Goal: Task Accomplishment & Management: Use online tool/utility

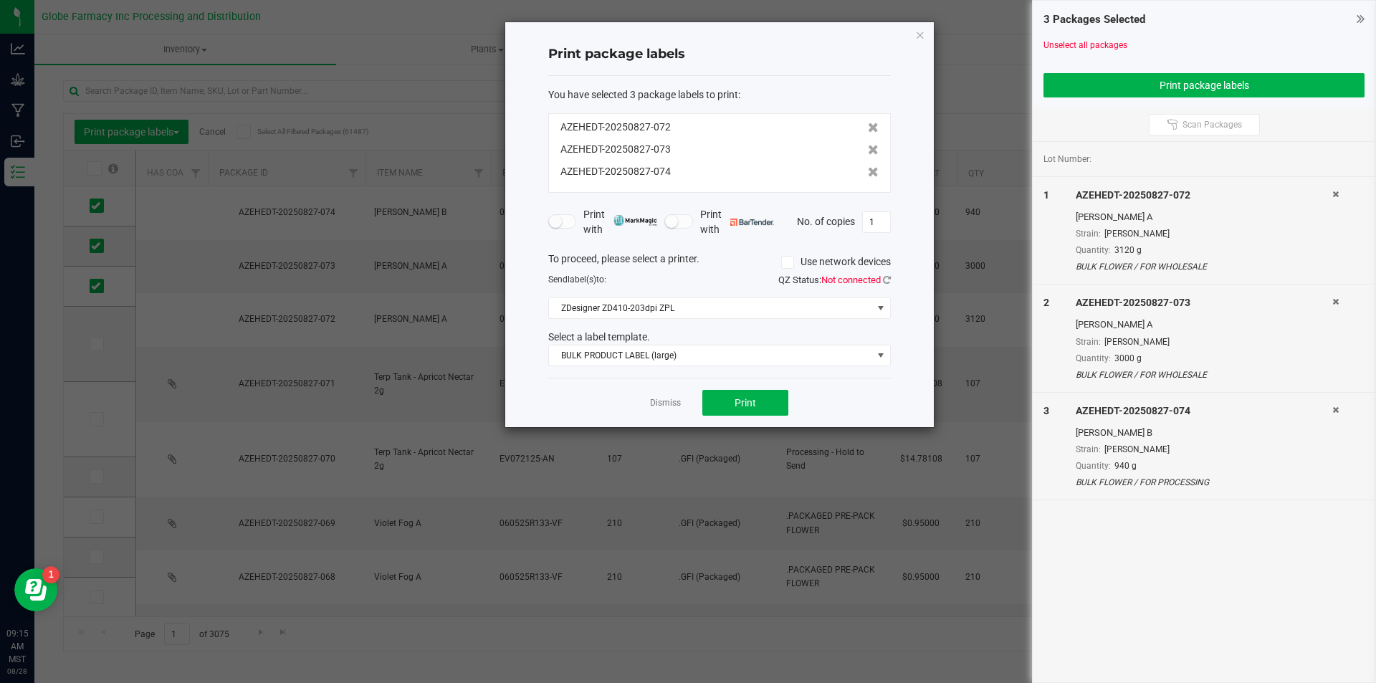
click at [674, 408] on link "Dismiss" at bounding box center [665, 403] width 31 height 12
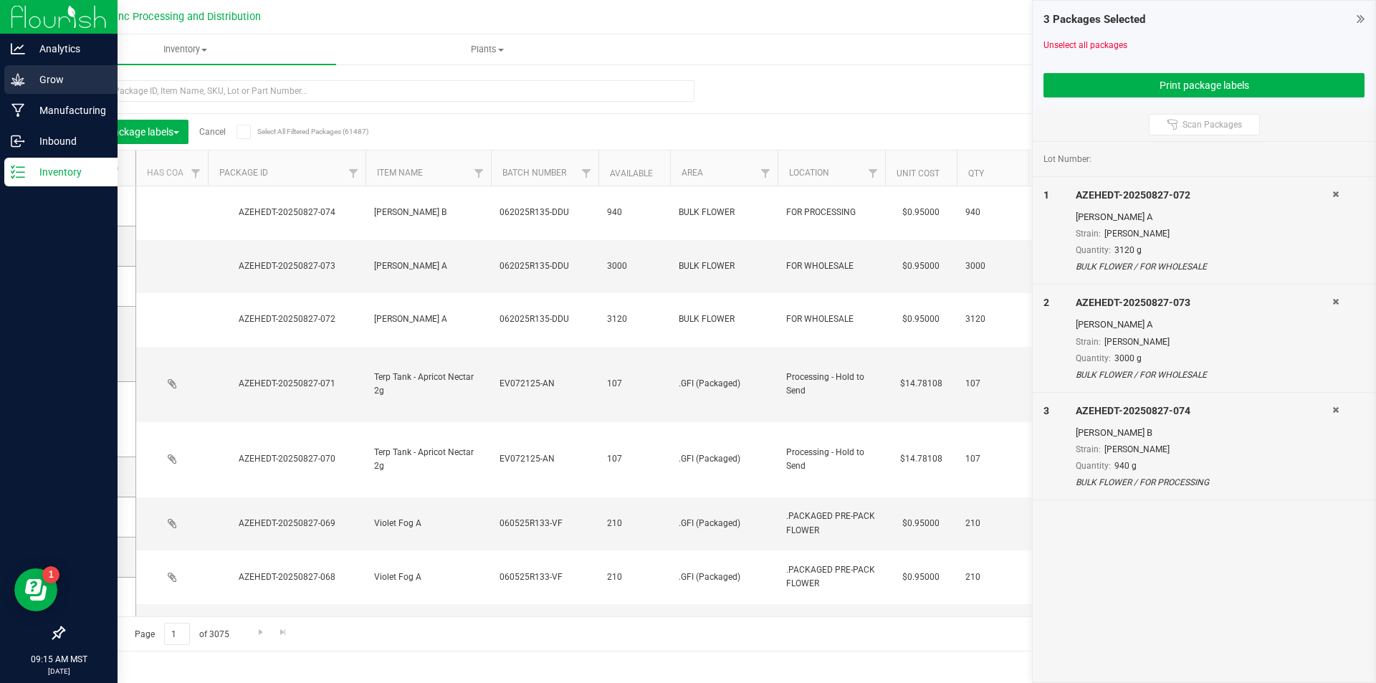
click at [12, 78] on icon at bounding box center [18, 79] width 14 height 12
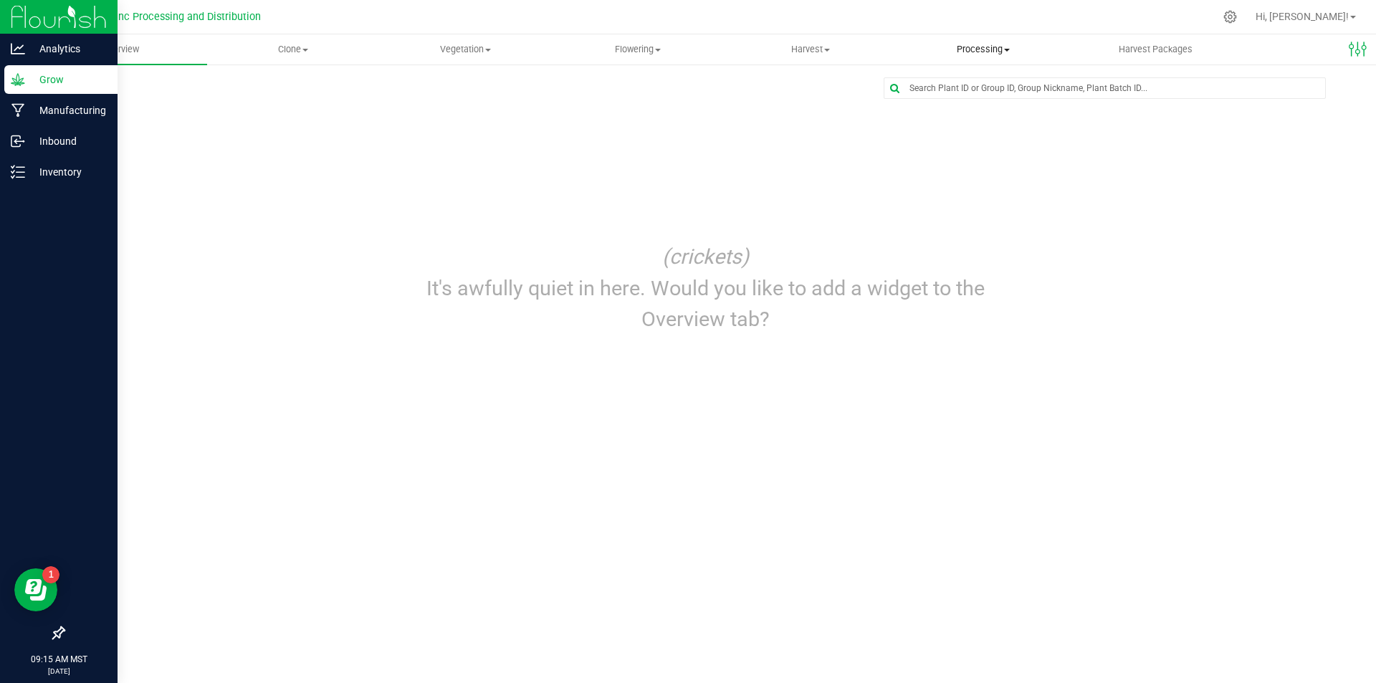
click at [959, 47] on span "Processing" at bounding box center [982, 49] width 171 height 13
click at [965, 98] on span "Processing harvests" at bounding box center [962, 103] width 133 height 12
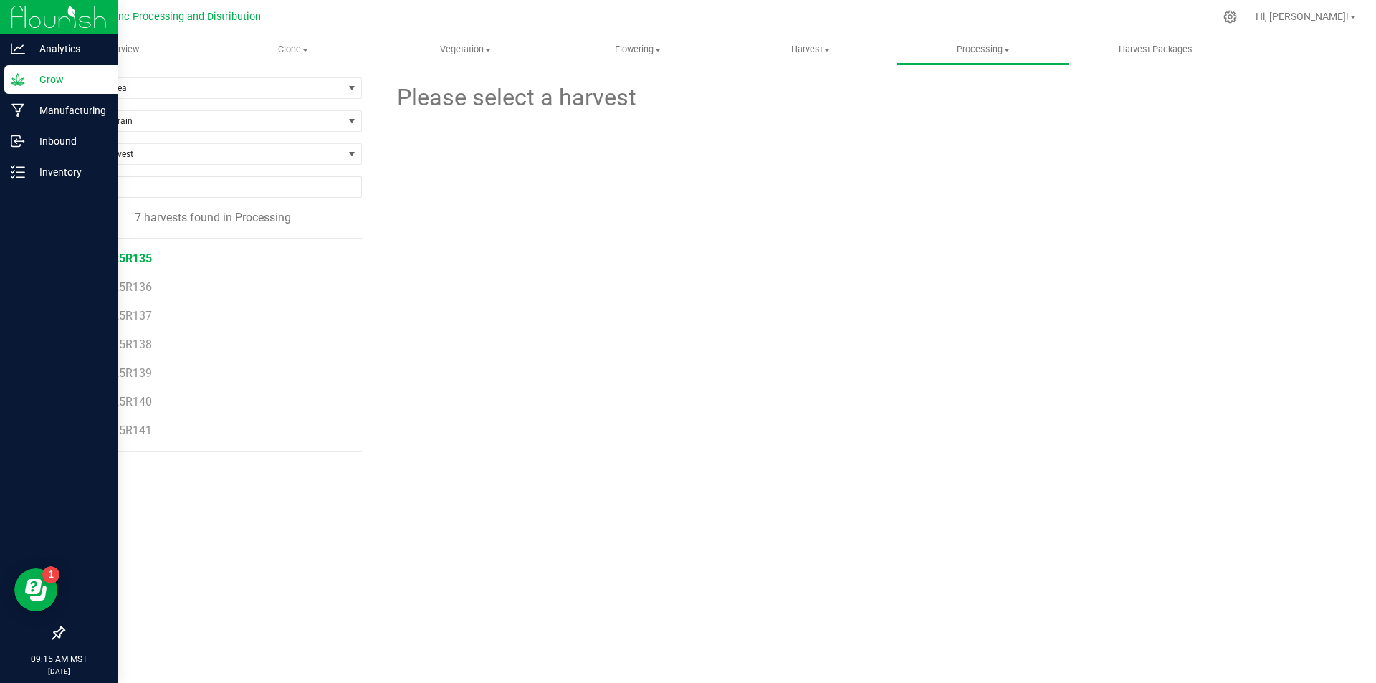
click at [125, 256] on span "062025R135" at bounding box center [119, 259] width 65 height 14
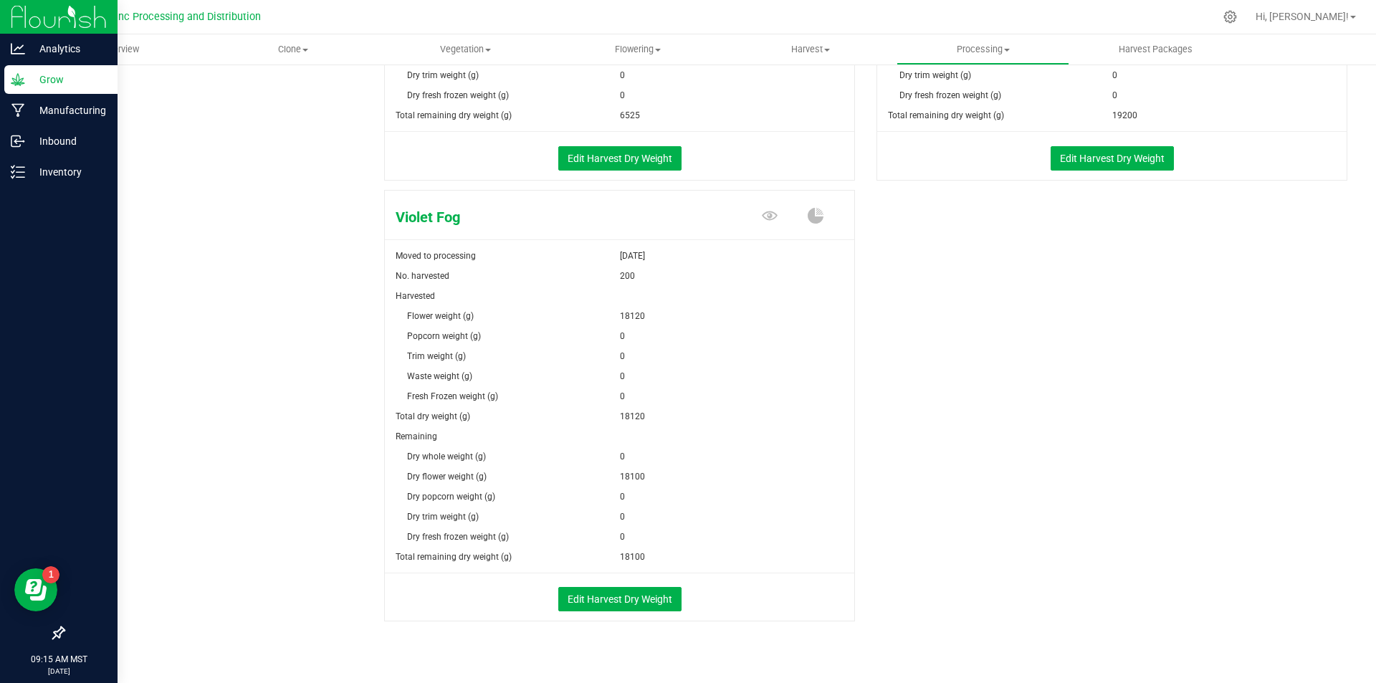
scroll to position [1913, 0]
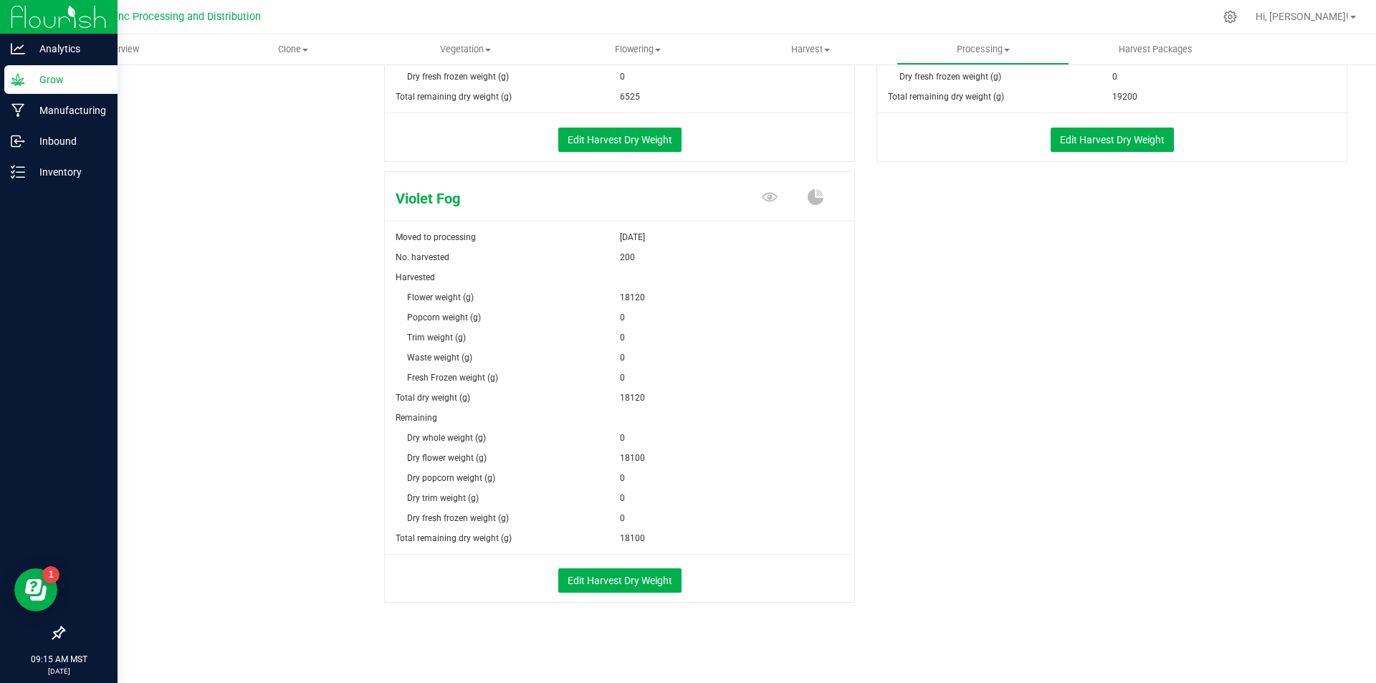
click at [677, 571] on div "Edit Harvest Dry Weight" at bounding box center [619, 580] width 491 height 24
click at [655, 578] on button "Edit Harvest Dry Weight" at bounding box center [619, 580] width 123 height 24
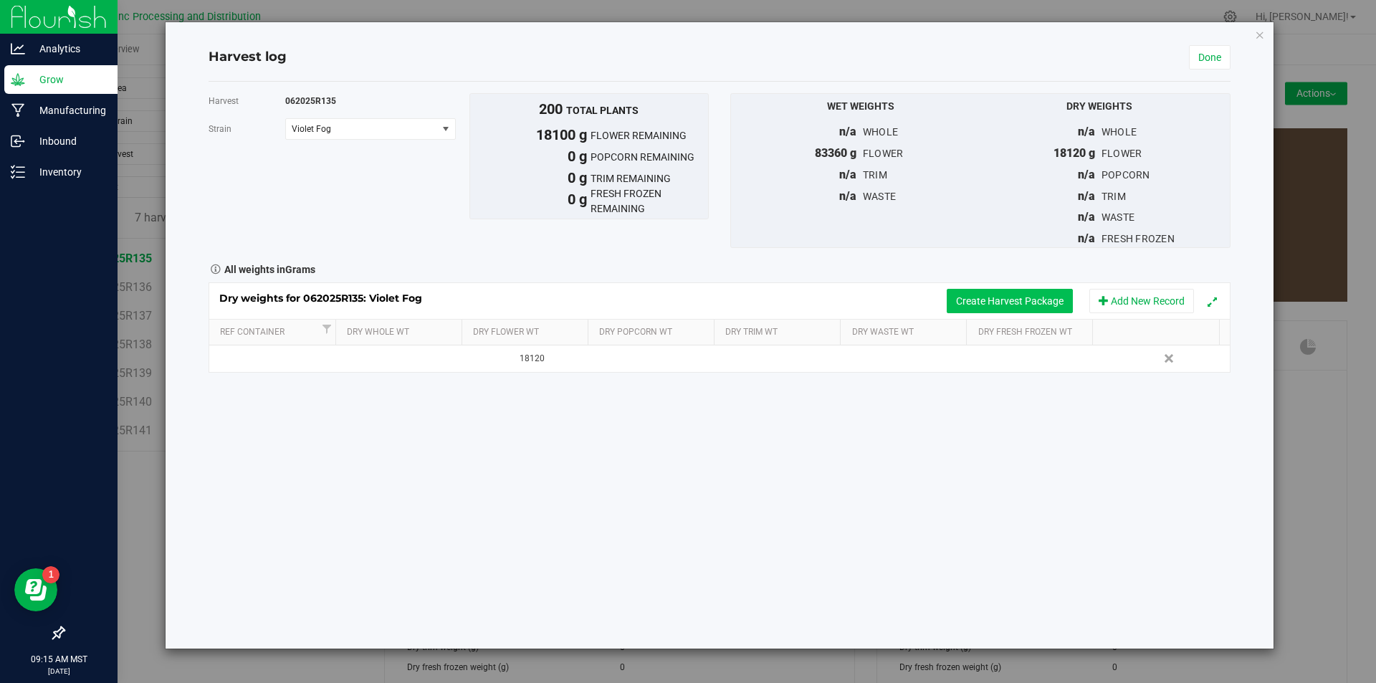
click at [991, 307] on button "Create Harvest Package" at bounding box center [1010, 301] width 126 height 24
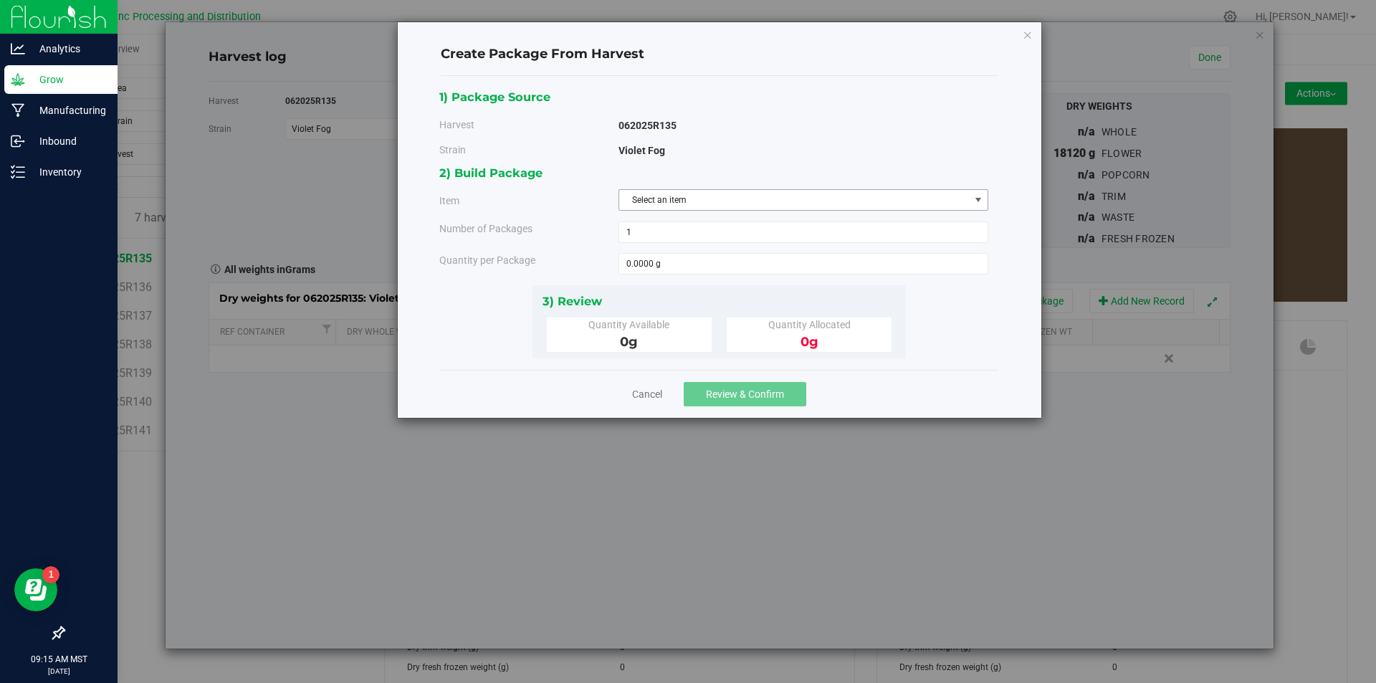
click at [742, 200] on span "Select an item" at bounding box center [794, 200] width 350 height 20
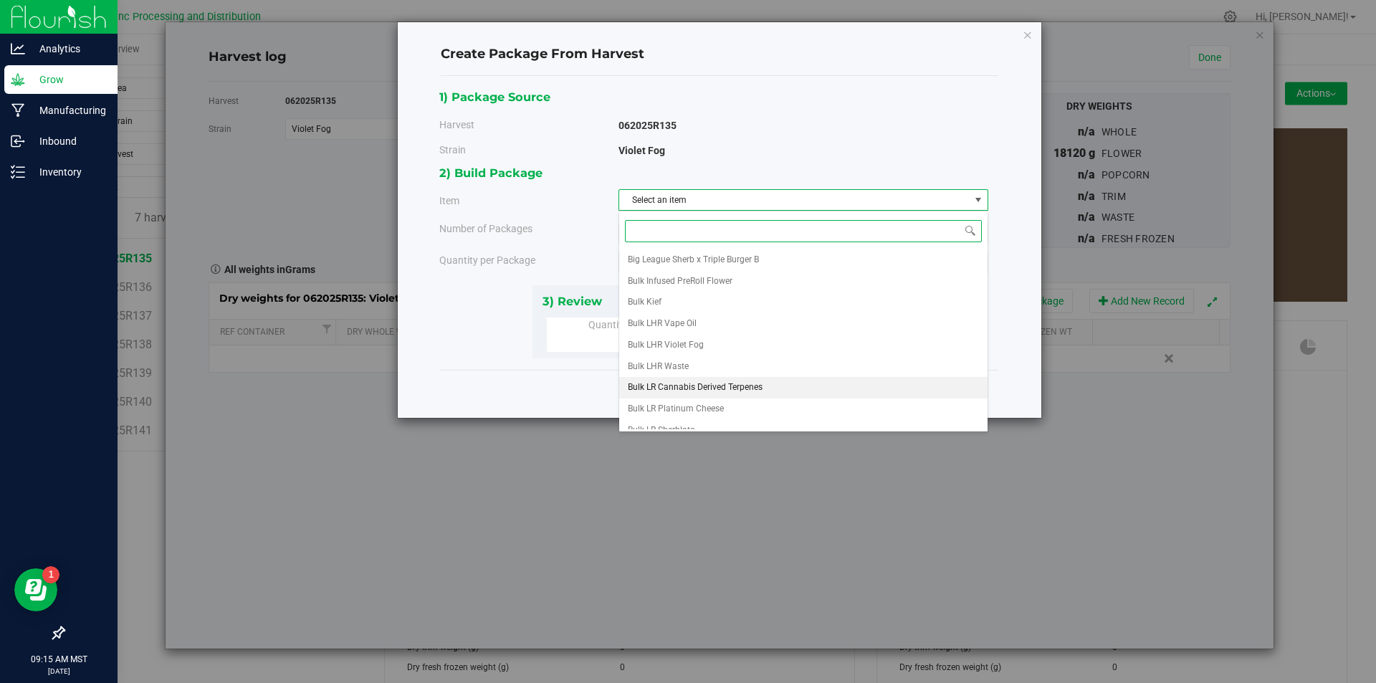
scroll to position [267, 0]
click at [697, 394] on li "Violet Fog A" at bounding box center [803, 397] width 368 height 21
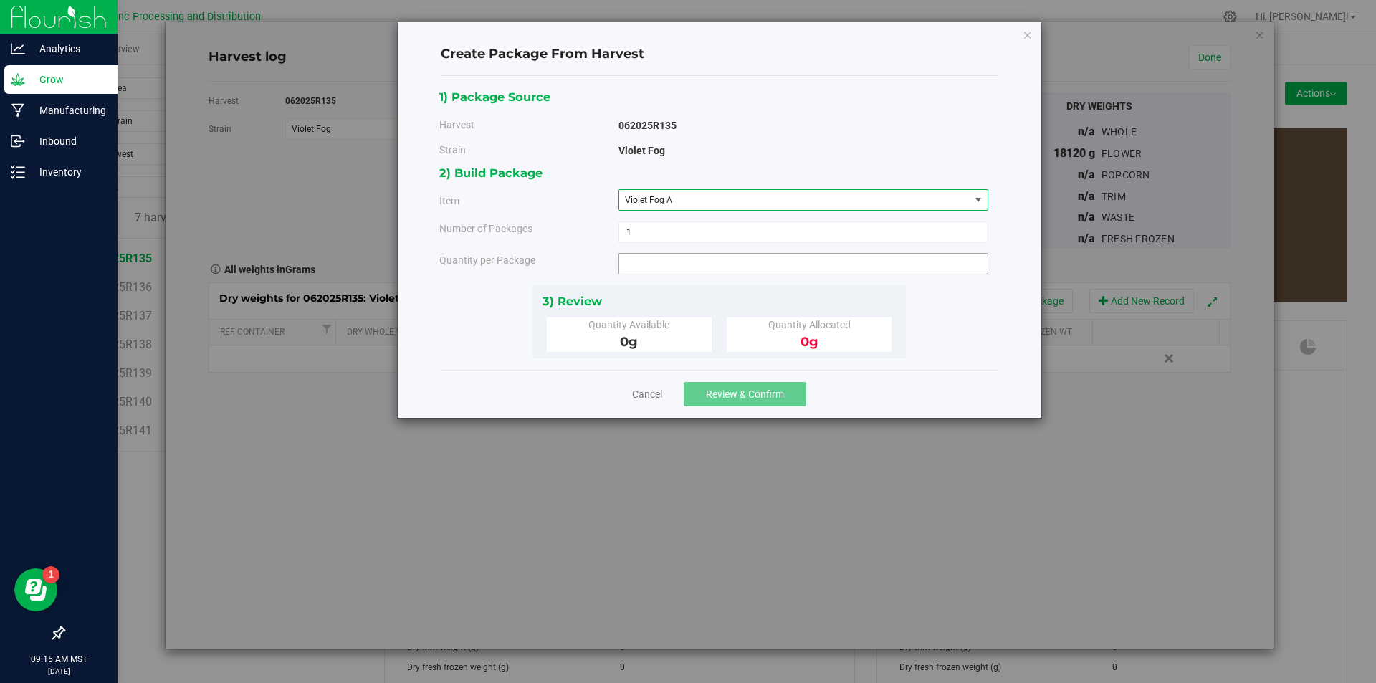
click at [661, 265] on span at bounding box center [803, 263] width 370 height 21
type input "3000"
type input "3000.0000 g"
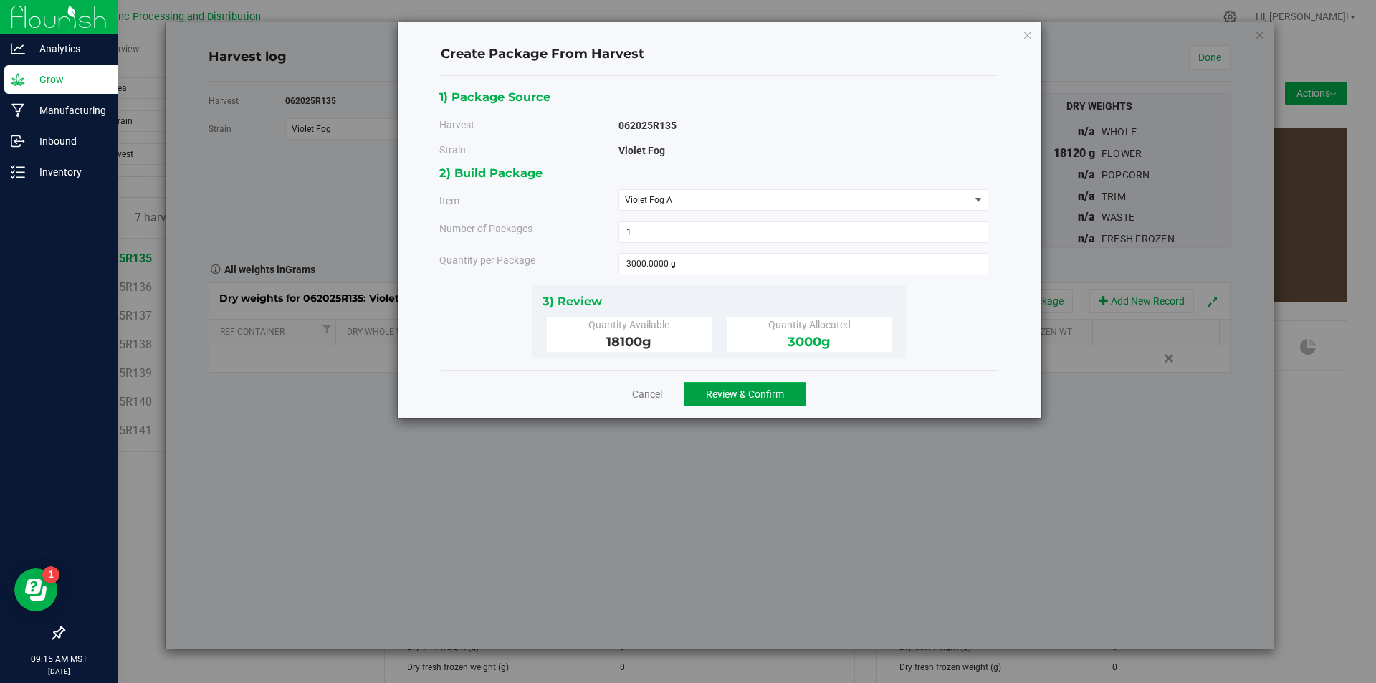
click at [718, 391] on span "Review & Confirm" at bounding box center [745, 393] width 78 height 11
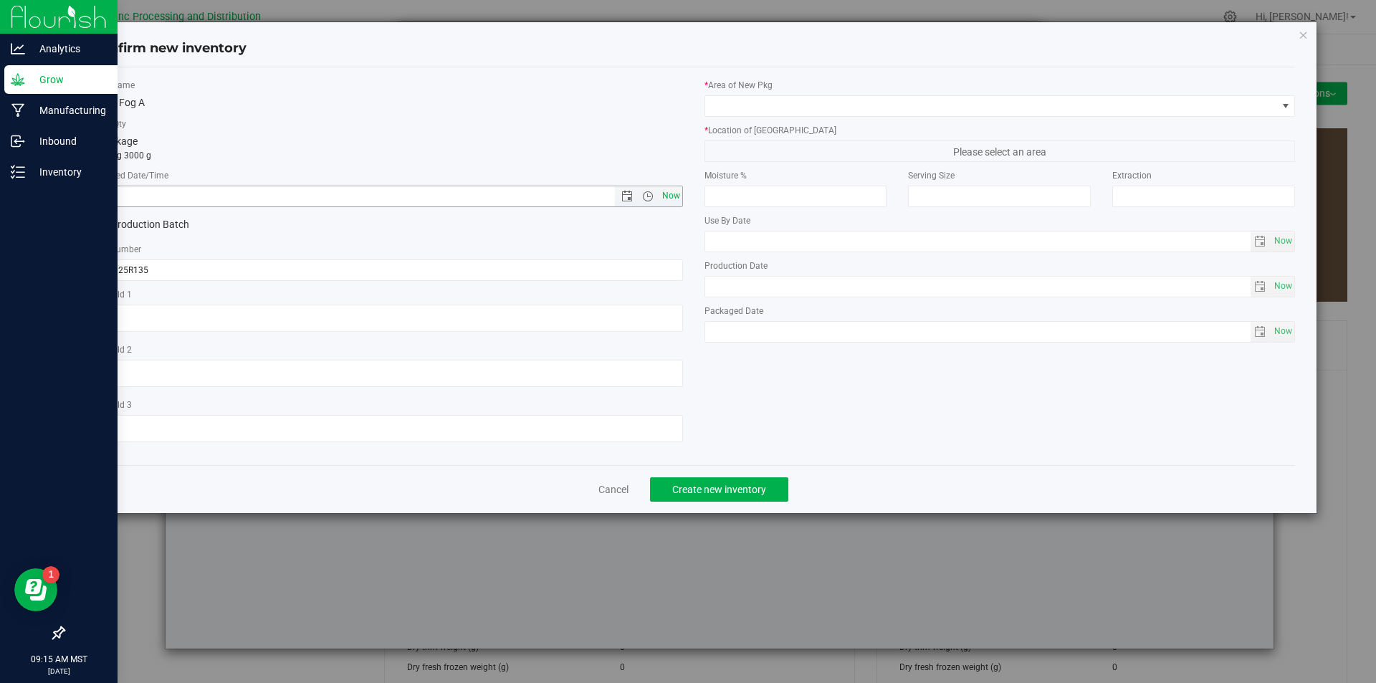
click at [675, 193] on span "Now" at bounding box center [671, 196] width 24 height 21
type input "[DATE] 9:15 AM"
click at [675, 193] on span "Now" at bounding box center [671, 196] width 24 height 21
click at [186, 258] on div "* Lot Number 062025R135" at bounding box center [387, 262] width 591 height 38
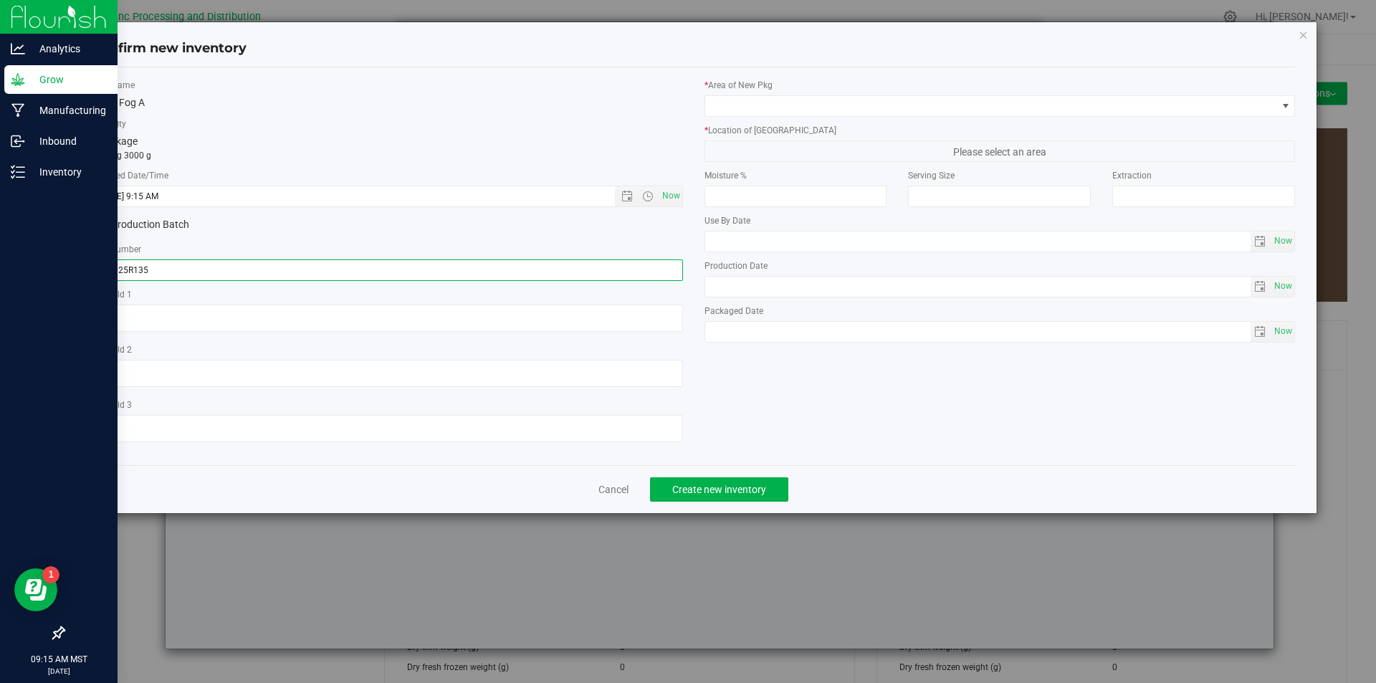
click at [183, 279] on input "062025R135" at bounding box center [387, 269] width 591 height 21
type input "062025R135-VF"
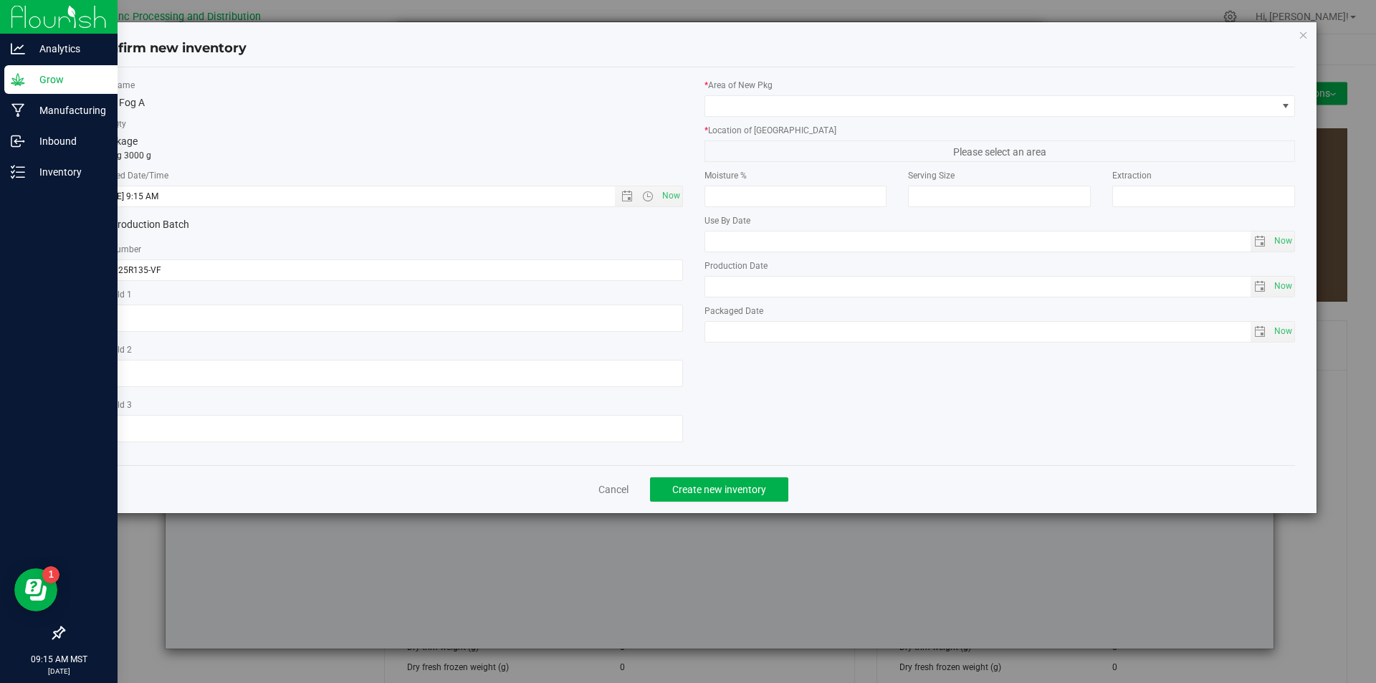
click at [826, 93] on div "* Area of [GEOGRAPHIC_DATA]" at bounding box center [999, 98] width 591 height 38
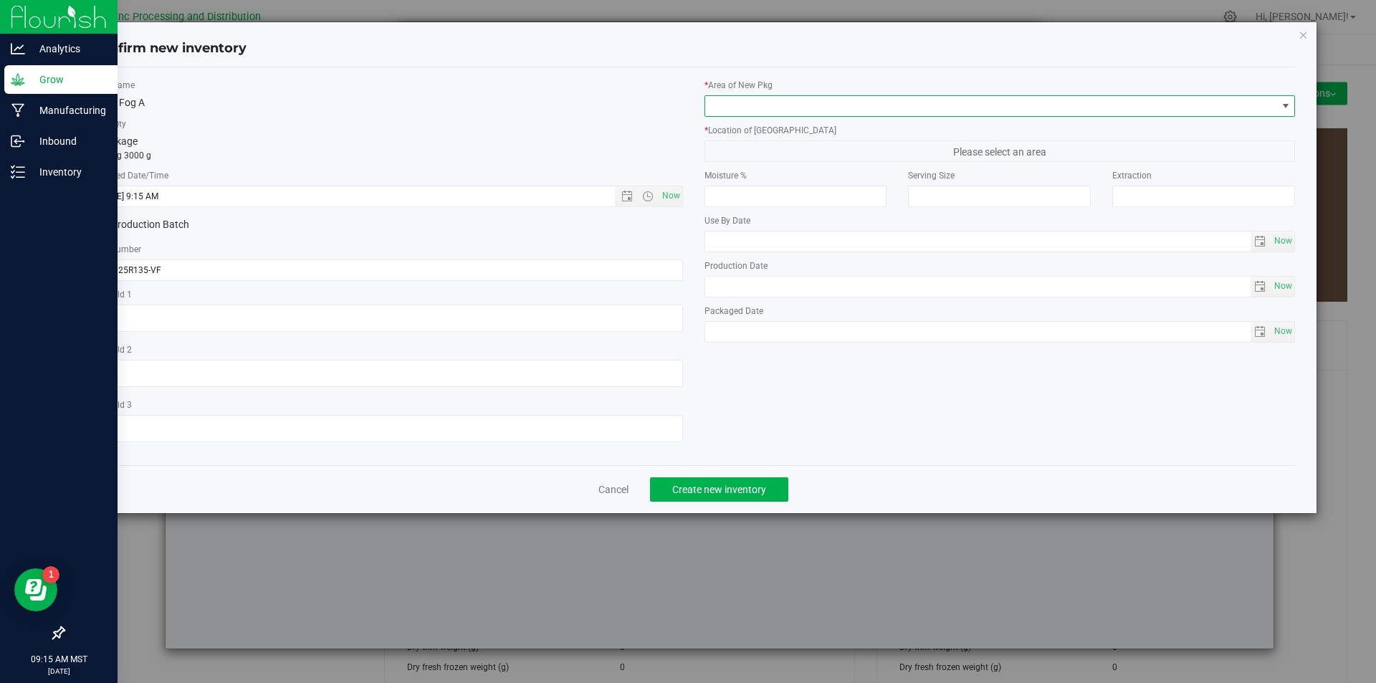
click at [826, 107] on span at bounding box center [991, 106] width 572 height 20
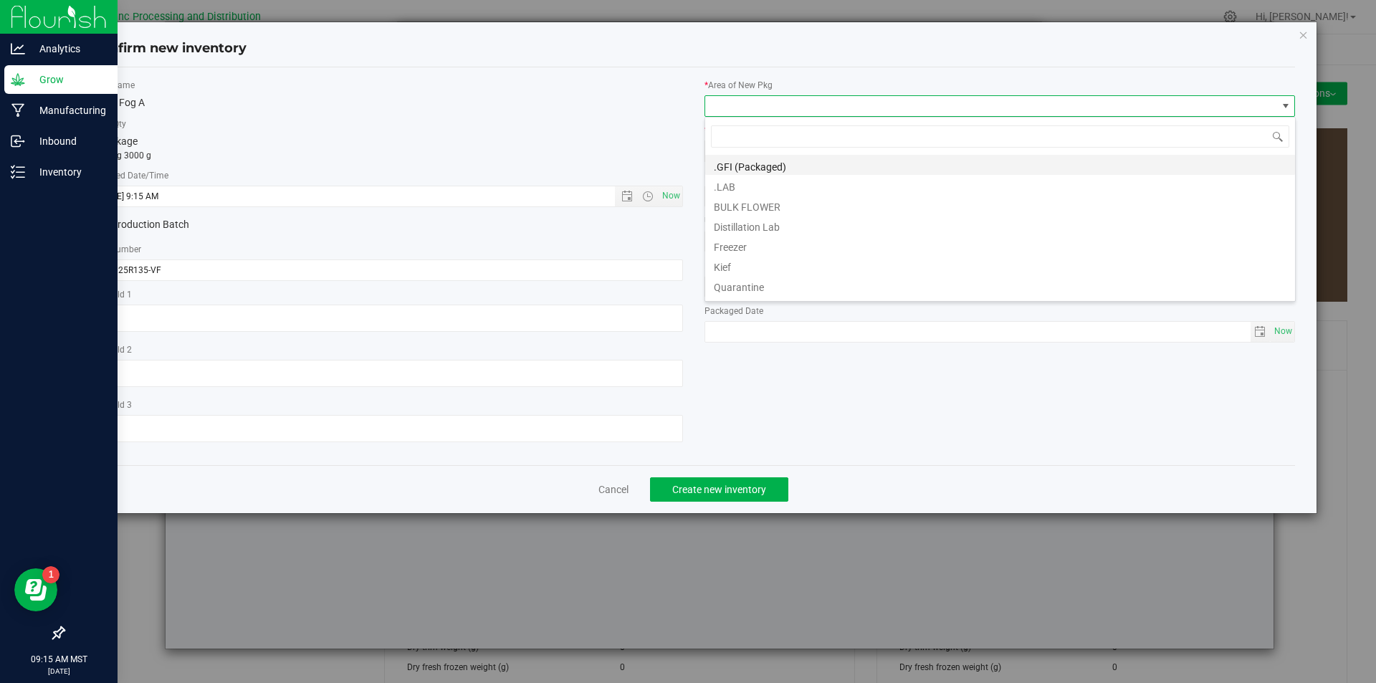
scroll to position [21, 591]
click at [775, 209] on li "BULK FLOWER" at bounding box center [1000, 205] width 590 height 20
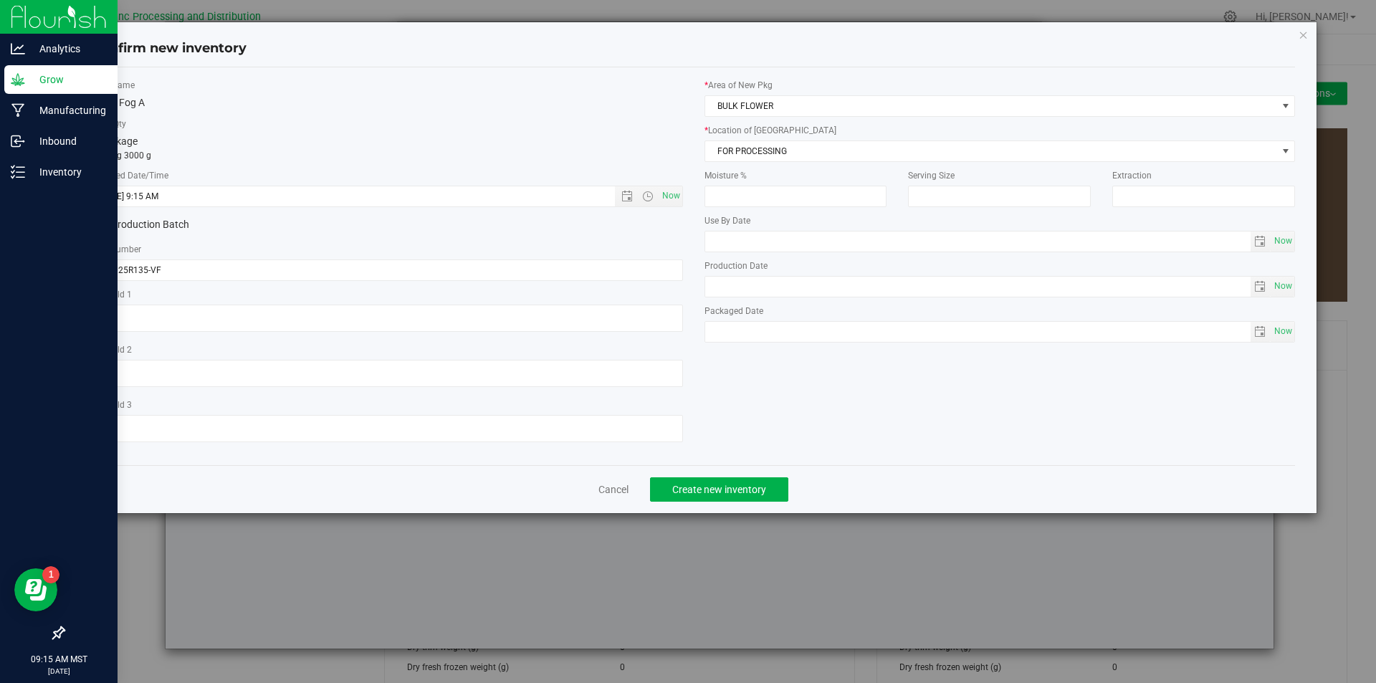
click at [758, 131] on label "* Location of [GEOGRAPHIC_DATA]" at bounding box center [999, 130] width 591 height 13
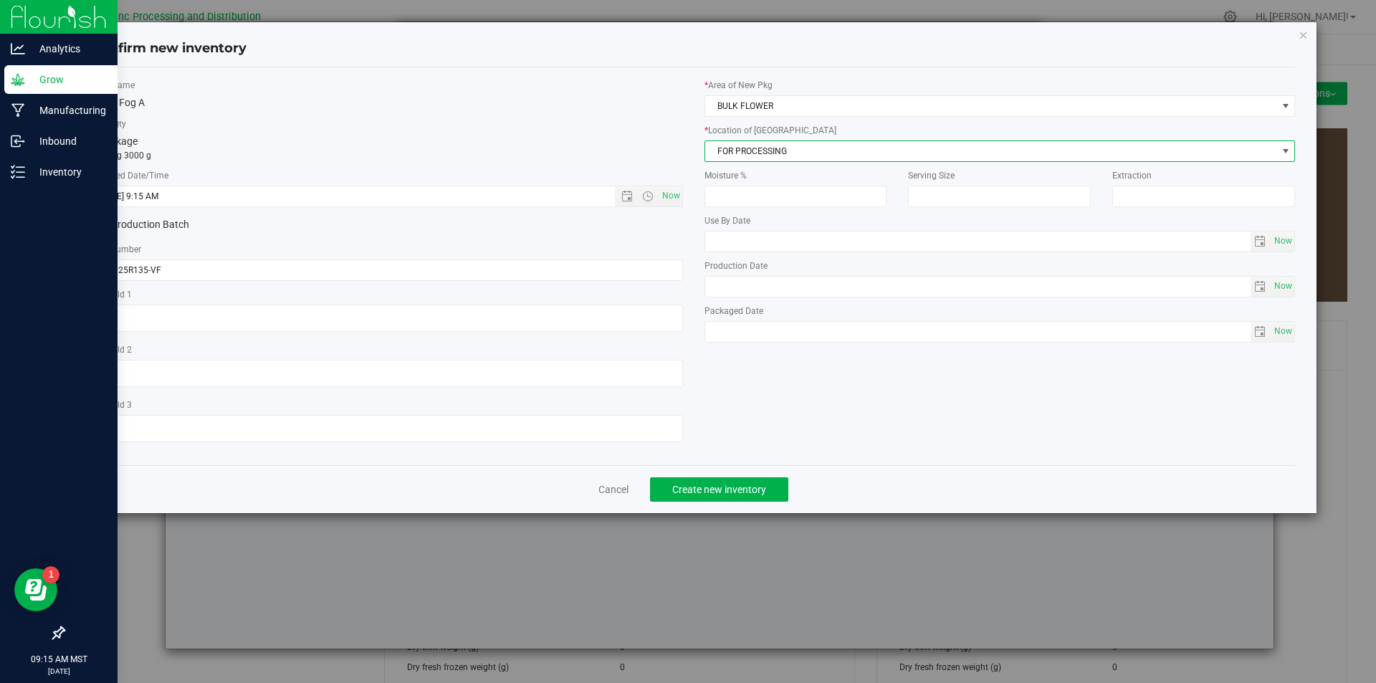
click at [763, 147] on span "FOR PROCESSING" at bounding box center [991, 151] width 572 height 20
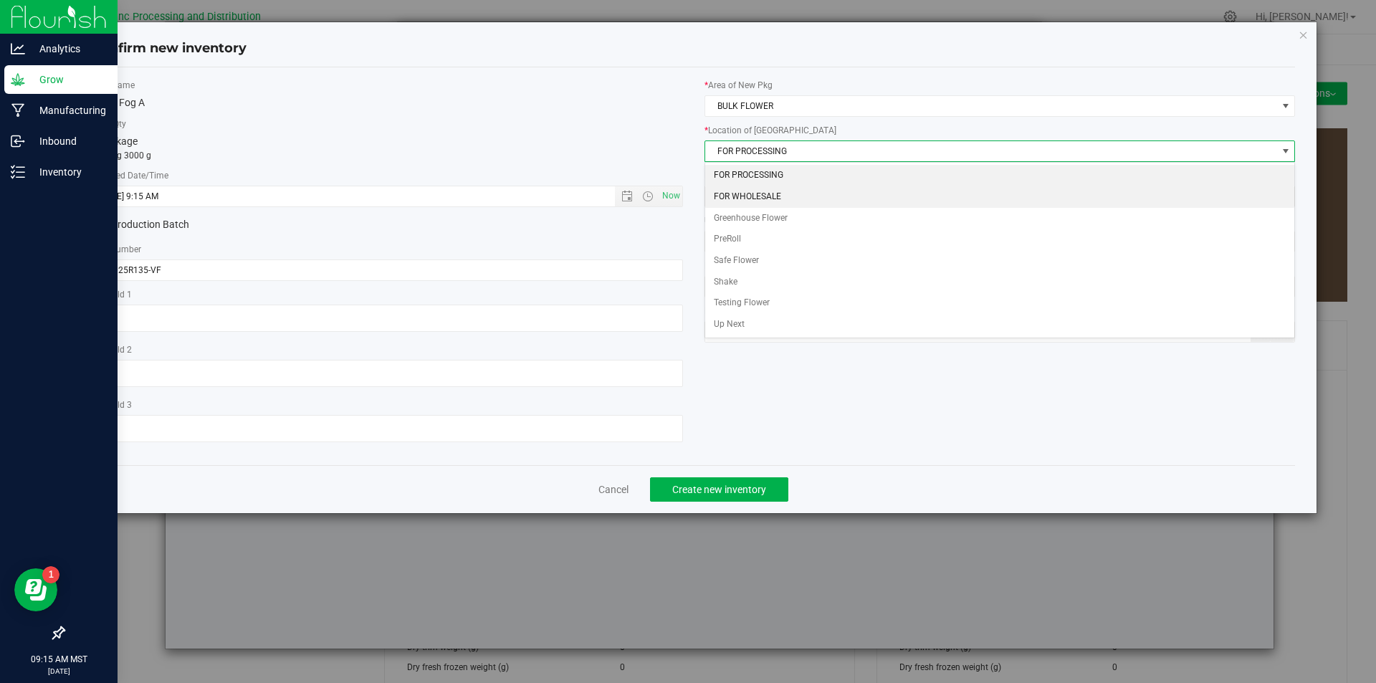
click at [762, 195] on li "FOR WHOLESALE" at bounding box center [1000, 196] width 590 height 21
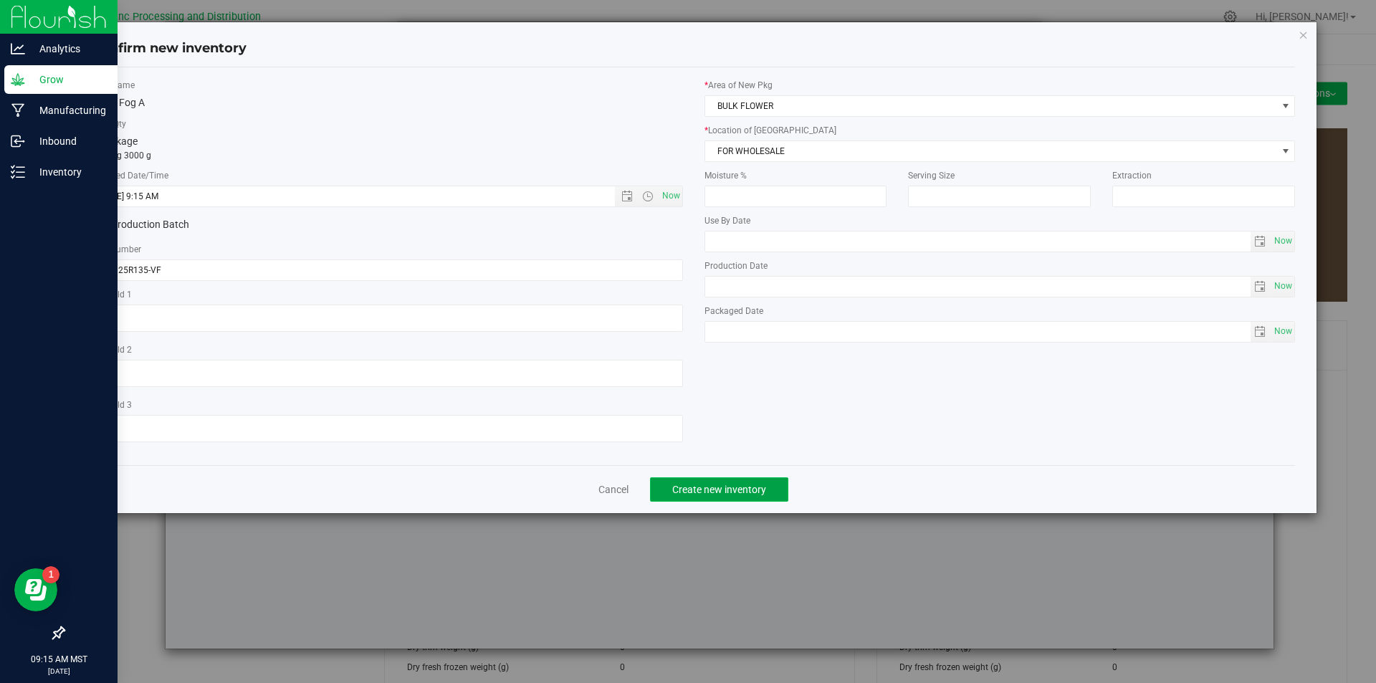
click at [737, 486] on span "Create new inventory" at bounding box center [719, 489] width 94 height 11
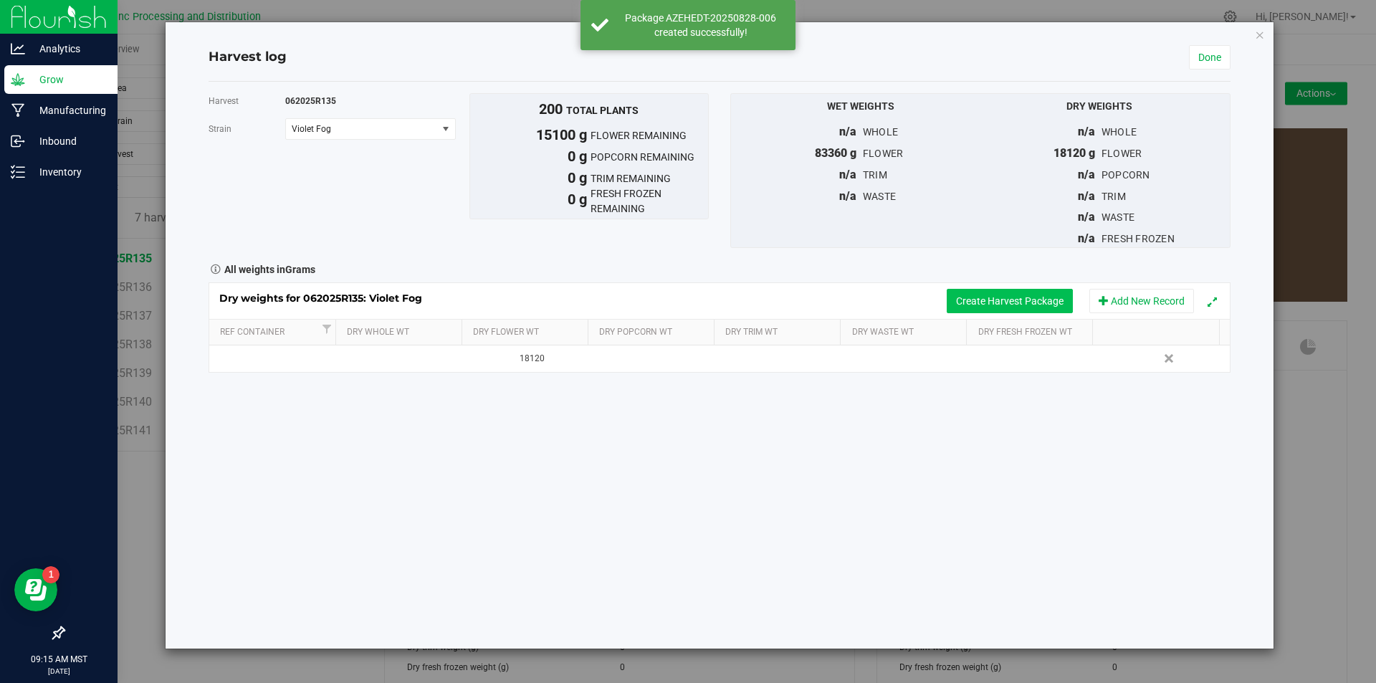
click at [990, 297] on button "Create Harvest Package" at bounding box center [1010, 301] width 126 height 24
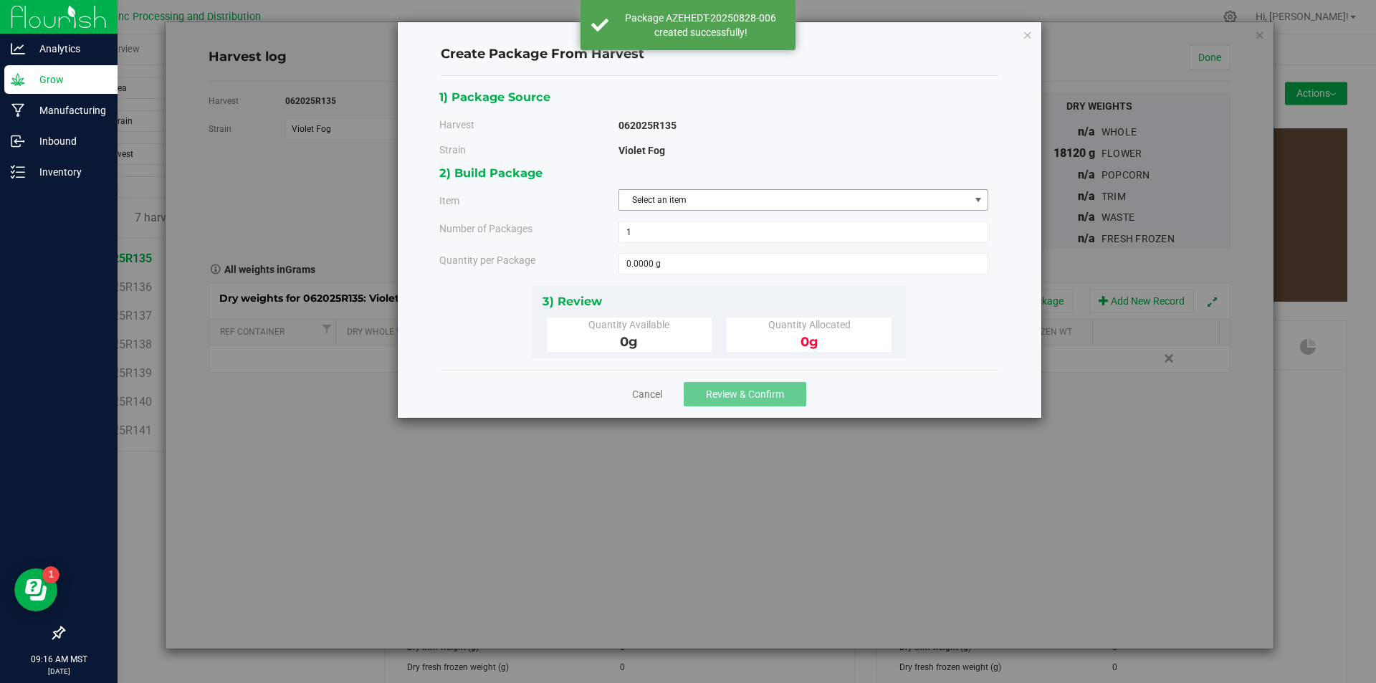
click at [786, 200] on span "Select an item" at bounding box center [794, 200] width 350 height 20
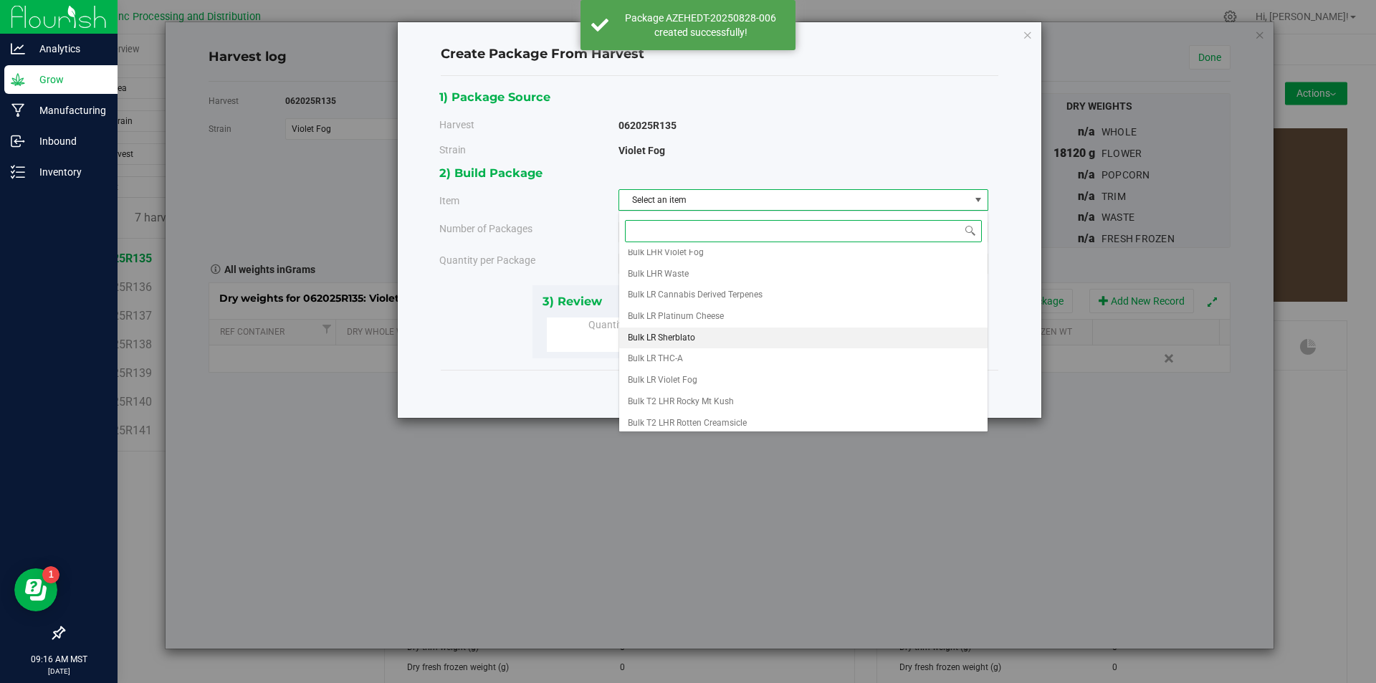
scroll to position [267, 0]
click at [687, 392] on li "Violet Fog A" at bounding box center [803, 397] width 368 height 21
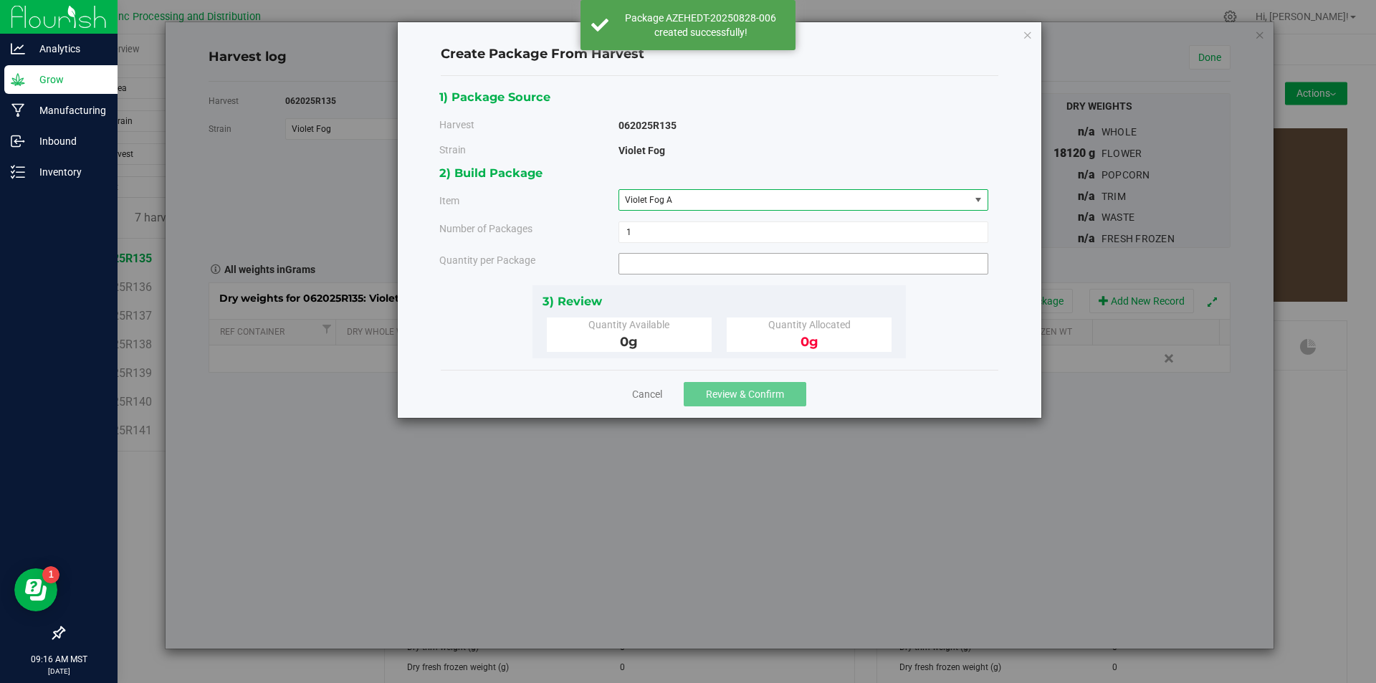
click at [668, 270] on span at bounding box center [803, 263] width 370 height 21
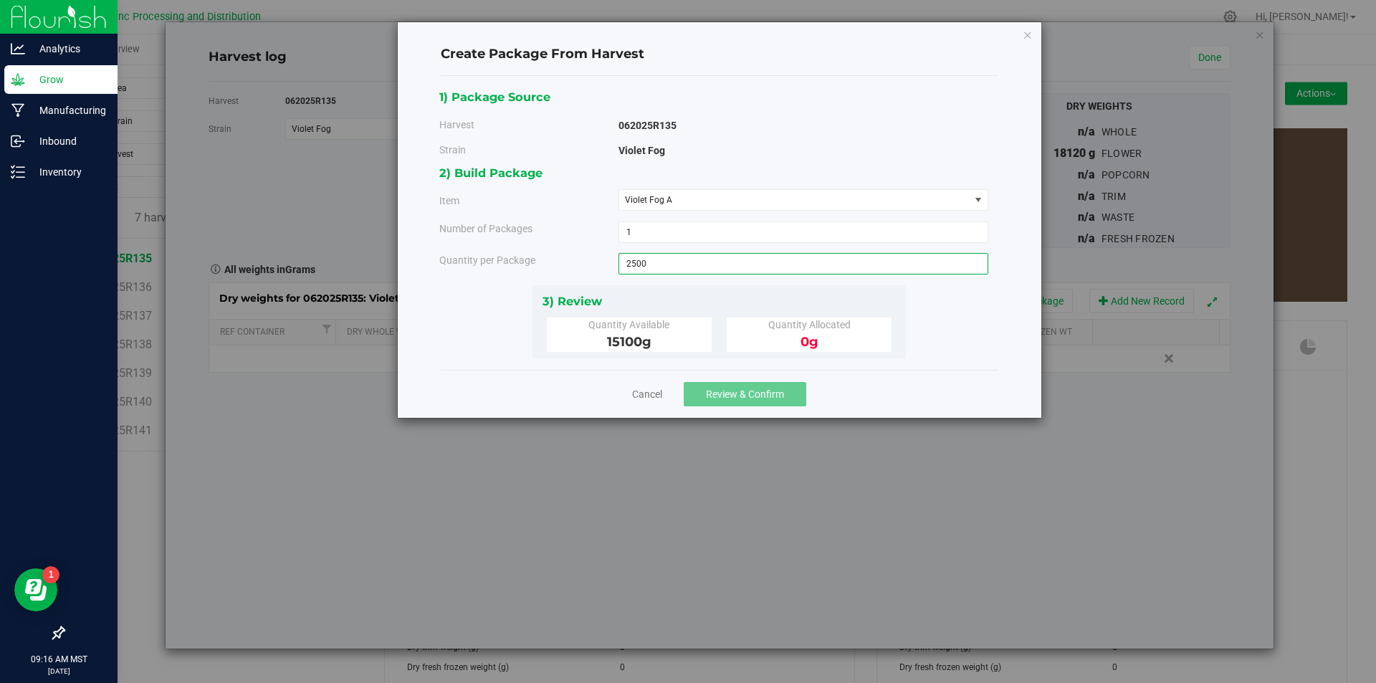
type input "2500"
click at [742, 398] on span "Review & Confirm" at bounding box center [745, 393] width 78 height 11
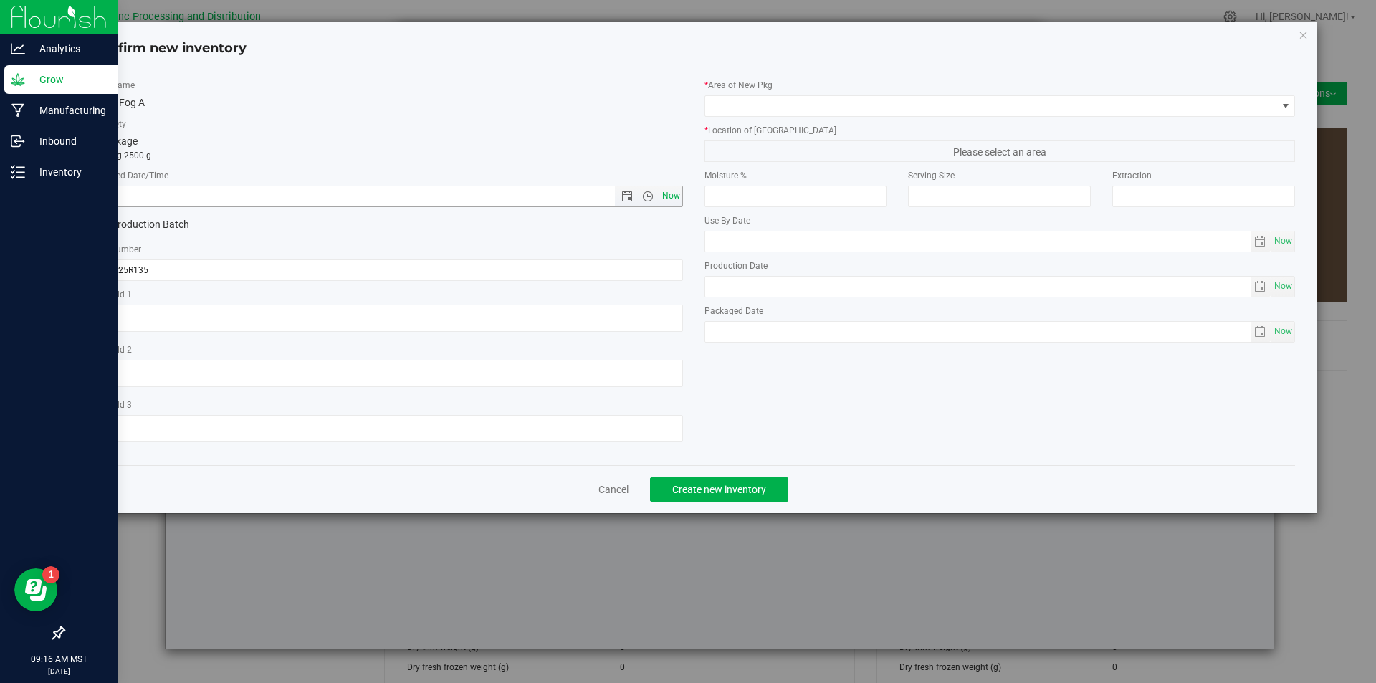
click at [677, 197] on span "Now" at bounding box center [671, 196] width 24 height 21
type input "[DATE] 9:16 AM"
click at [677, 197] on span "Now" at bounding box center [671, 196] width 24 height 21
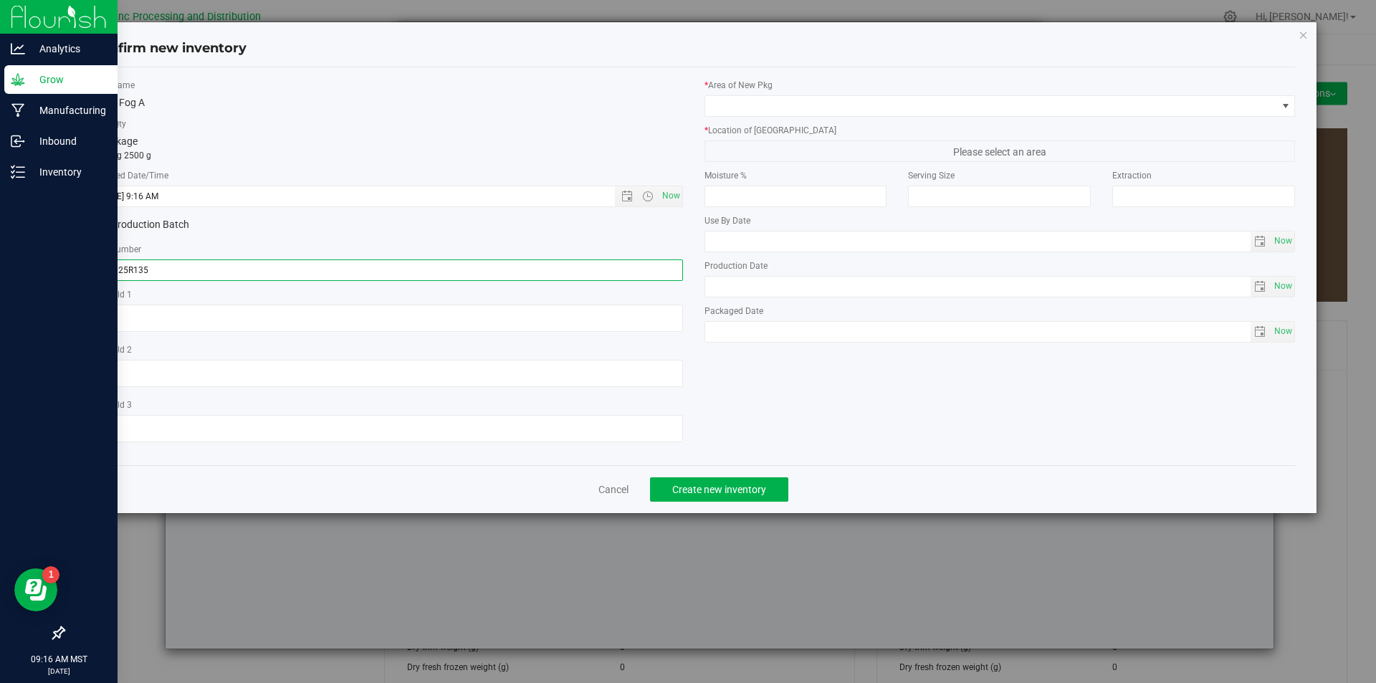
click at [181, 270] on input "062025R135" at bounding box center [387, 269] width 591 height 21
type input "062025R135-VF"
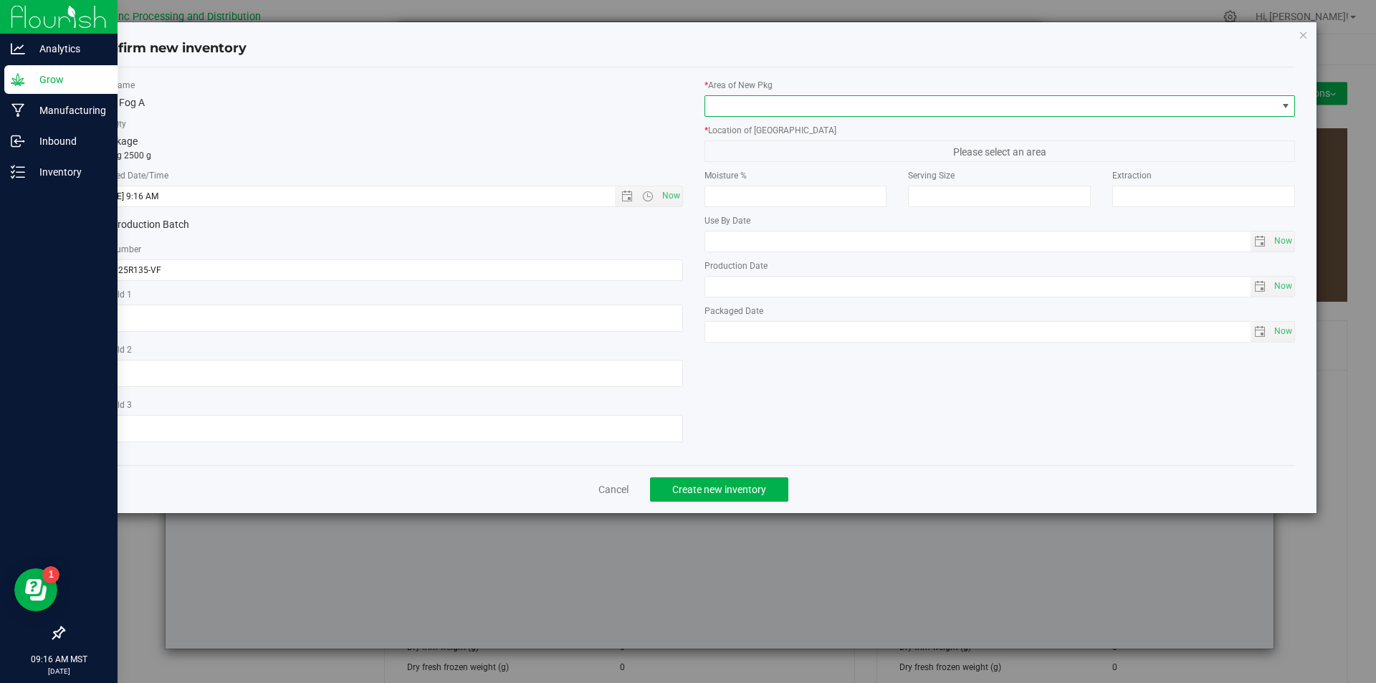
click at [925, 106] on span at bounding box center [991, 106] width 572 height 20
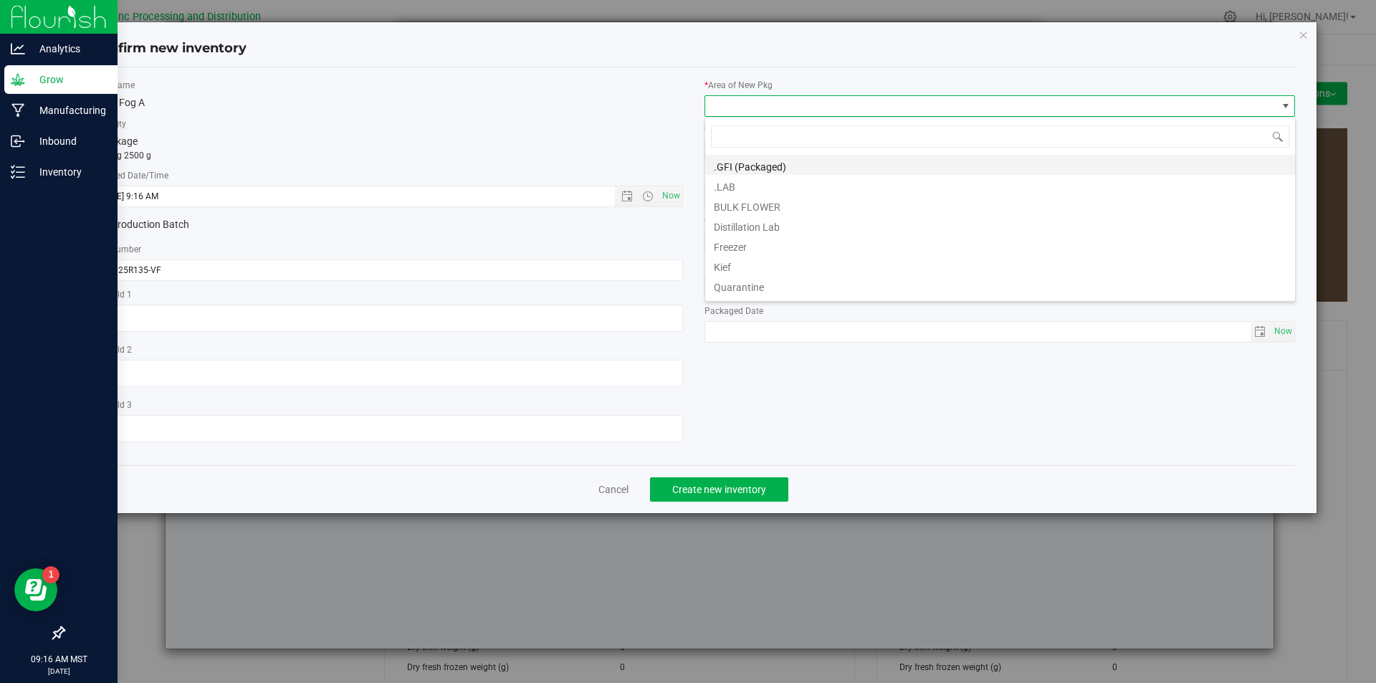
scroll to position [21, 591]
click at [841, 205] on li "BULK FLOWER" at bounding box center [1000, 205] width 590 height 20
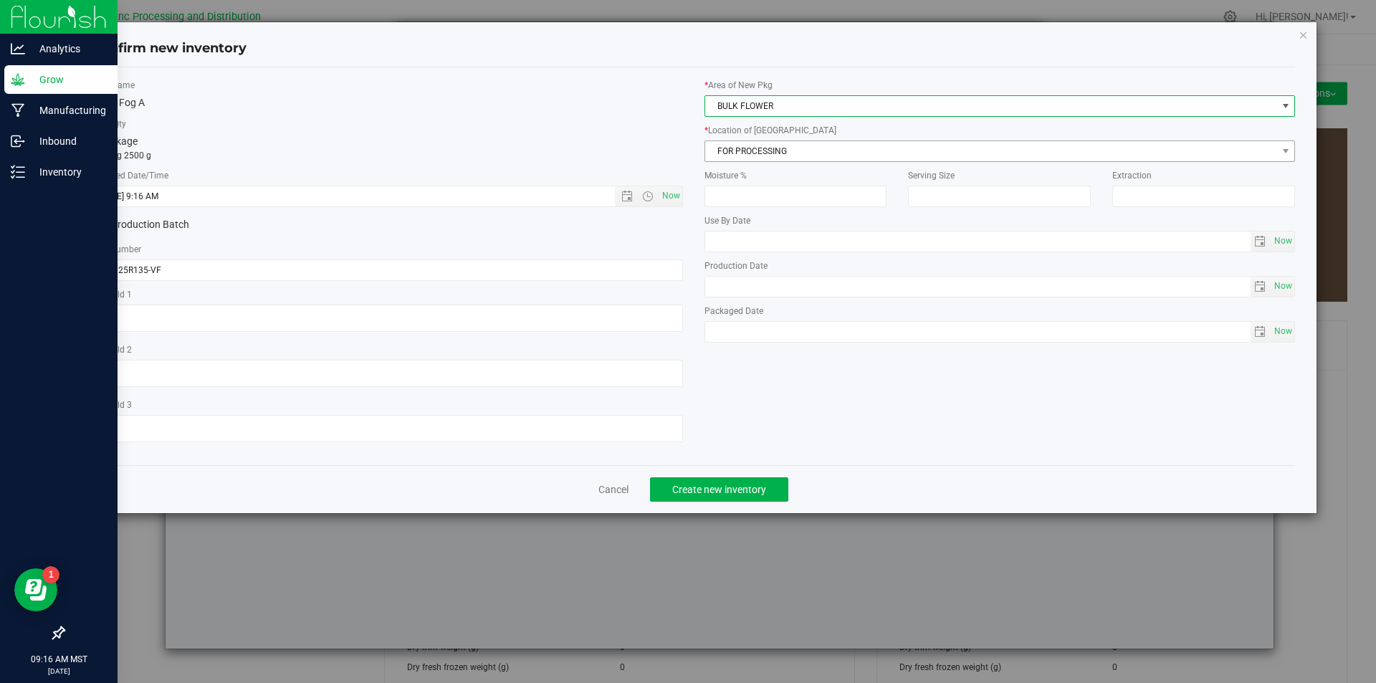
click at [837, 148] on span "FOR PROCESSING" at bounding box center [991, 151] width 572 height 20
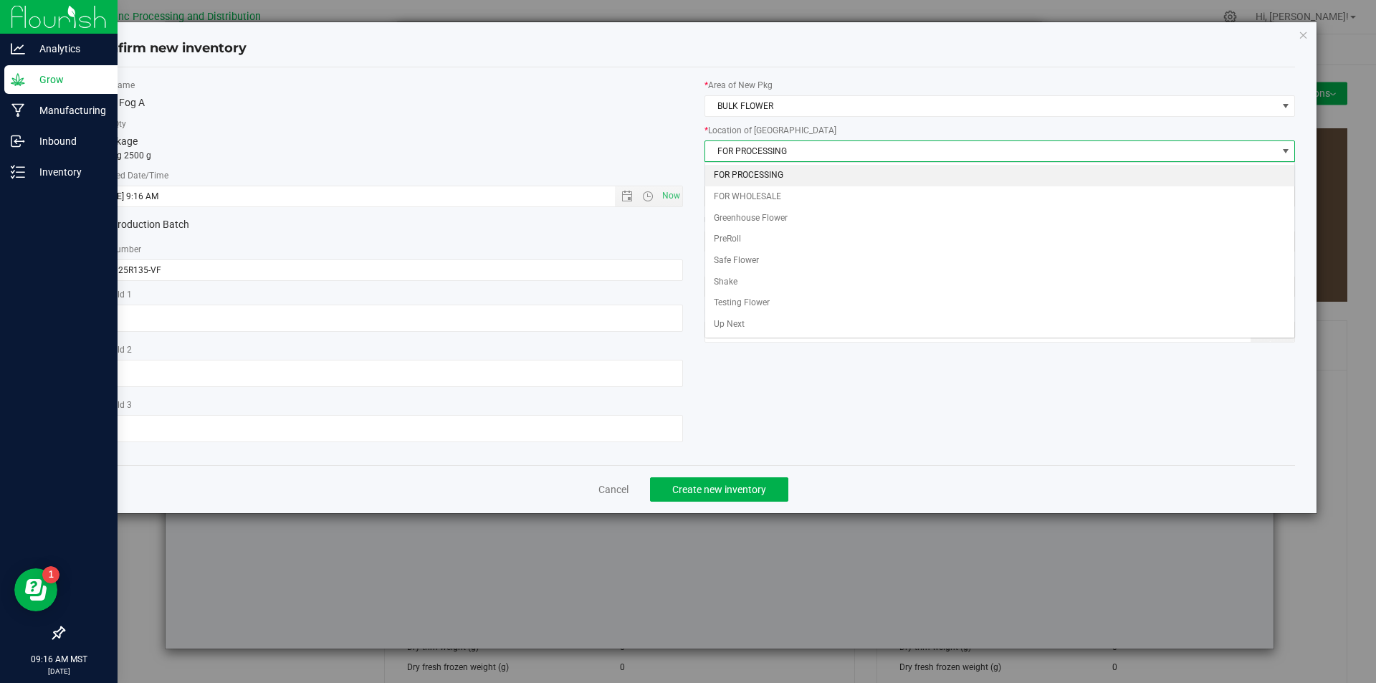
click at [837, 148] on span "FOR PROCESSING" at bounding box center [991, 151] width 572 height 20
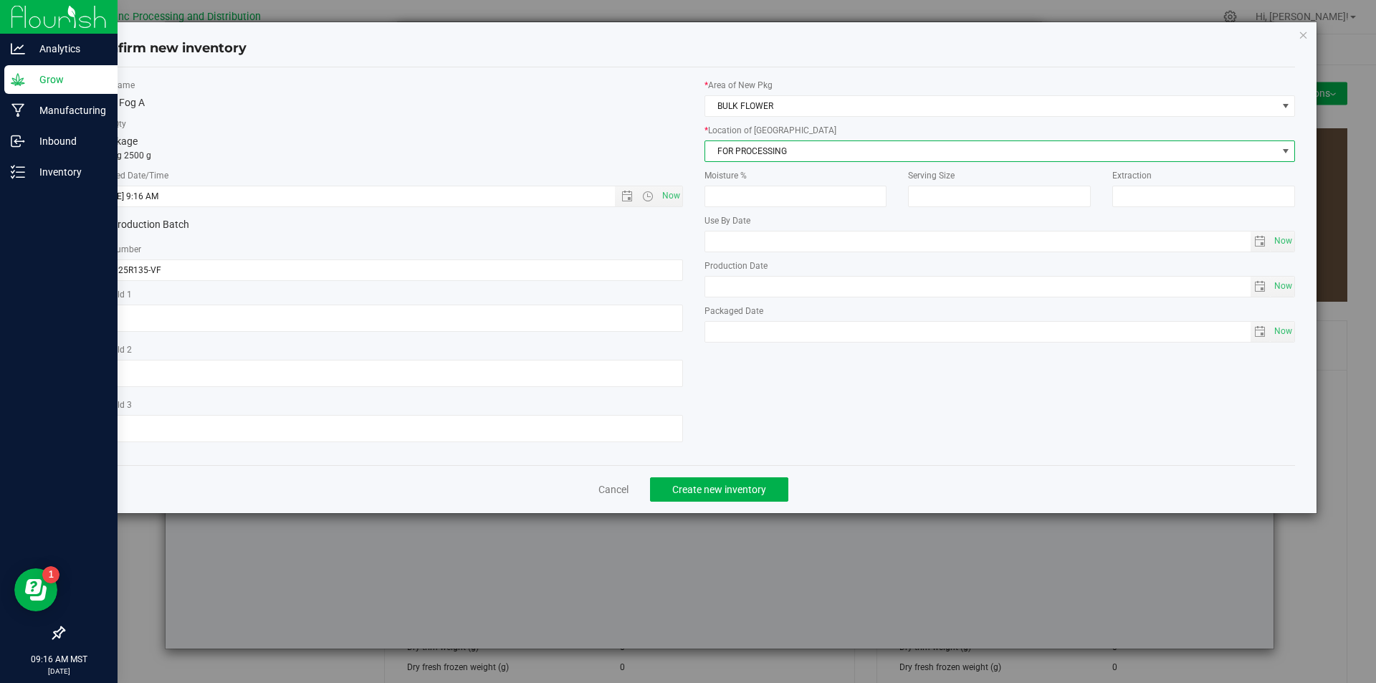
click at [821, 146] on span "FOR PROCESSING" at bounding box center [991, 151] width 572 height 20
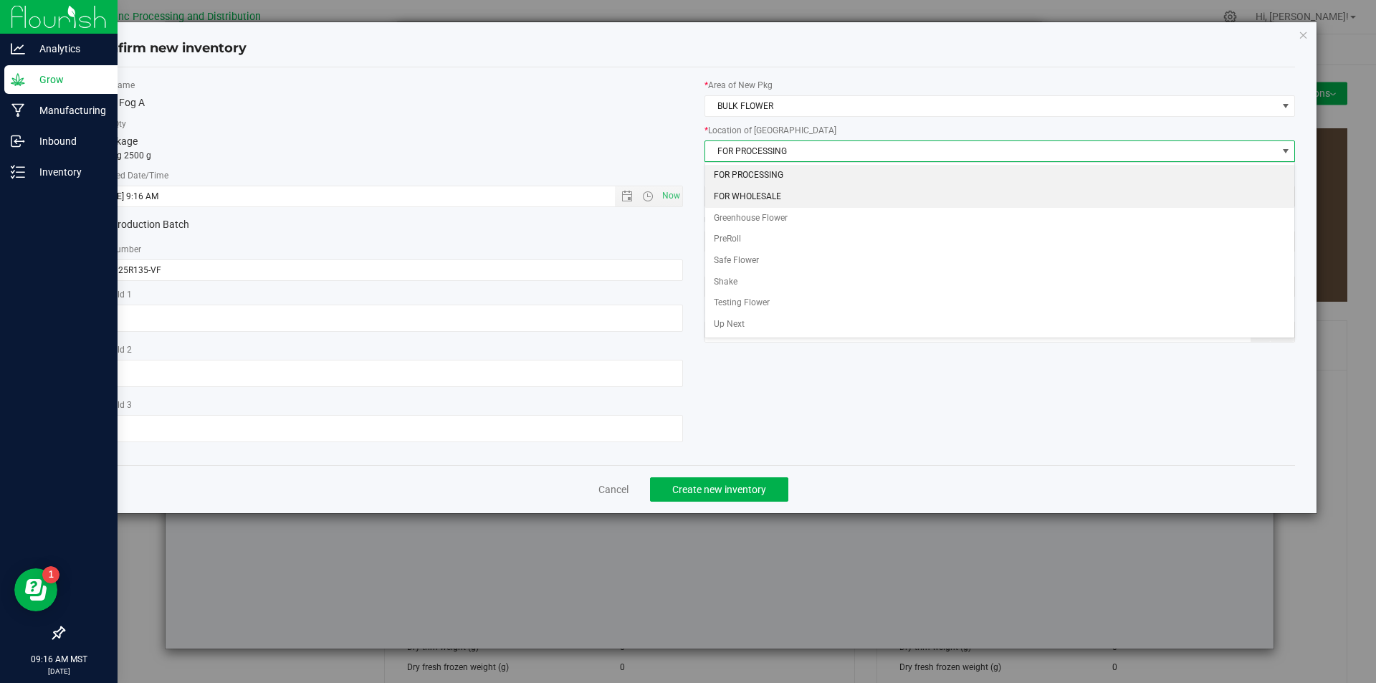
click at [798, 196] on li "FOR WHOLESALE" at bounding box center [1000, 196] width 590 height 21
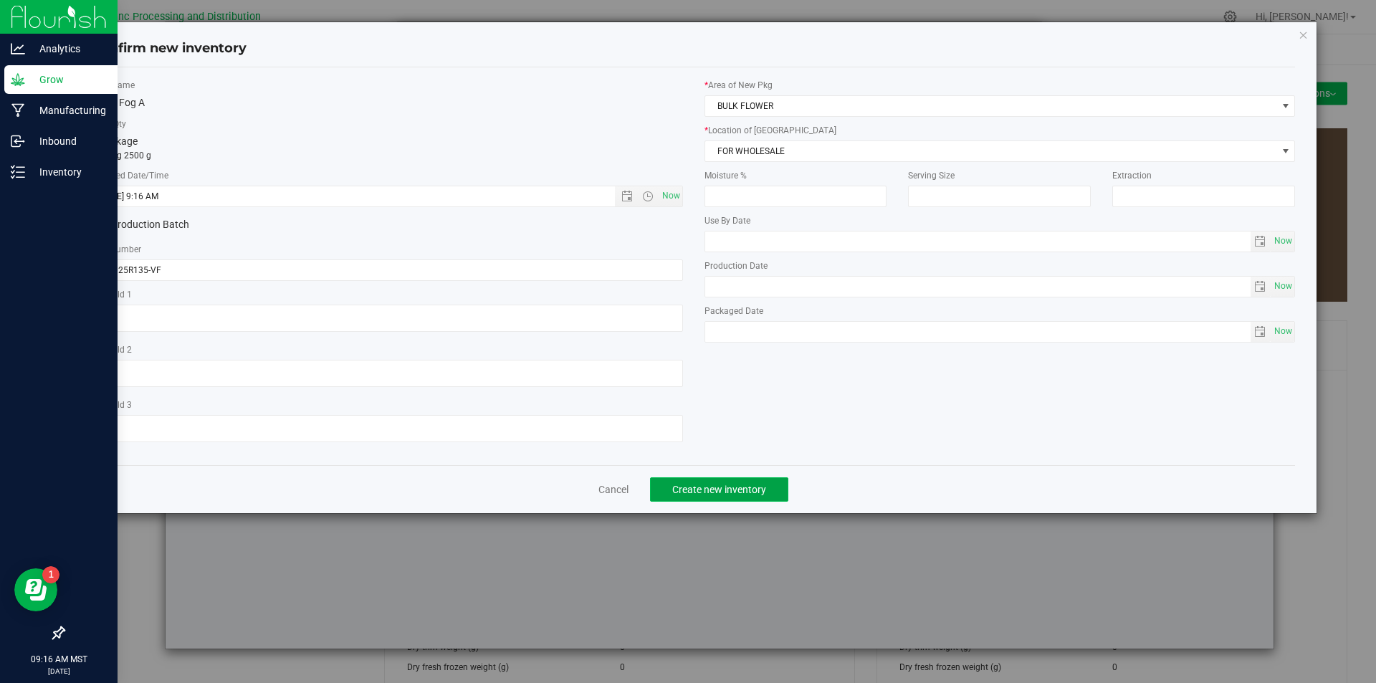
click at [718, 486] on span "Create new inventory" at bounding box center [719, 489] width 94 height 11
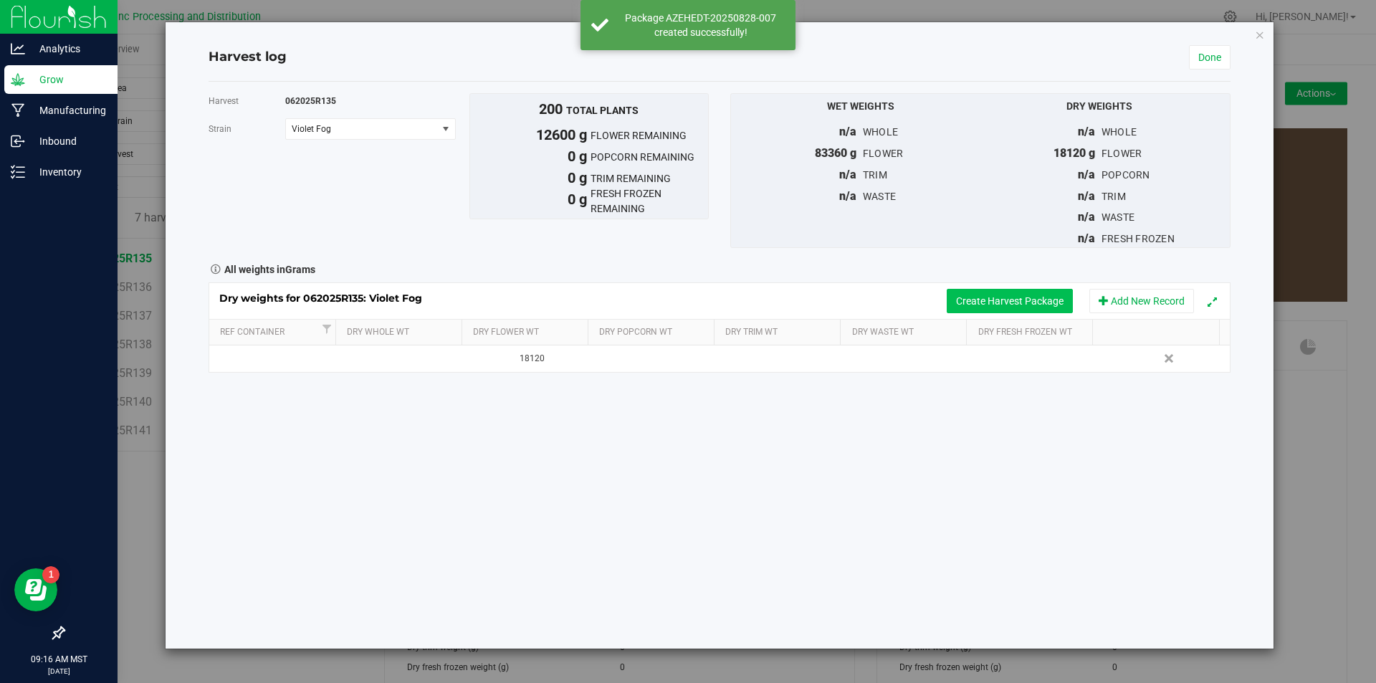
click at [980, 309] on button "Create Harvest Package" at bounding box center [1010, 301] width 126 height 24
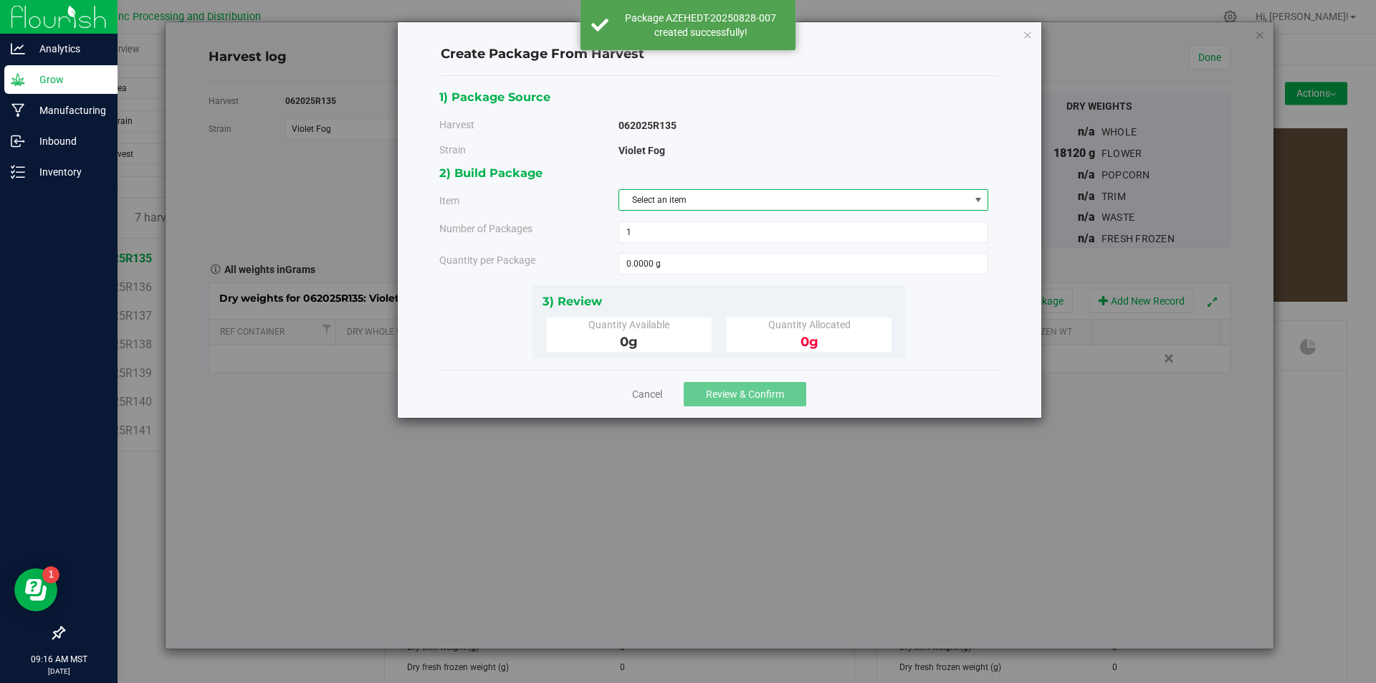
click at [699, 199] on span "Select an item" at bounding box center [794, 200] width 350 height 20
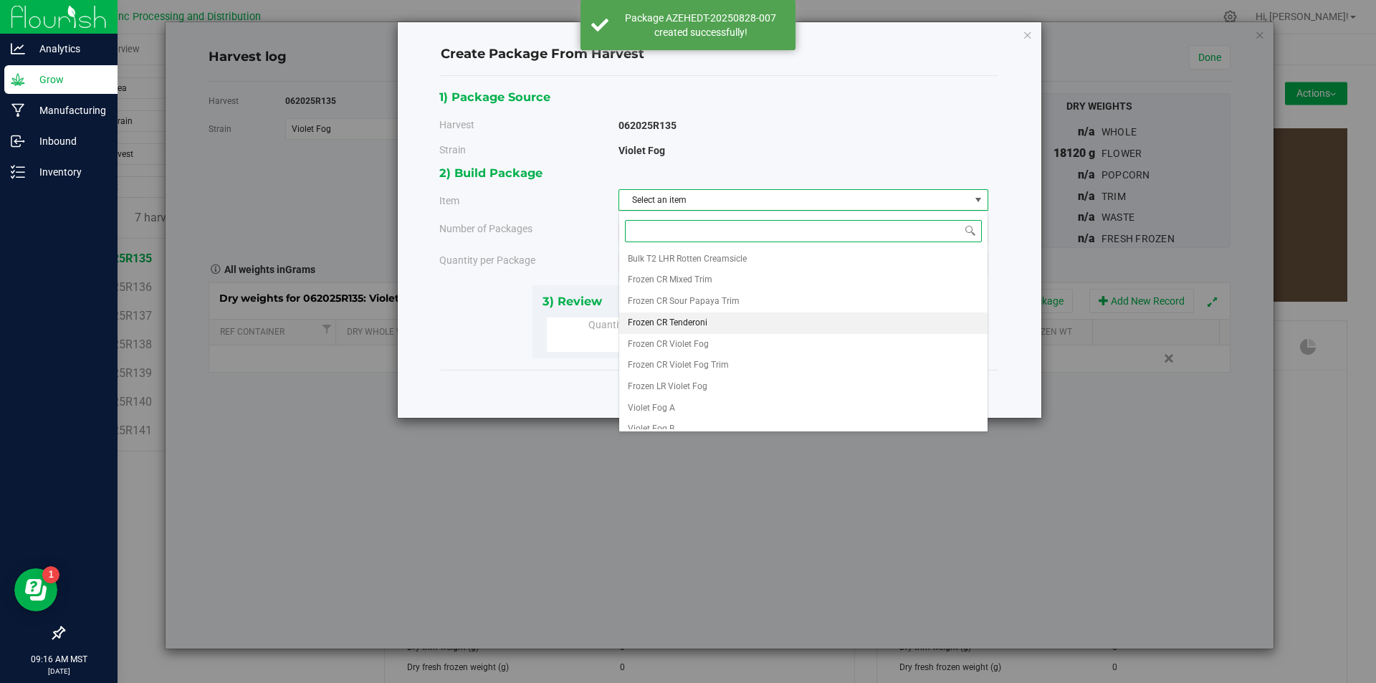
scroll to position [267, 0]
click at [671, 398] on span "Violet Fog A" at bounding box center [651, 397] width 47 height 19
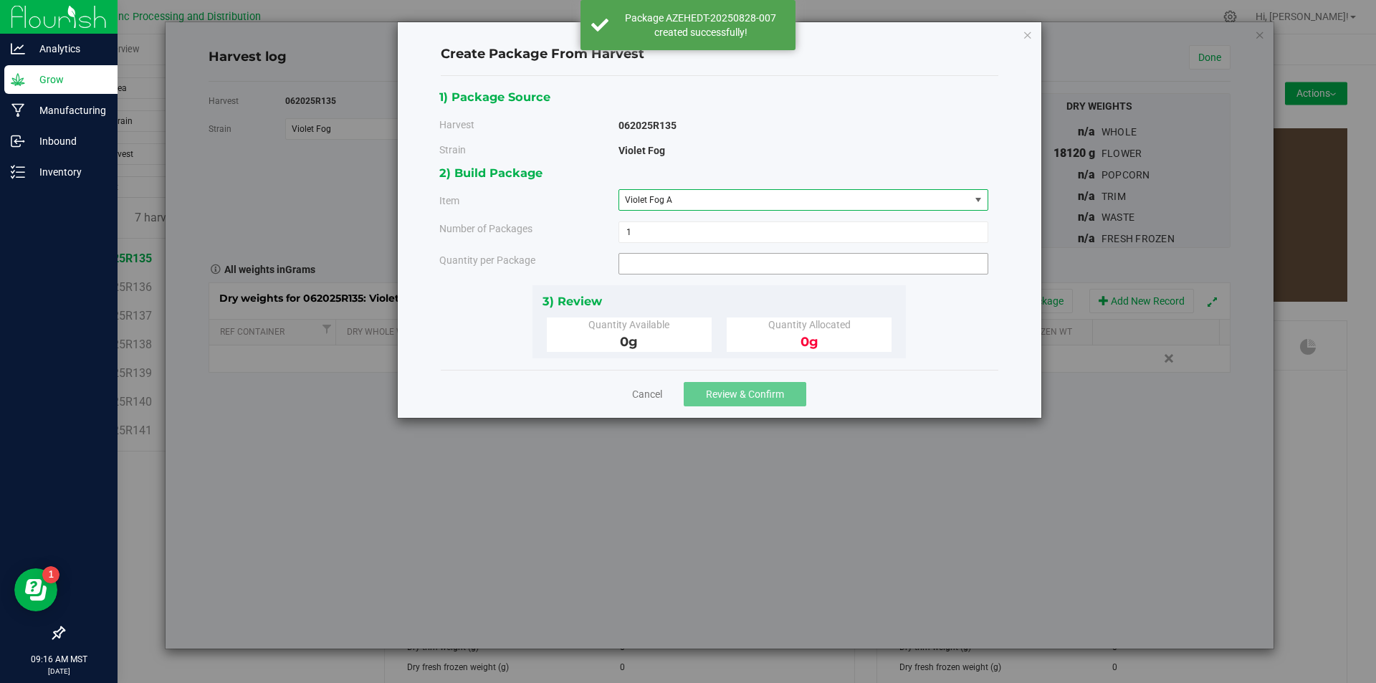
click at [666, 269] on span at bounding box center [803, 263] width 370 height 21
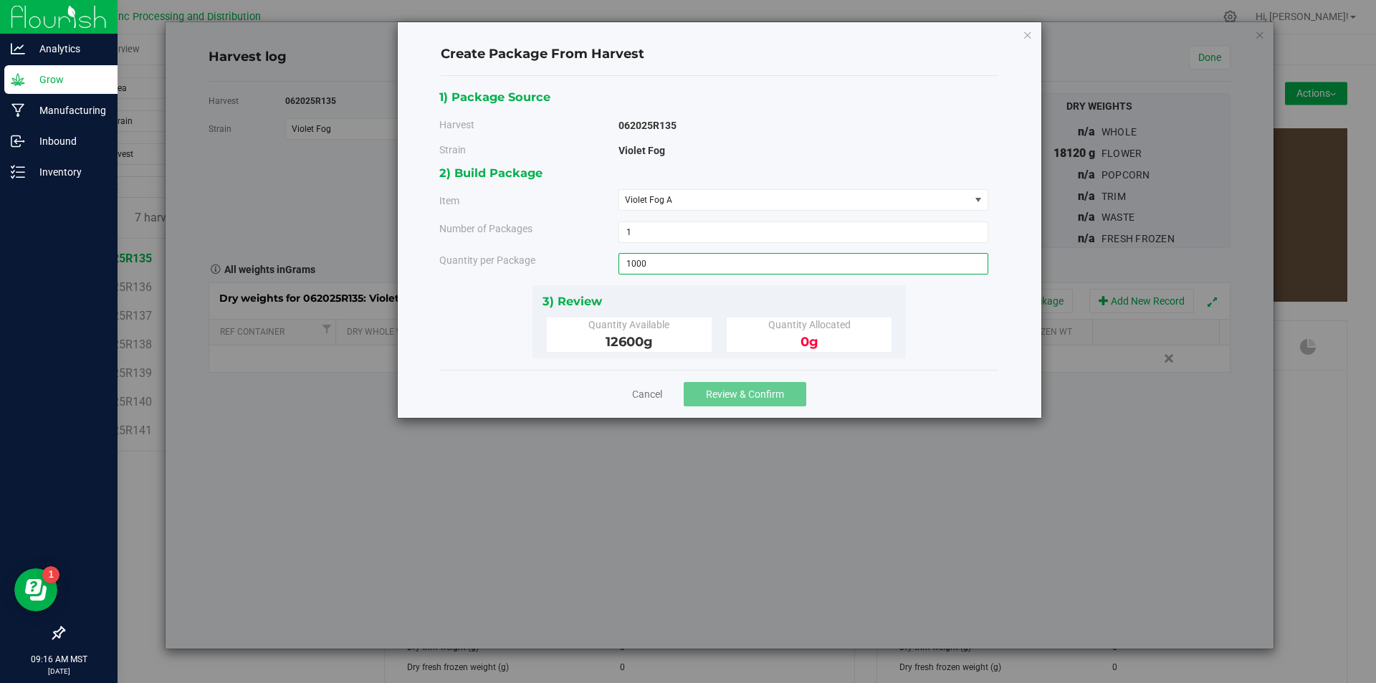
type input "1000"
type input "1000.0000 g"
click at [760, 388] on span "Review & Confirm" at bounding box center [745, 393] width 78 height 11
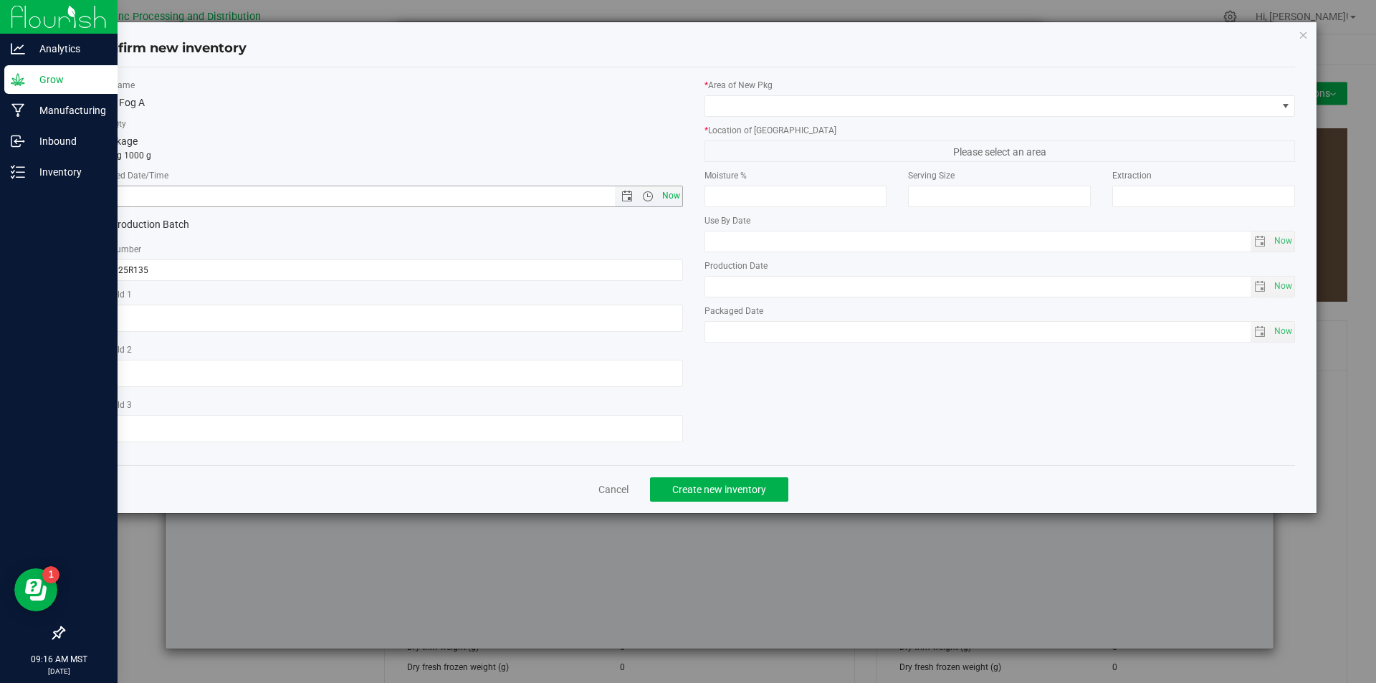
click at [675, 196] on span "Now" at bounding box center [671, 196] width 24 height 21
type input "[DATE] 9:16 AM"
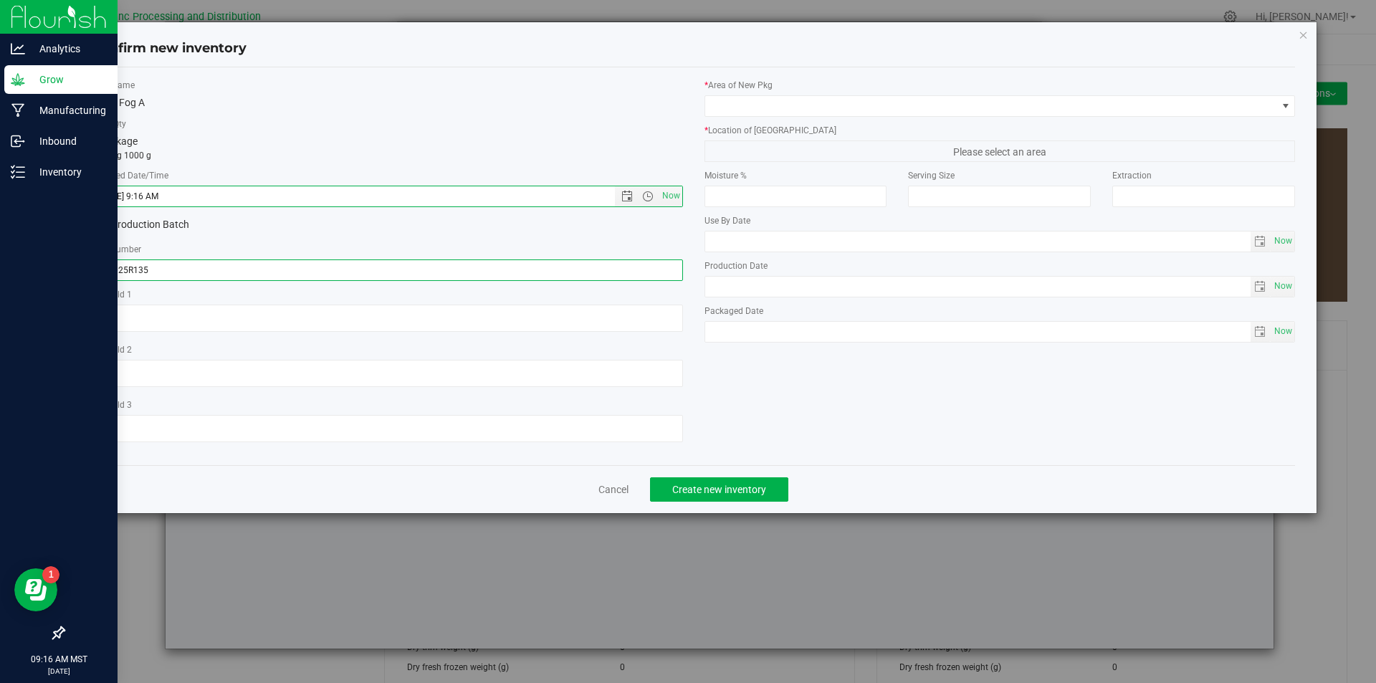
click at [285, 266] on input "062025R135" at bounding box center [387, 269] width 591 height 21
type input "062025R135-VF"
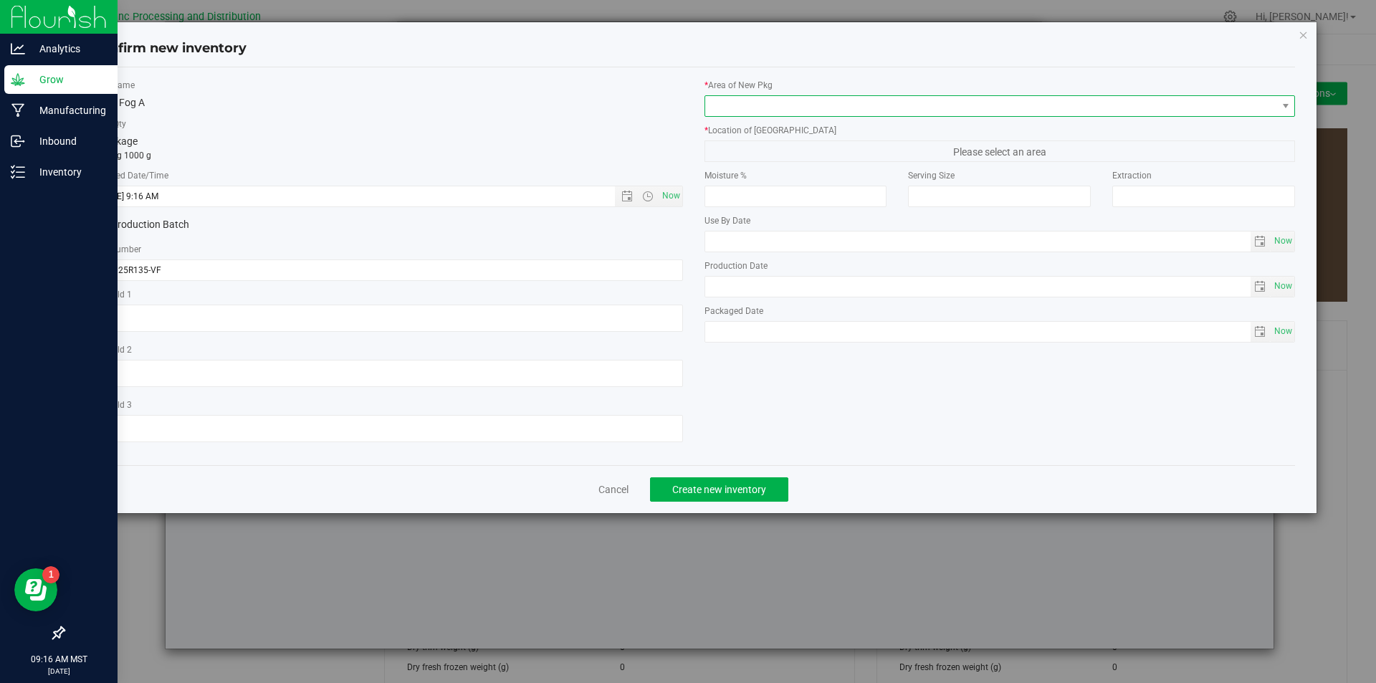
click at [866, 111] on span at bounding box center [991, 106] width 572 height 20
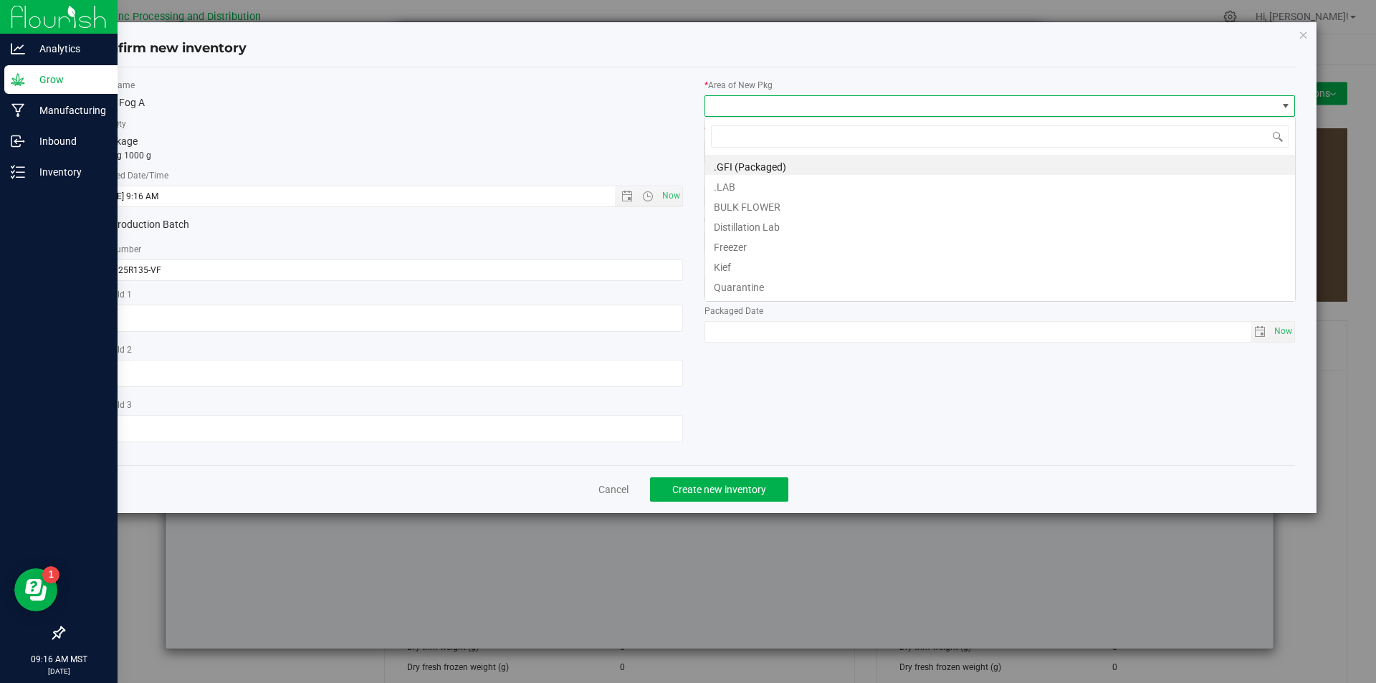
scroll to position [21, 591]
click at [790, 204] on li "BULK FLOWER" at bounding box center [1000, 205] width 590 height 20
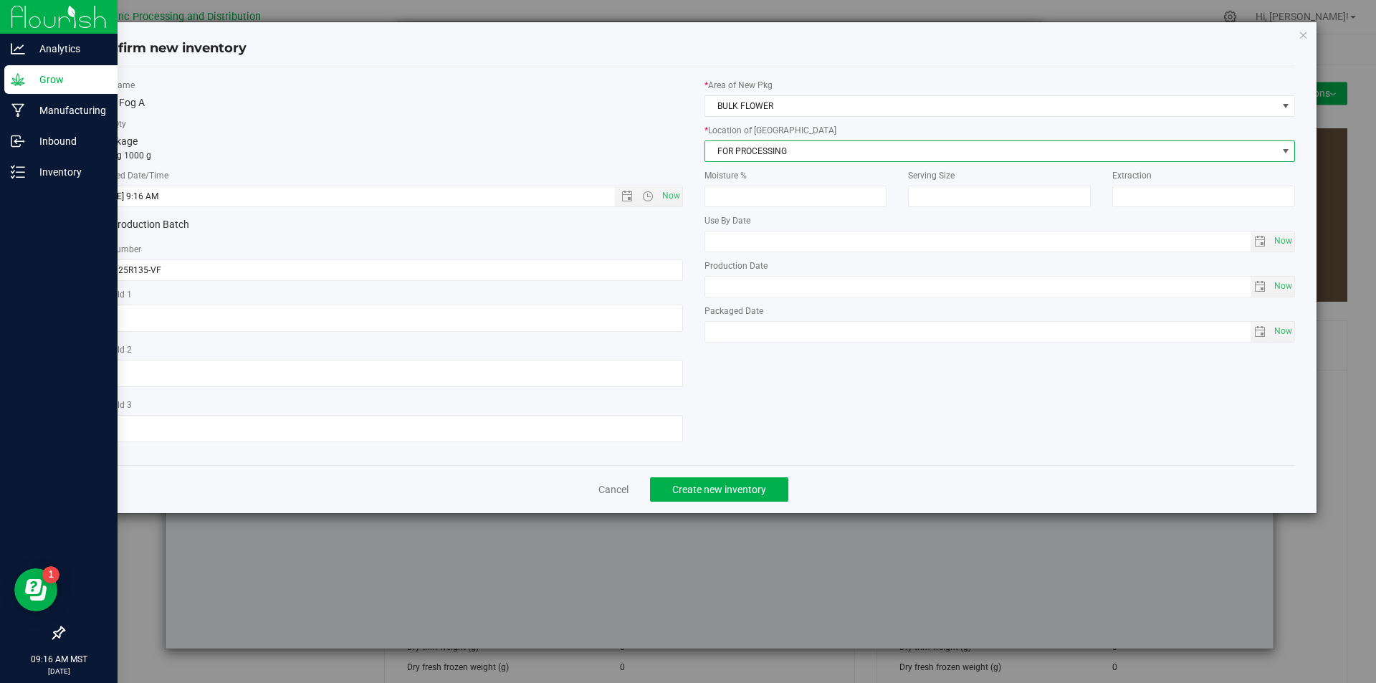
click at [776, 150] on span "FOR PROCESSING" at bounding box center [991, 151] width 572 height 20
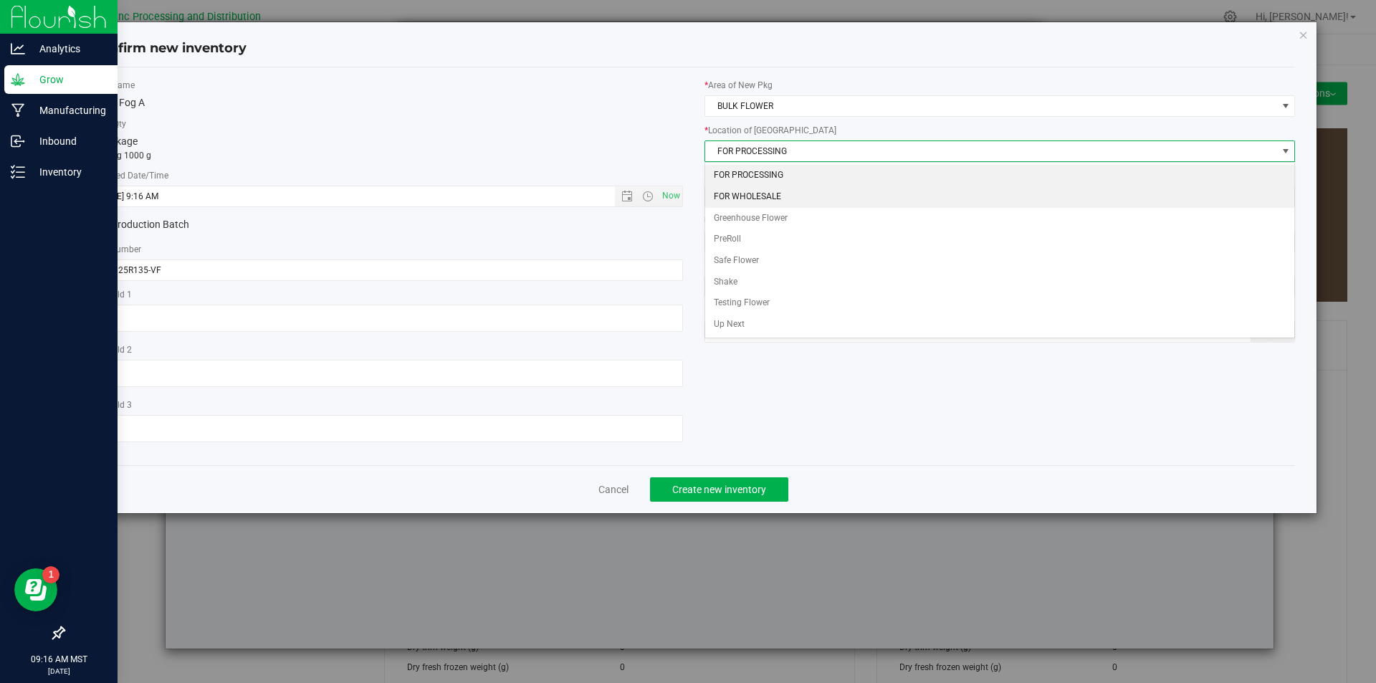
click at [777, 191] on li "FOR WHOLESALE" at bounding box center [1000, 196] width 590 height 21
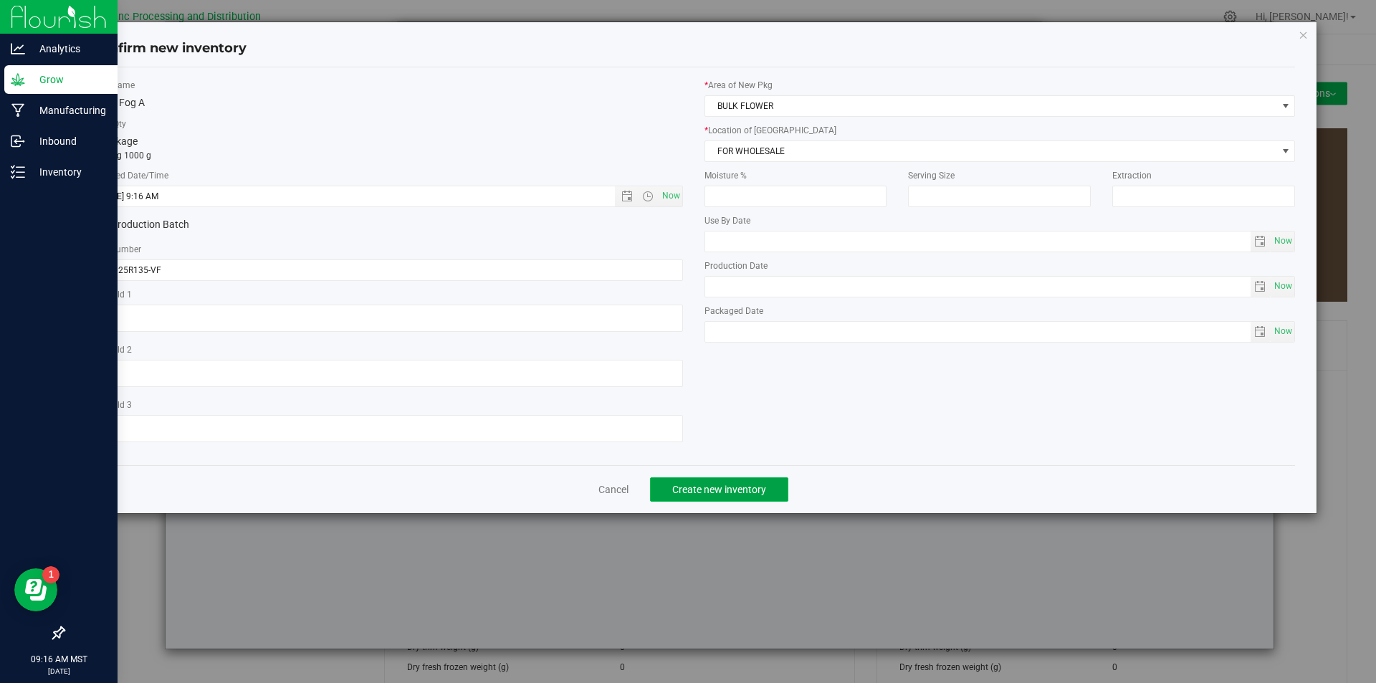
click at [747, 494] on span "Create new inventory" at bounding box center [719, 489] width 94 height 11
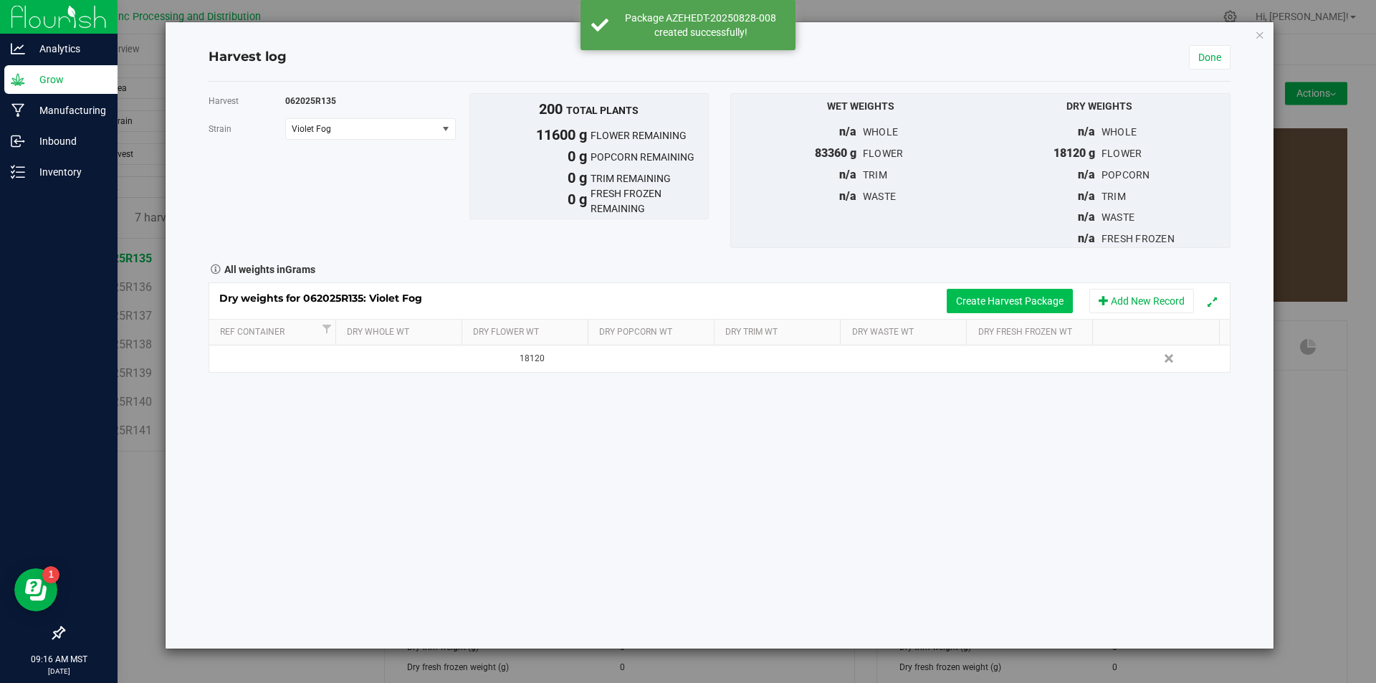
click at [982, 289] on button "Create Harvest Package" at bounding box center [1010, 301] width 126 height 24
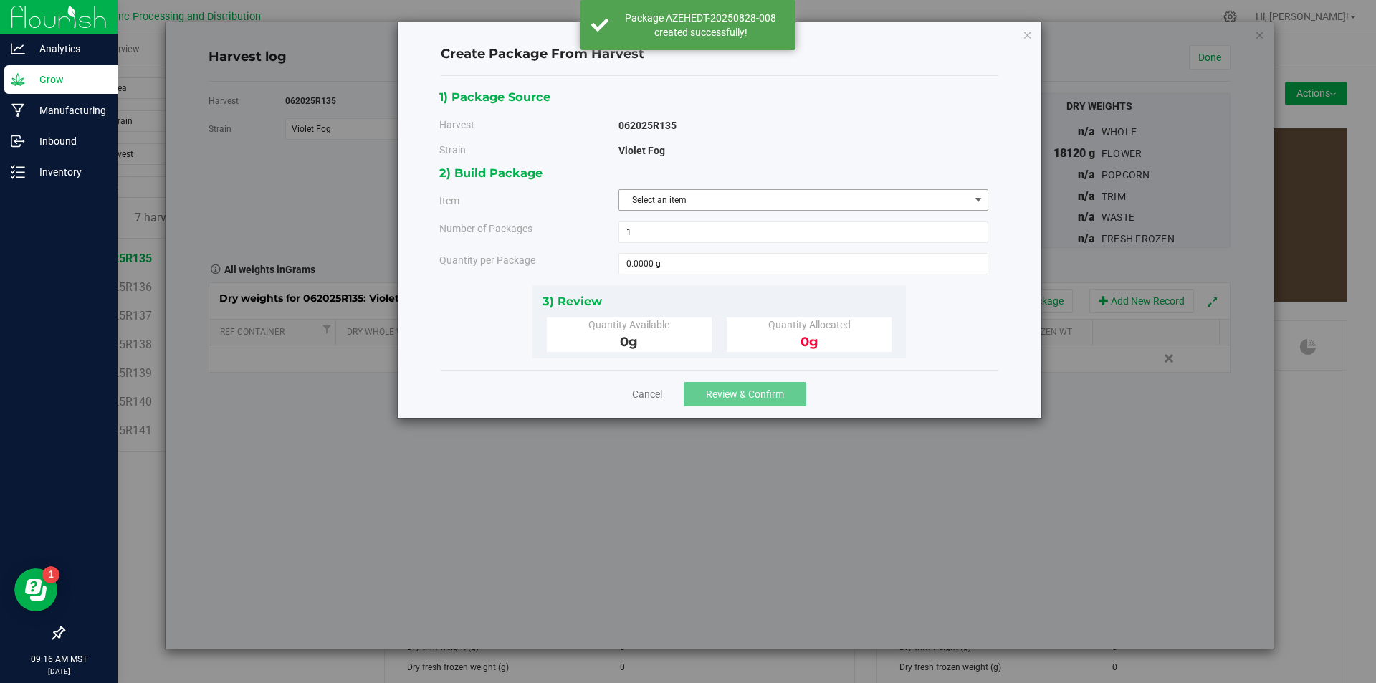
click at [811, 191] on span "Select an item" at bounding box center [794, 200] width 350 height 20
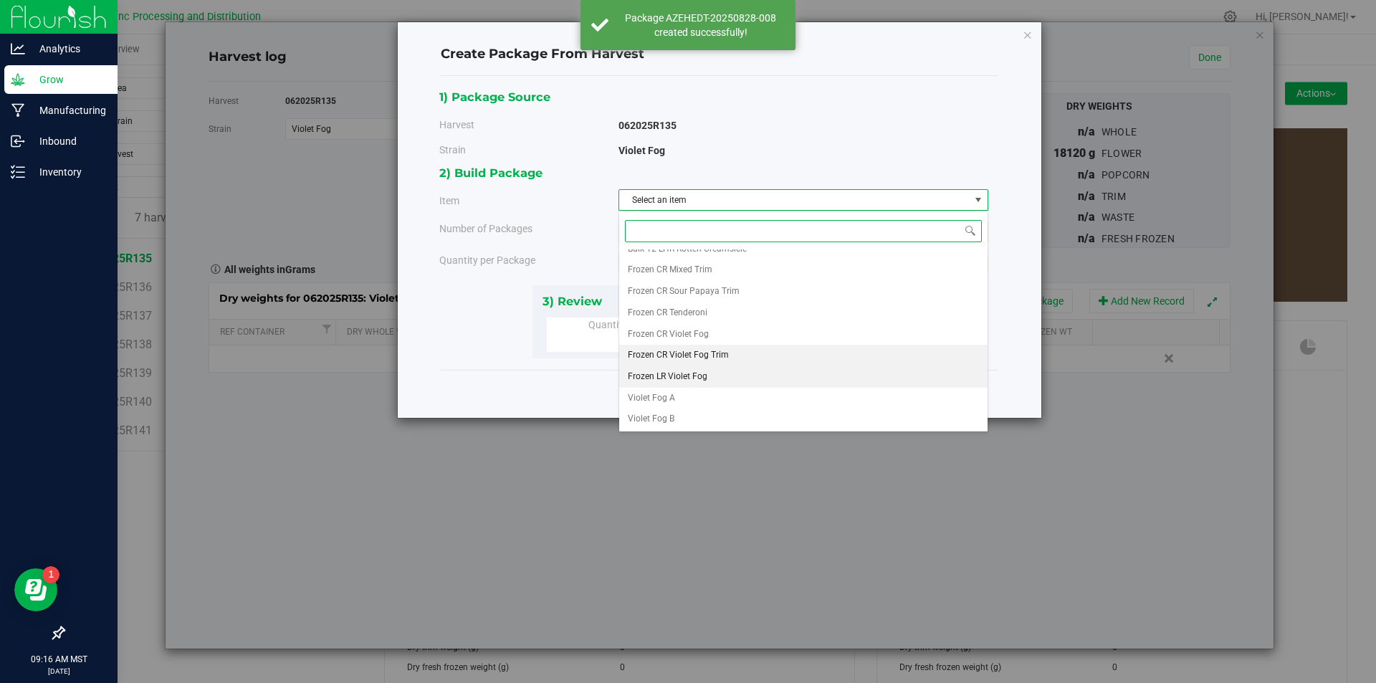
scroll to position [267, 0]
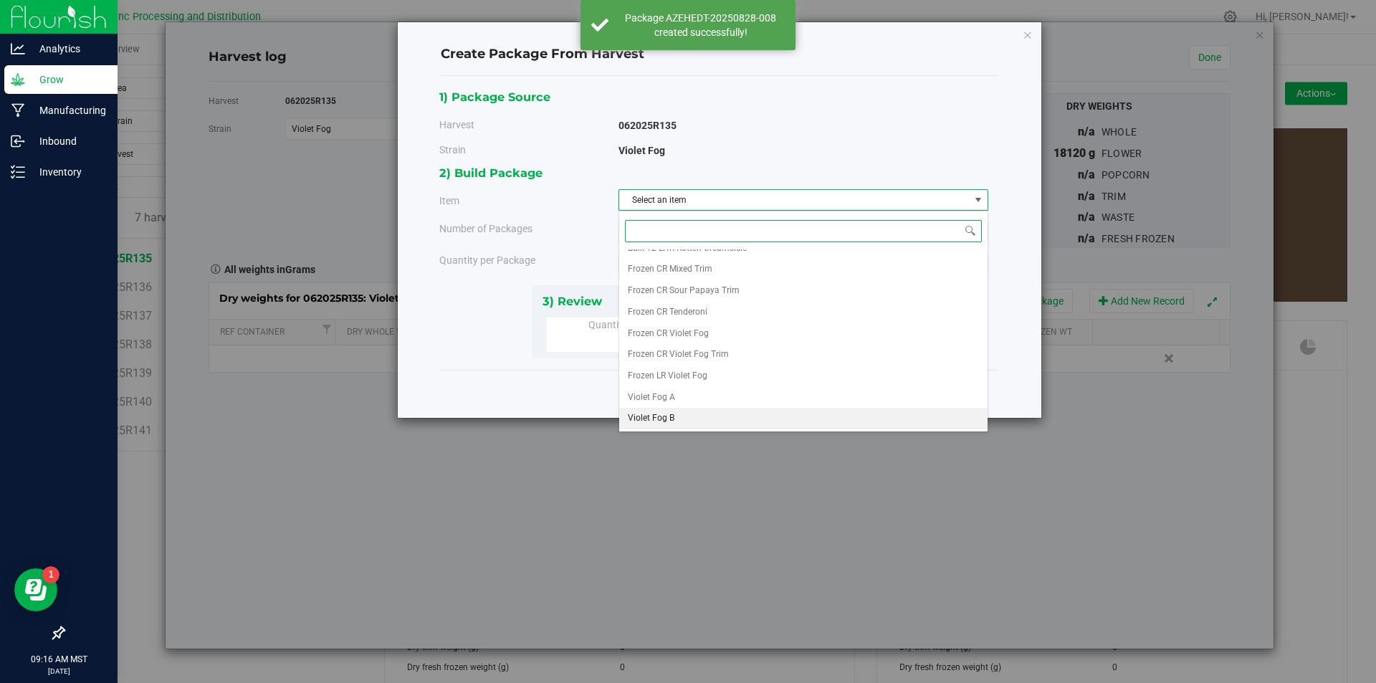
click at [723, 414] on li "Violet Fog B" at bounding box center [803, 418] width 368 height 21
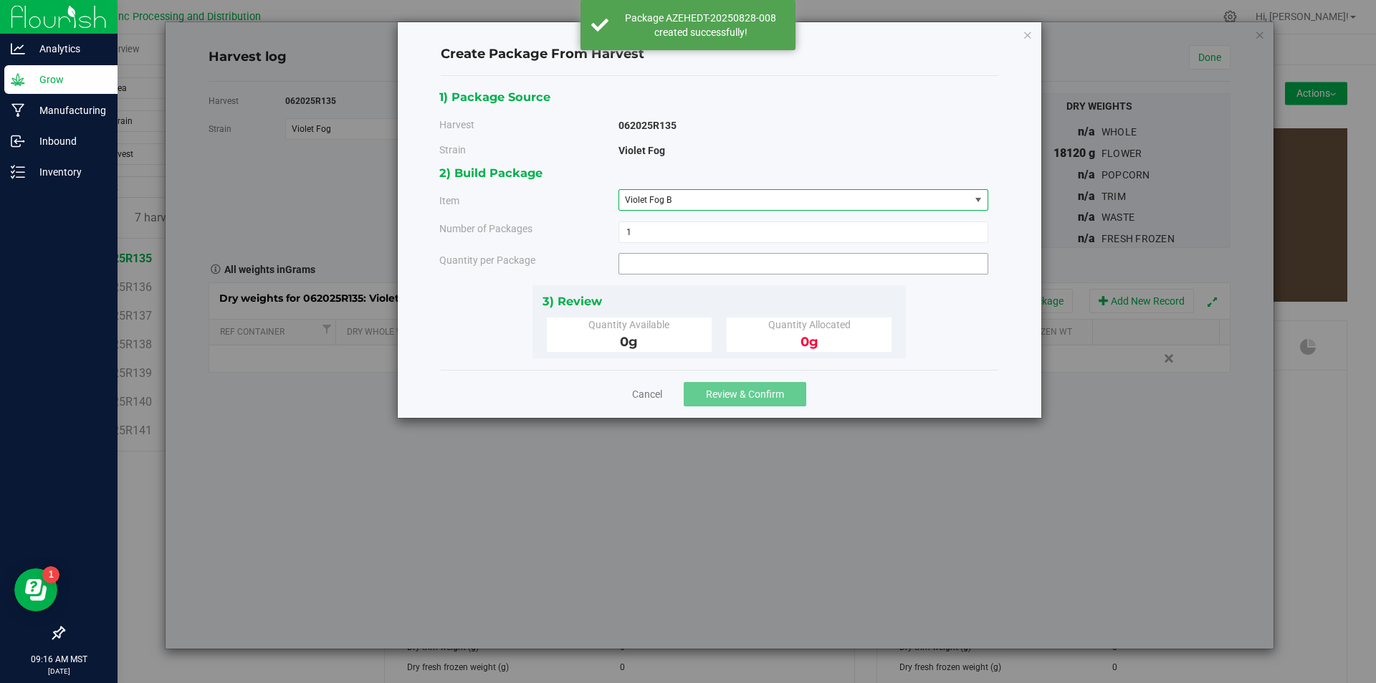
click at [673, 261] on span at bounding box center [803, 263] width 370 height 21
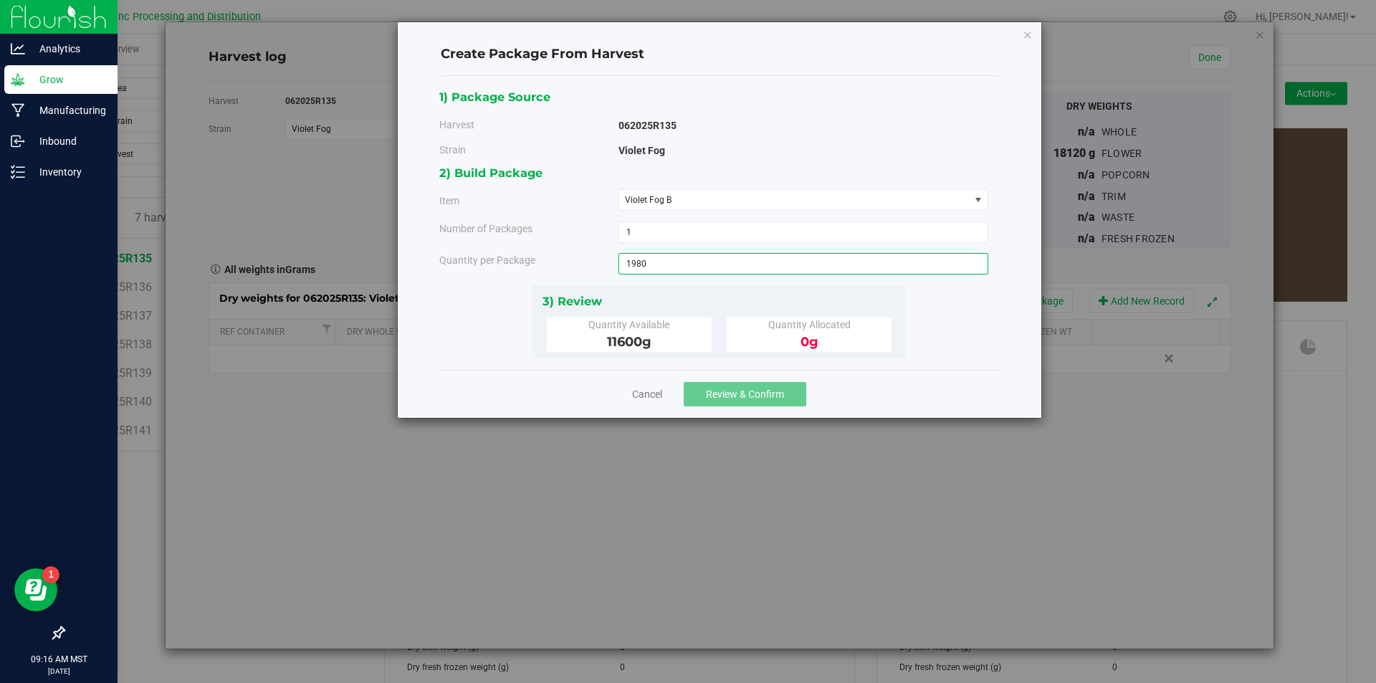
type input "1980"
type input "1980.0000 g"
click at [766, 411] on div "Cancel Review & Confirm" at bounding box center [720, 394] width 558 height 48
click at [763, 403] on button "Review & Confirm" at bounding box center [745, 394] width 123 height 24
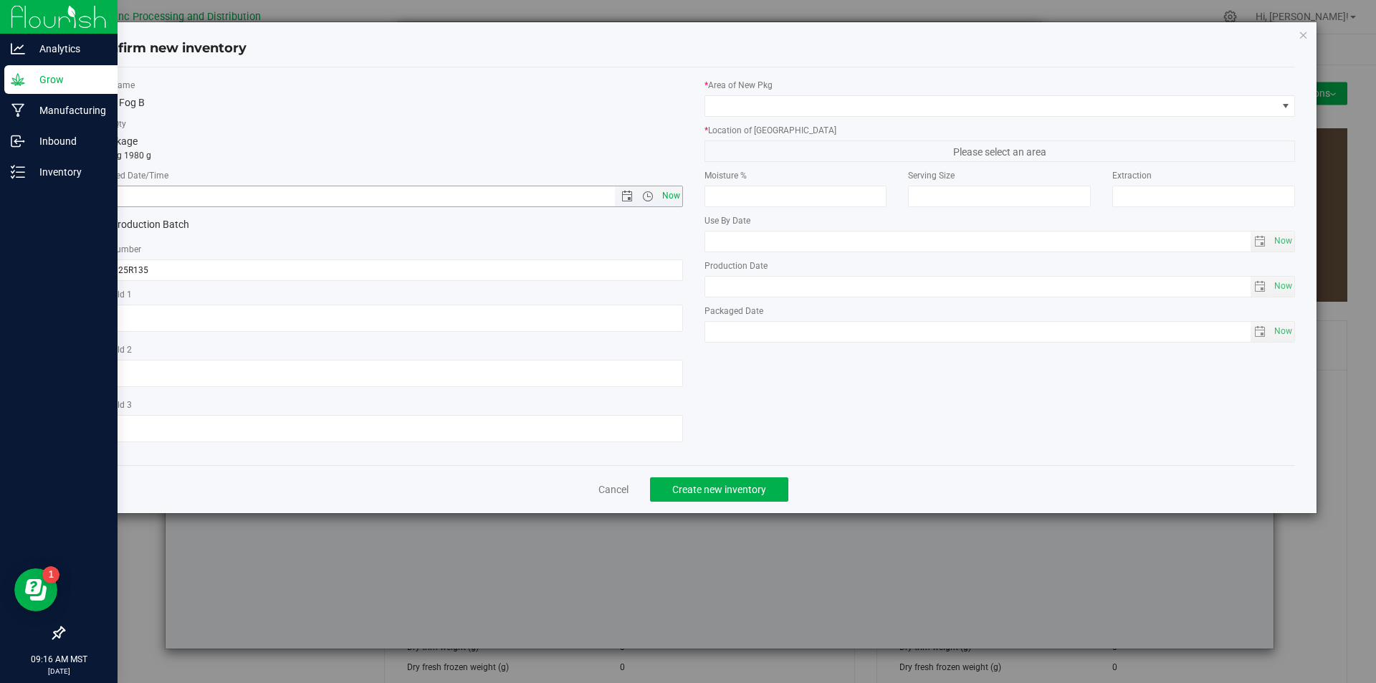
click at [667, 196] on span "Now" at bounding box center [671, 196] width 24 height 21
type input "[DATE] 9:16 AM"
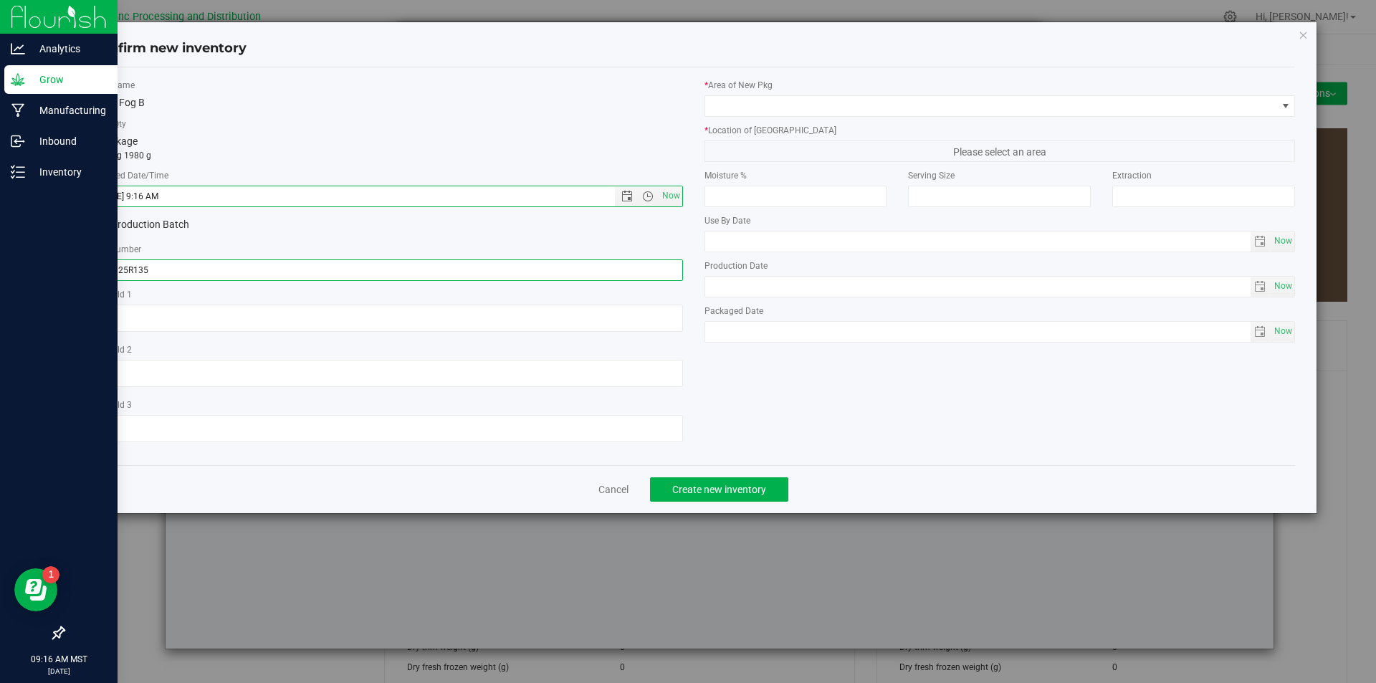
click at [262, 275] on input "062025R135" at bounding box center [387, 269] width 591 height 21
type input "062025R135-VF"
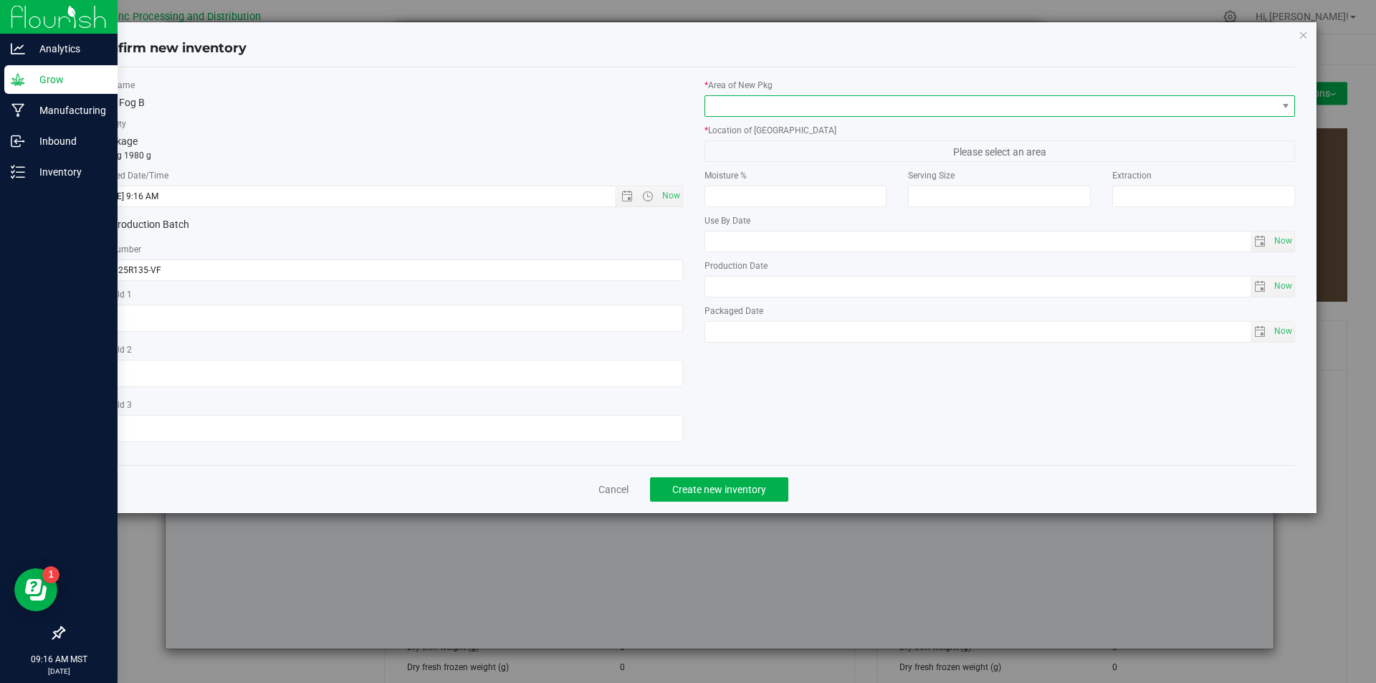
click at [770, 96] on span at bounding box center [991, 106] width 572 height 20
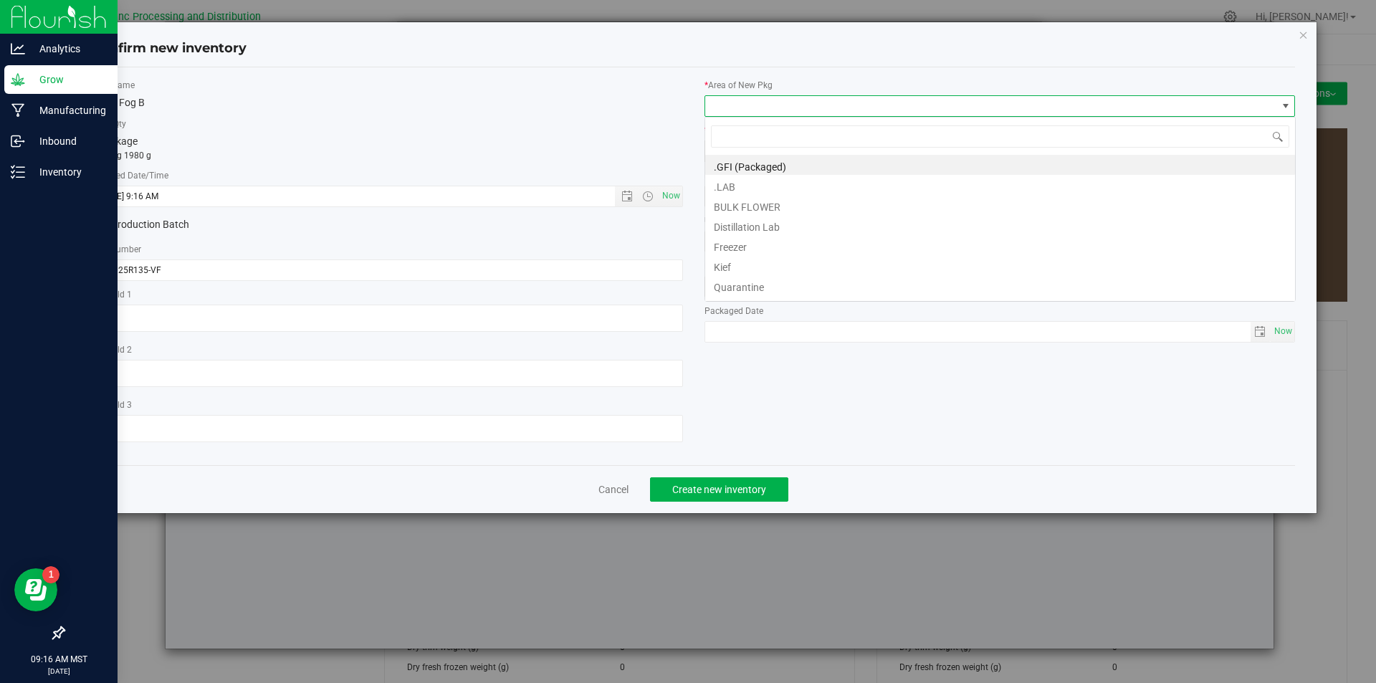
scroll to position [21, 591]
click at [738, 206] on li "BULK FLOWER" at bounding box center [1000, 205] width 590 height 20
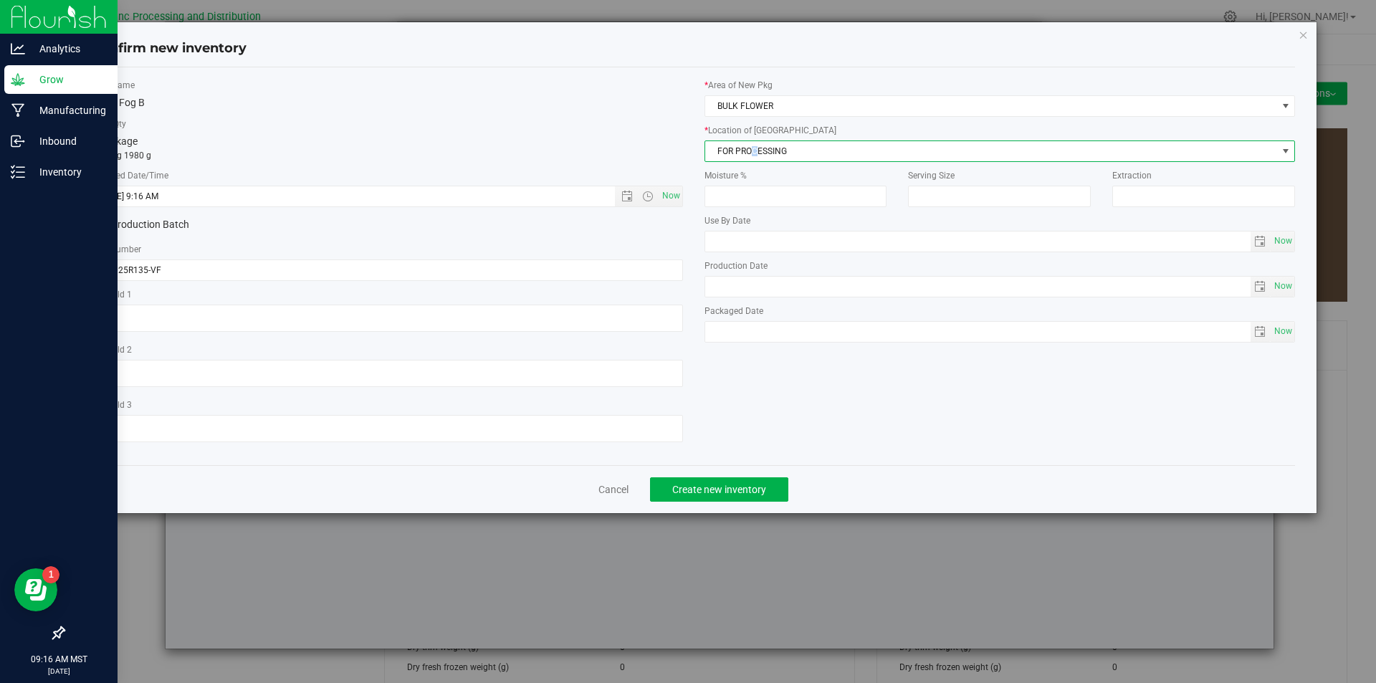
click at [755, 154] on span "FOR PROCESSING" at bounding box center [991, 151] width 572 height 20
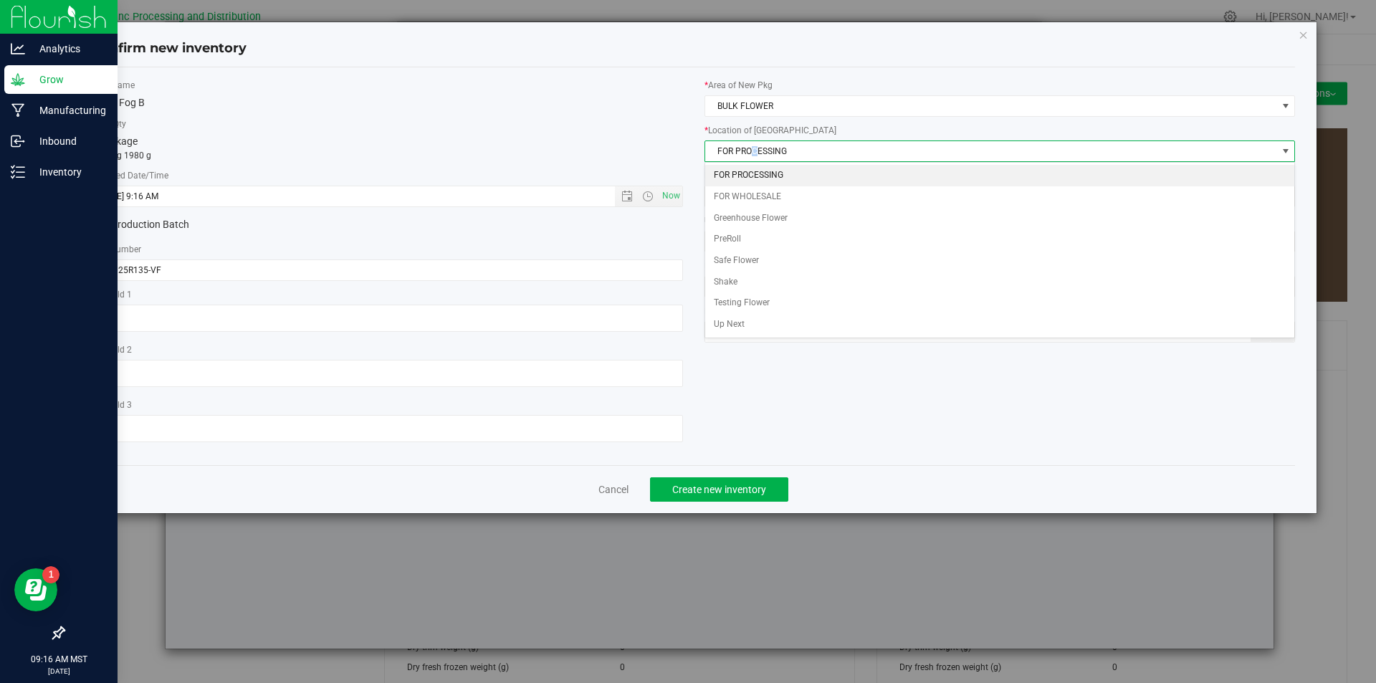
click at [757, 178] on li "FOR PROCESSING" at bounding box center [1000, 175] width 590 height 21
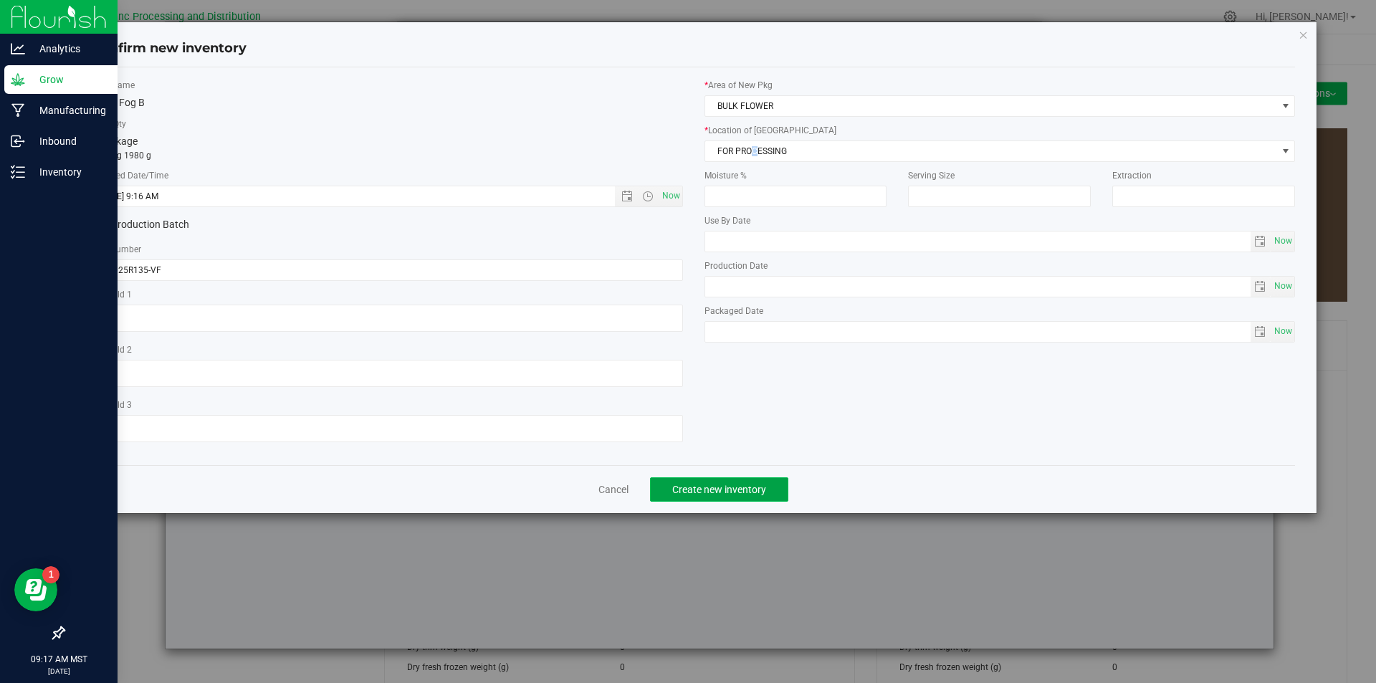
click at [731, 499] on button "Create new inventory" at bounding box center [719, 489] width 138 height 24
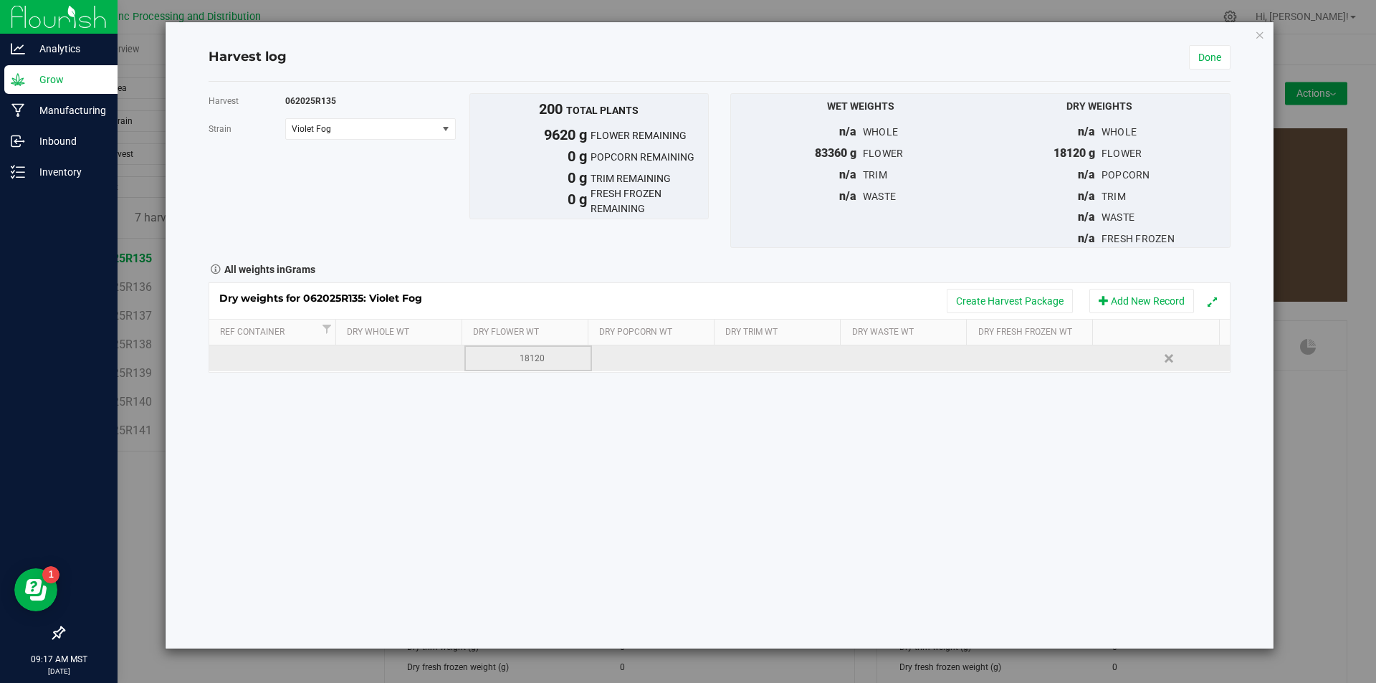
click at [558, 361] on div "18120" at bounding box center [532, 359] width 117 height 14
type input "1"
type input "8500"
click at [1206, 59] on link "Done" at bounding box center [1210, 57] width 42 height 24
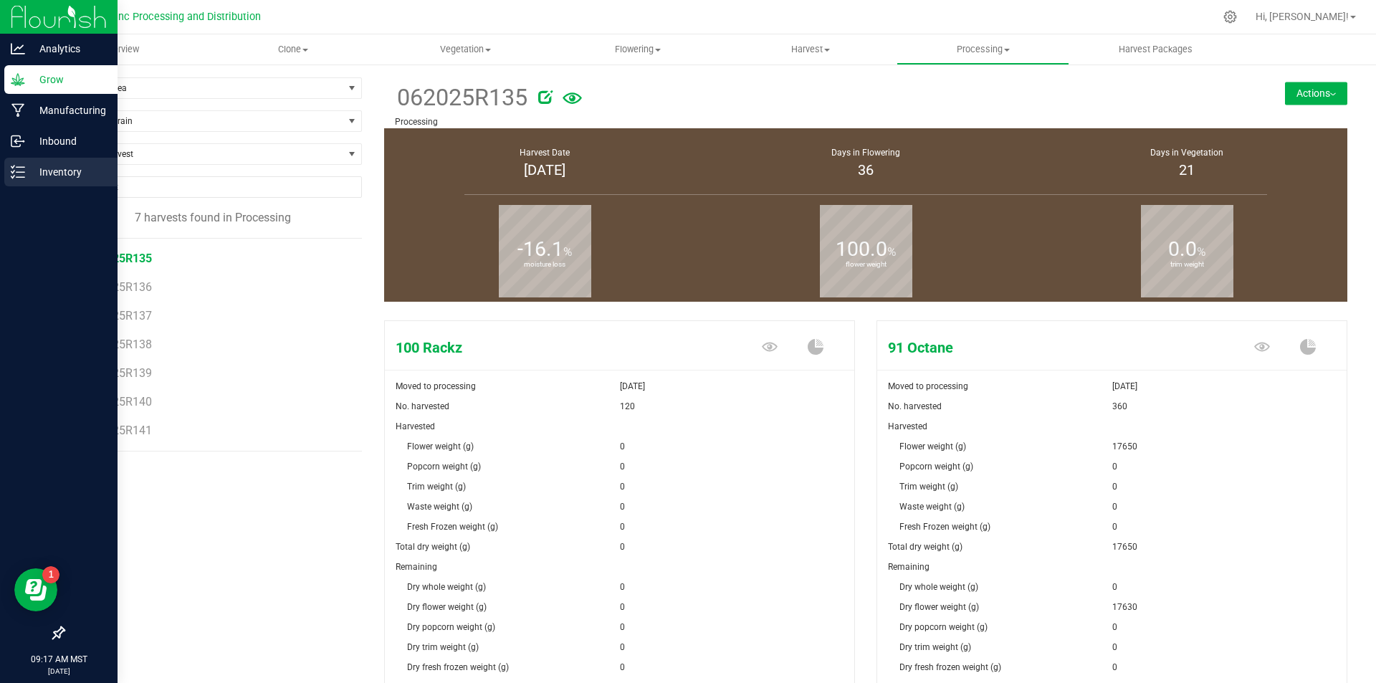
click at [54, 174] on p "Inventory" at bounding box center [68, 171] width 86 height 17
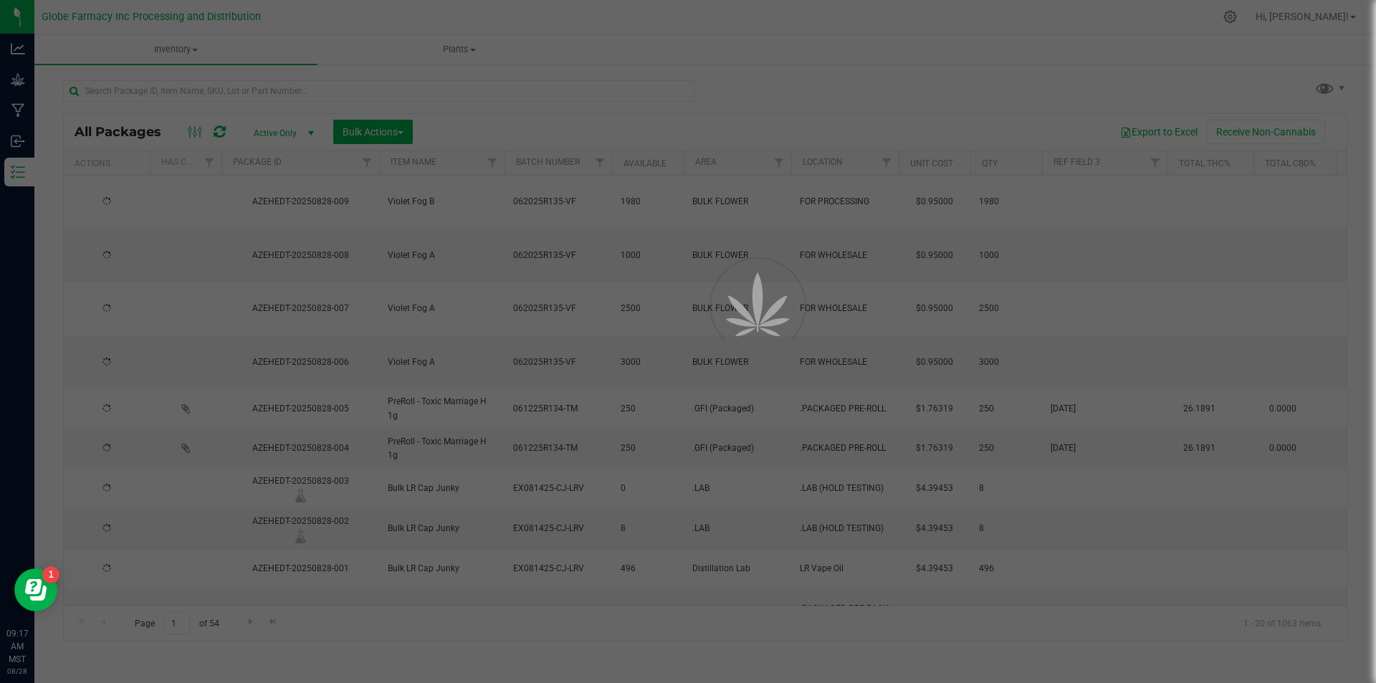
click at [364, 133] on div at bounding box center [688, 341] width 1376 height 683
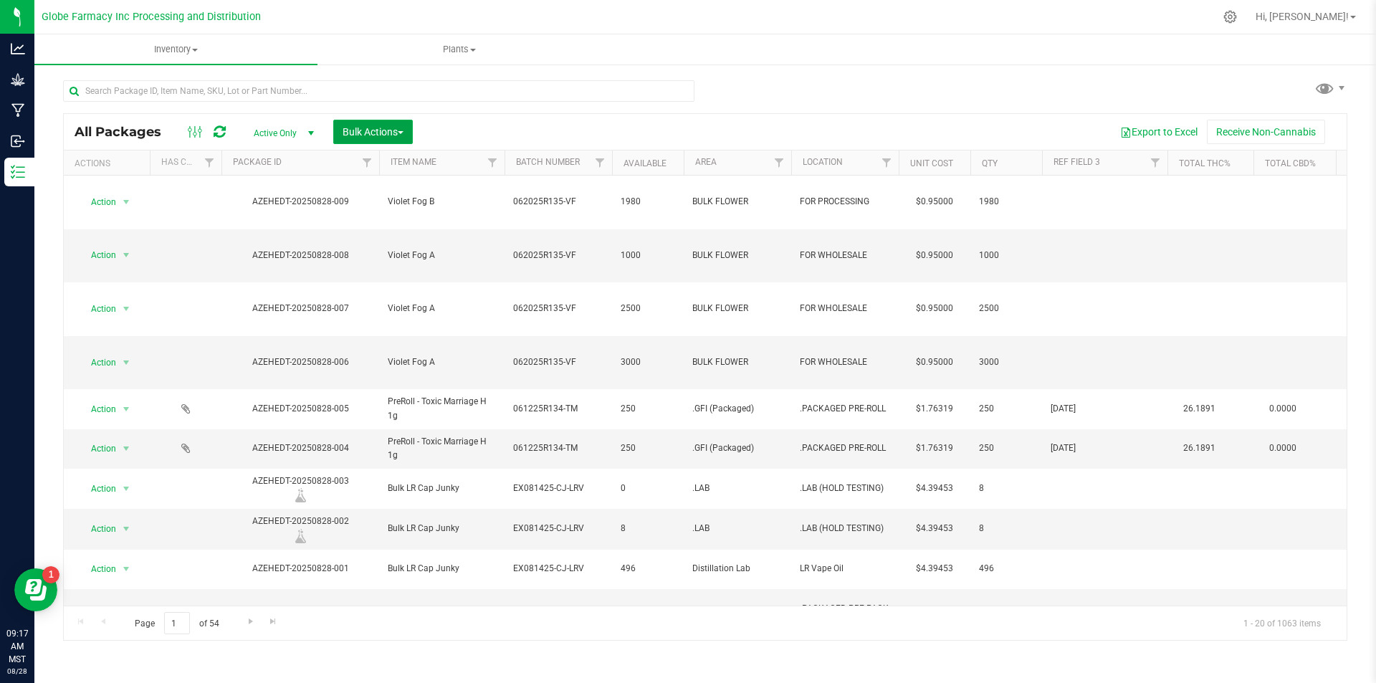
click at [364, 133] on span "Bulk Actions" at bounding box center [373, 131] width 61 height 11
click at [365, 135] on span "Bulk Actions" at bounding box center [373, 131] width 61 height 11
click at [365, 131] on span "Bulk Actions" at bounding box center [373, 131] width 61 height 11
click at [367, 244] on span "Print package labels" at bounding box center [385, 242] width 86 height 11
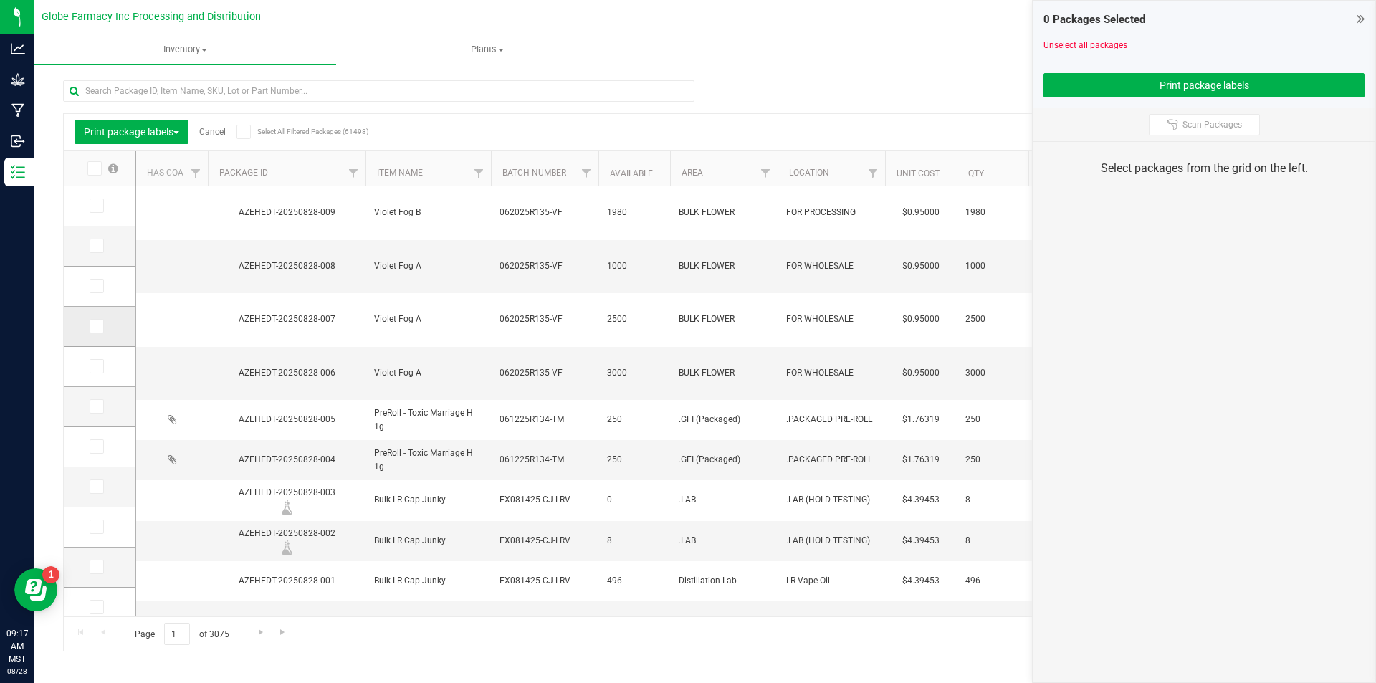
click at [93, 326] on icon at bounding box center [95, 326] width 9 height 0
click at [0, 0] on input "checkbox" at bounding box center [0, 0] width 0 height 0
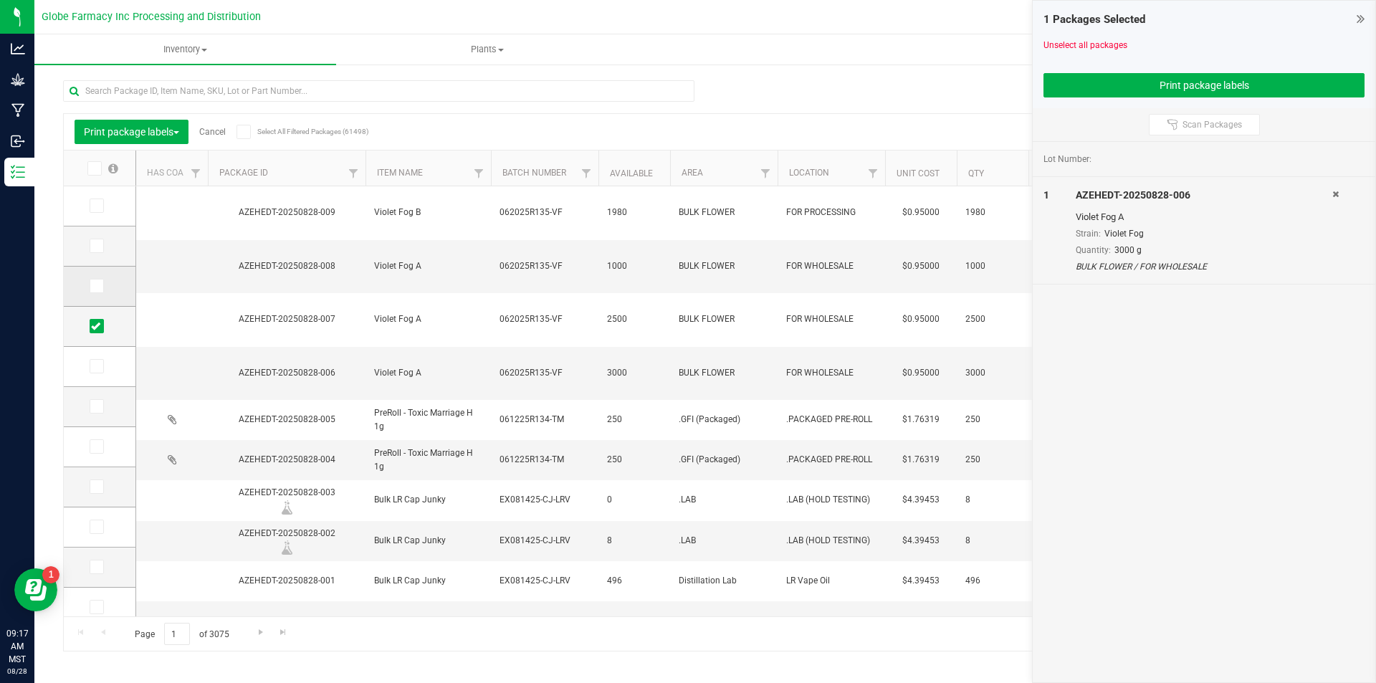
click at [93, 286] on icon at bounding box center [95, 286] width 9 height 0
click at [0, 0] on input "checkbox" at bounding box center [0, 0] width 0 height 0
click at [103, 246] on span at bounding box center [97, 246] width 14 height 14
click at [0, 0] on input "checkbox" at bounding box center [0, 0] width 0 height 0
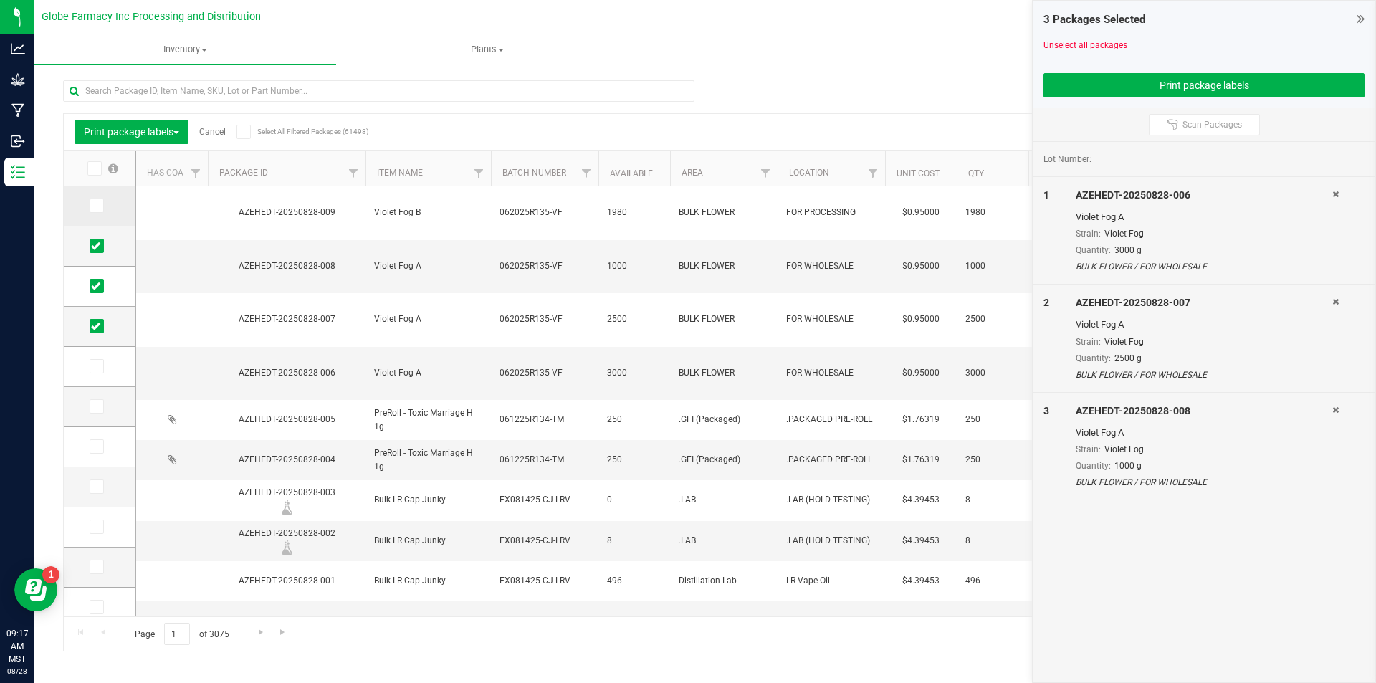
click at [104, 201] on label at bounding box center [100, 206] width 21 height 14
click at [0, 0] on input "checkbox" at bounding box center [0, 0] width 0 height 0
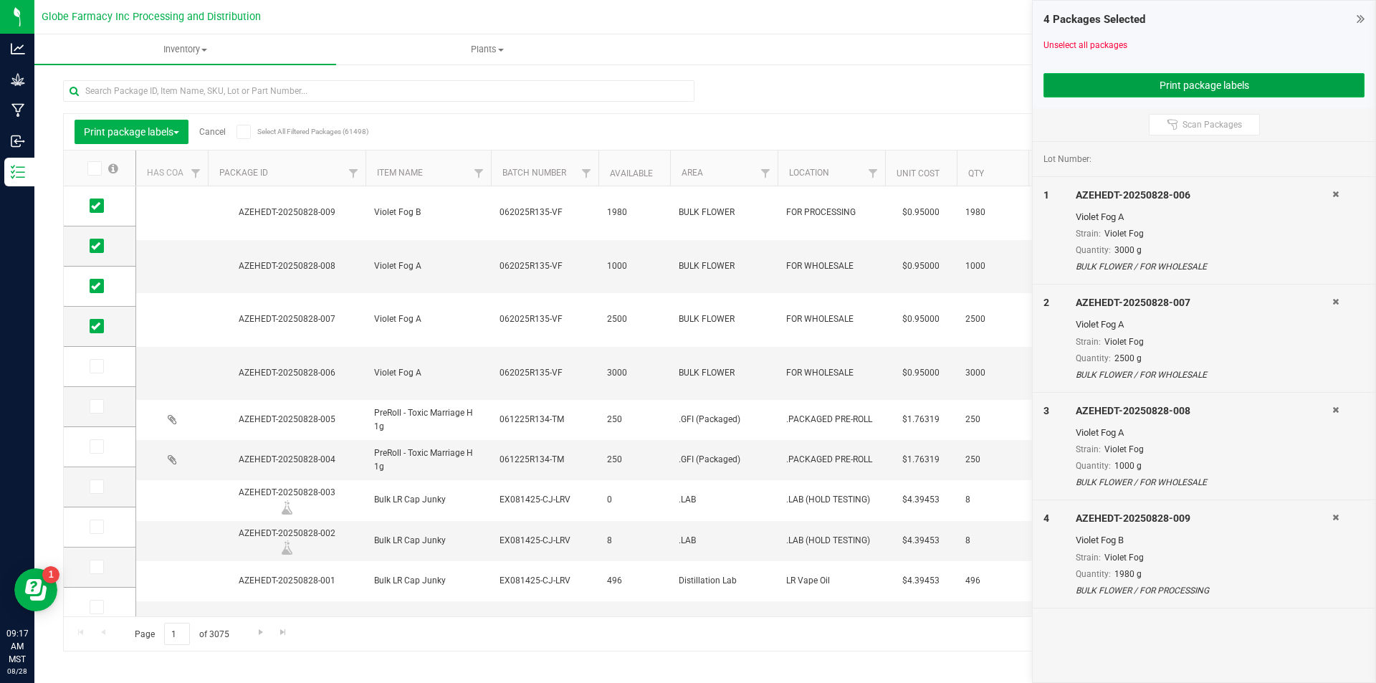
click at [1182, 82] on button "Print package labels" at bounding box center [1203, 85] width 321 height 24
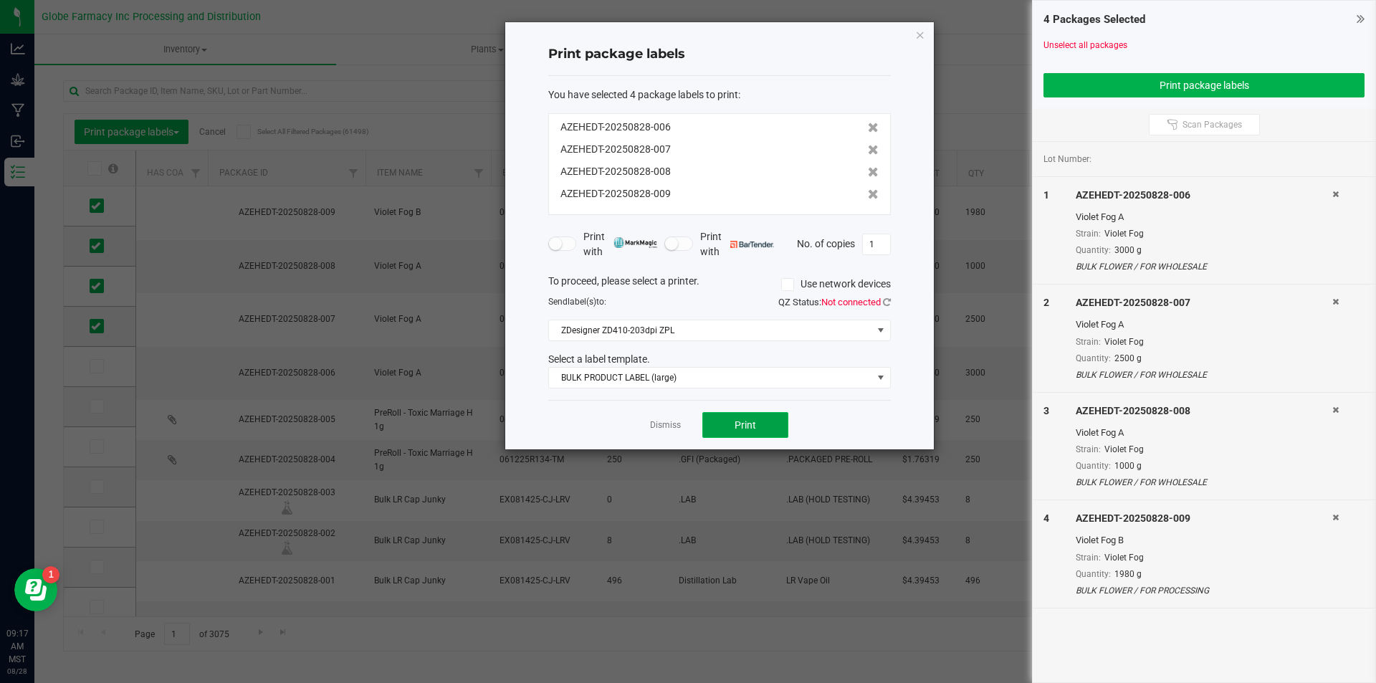
click at [742, 417] on button "Print" at bounding box center [745, 425] width 86 height 26
click at [672, 428] on link "Dismiss" at bounding box center [665, 425] width 31 height 12
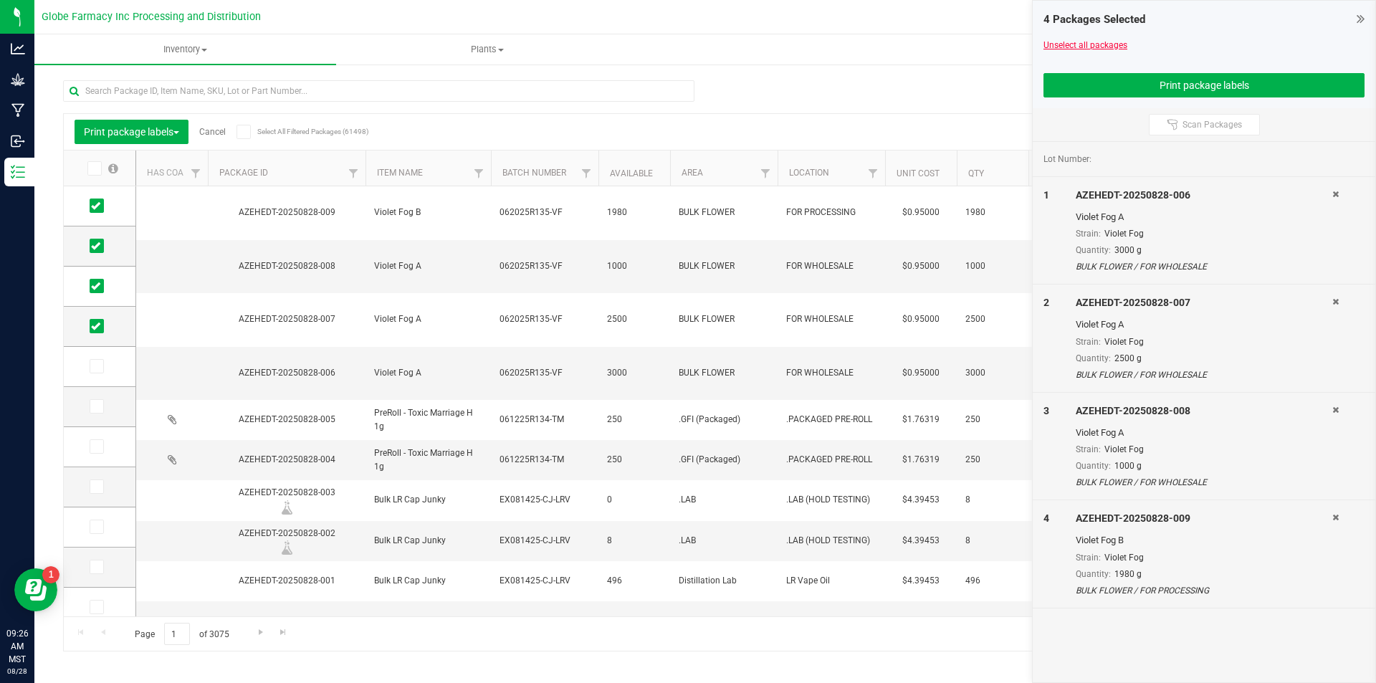
click at [1076, 44] on link "Unselect all packages" at bounding box center [1085, 45] width 84 height 10
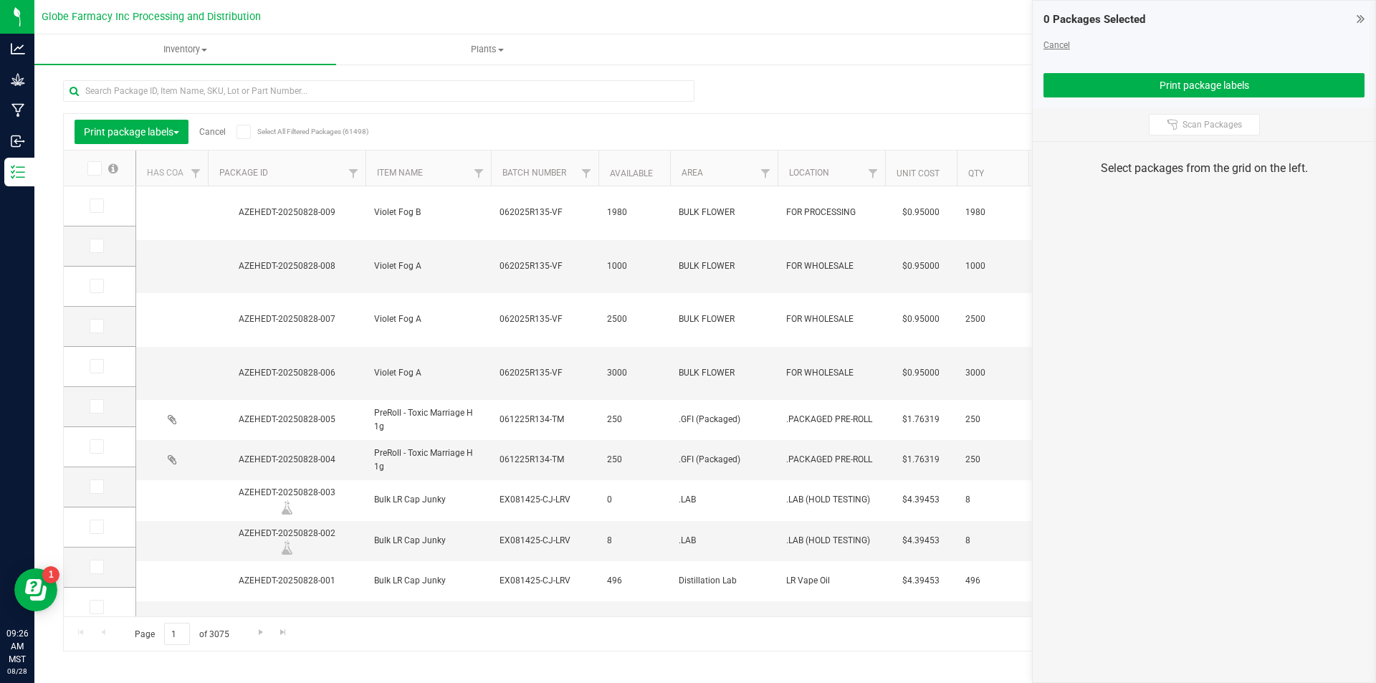
click at [1068, 47] on link "Cancel" at bounding box center [1056, 45] width 27 height 10
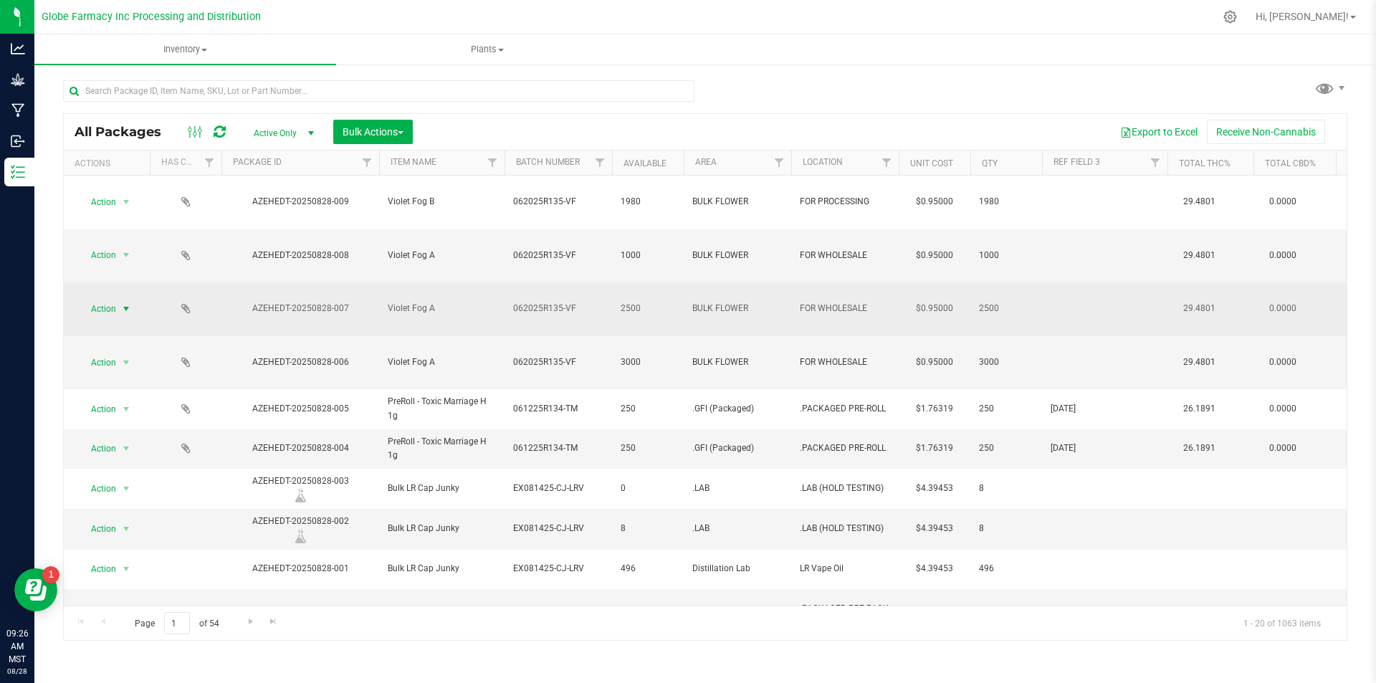
click at [123, 303] on span "select" at bounding box center [125, 308] width 11 height 11
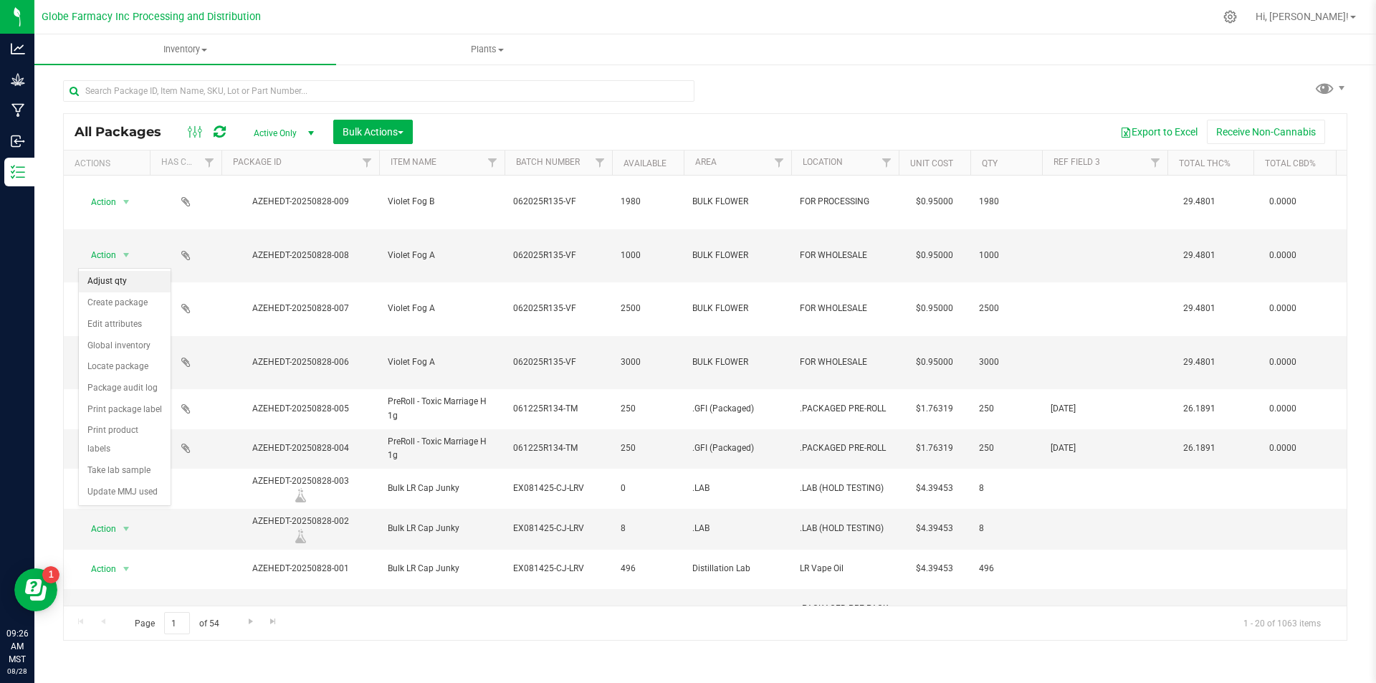
click at [113, 277] on li "Adjust qty" at bounding box center [125, 281] width 92 height 21
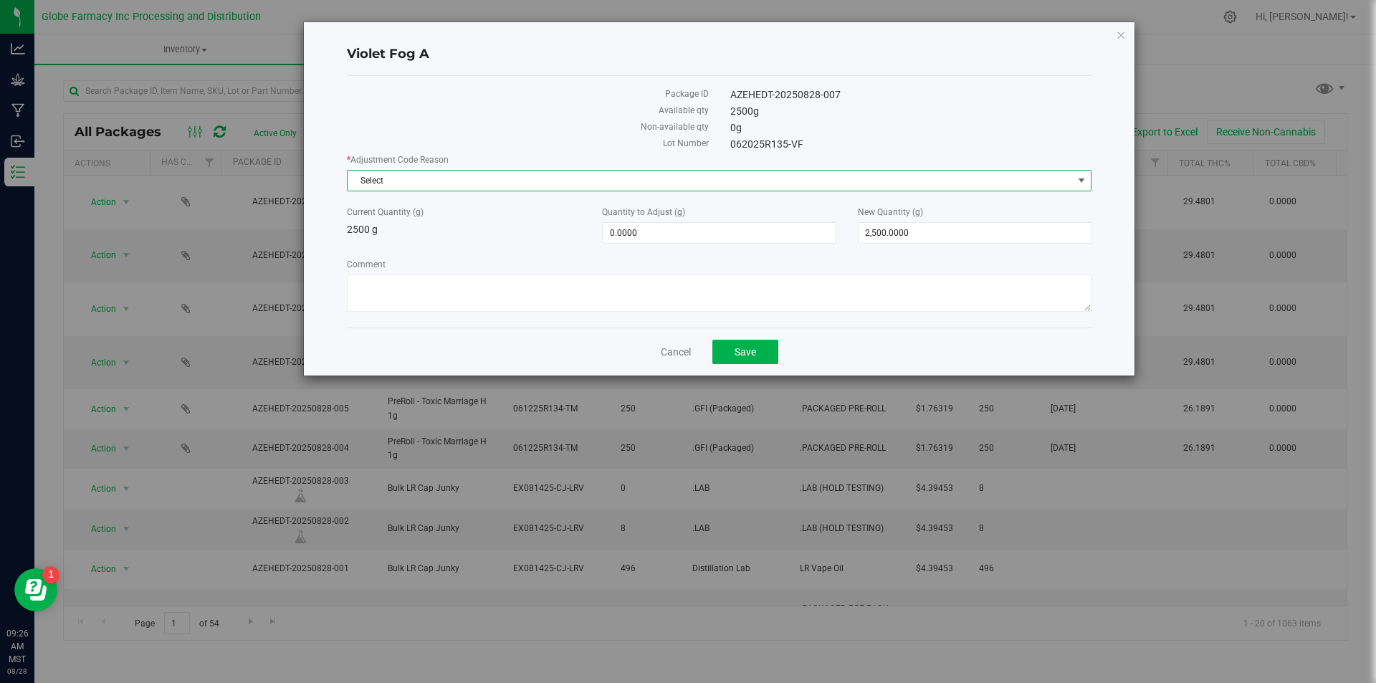
click at [510, 188] on span "Select" at bounding box center [710, 181] width 725 height 20
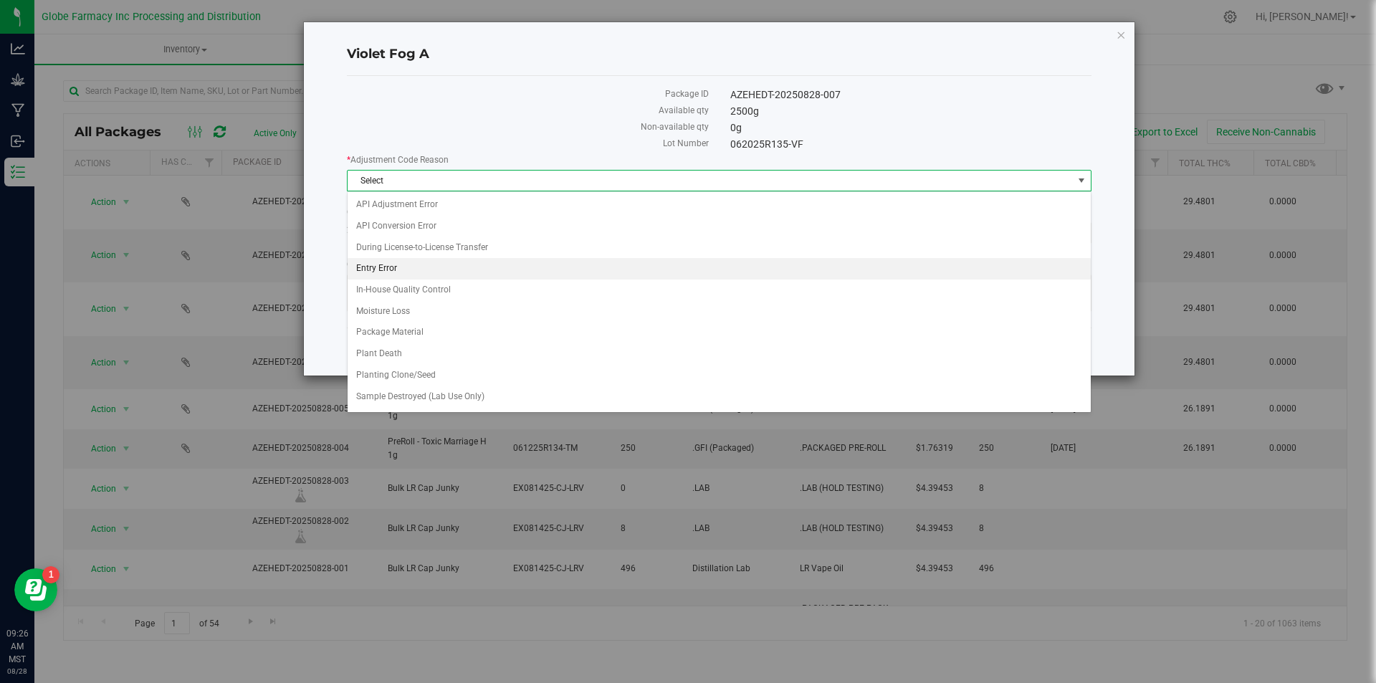
click at [429, 265] on li "Entry Error" at bounding box center [719, 268] width 743 height 21
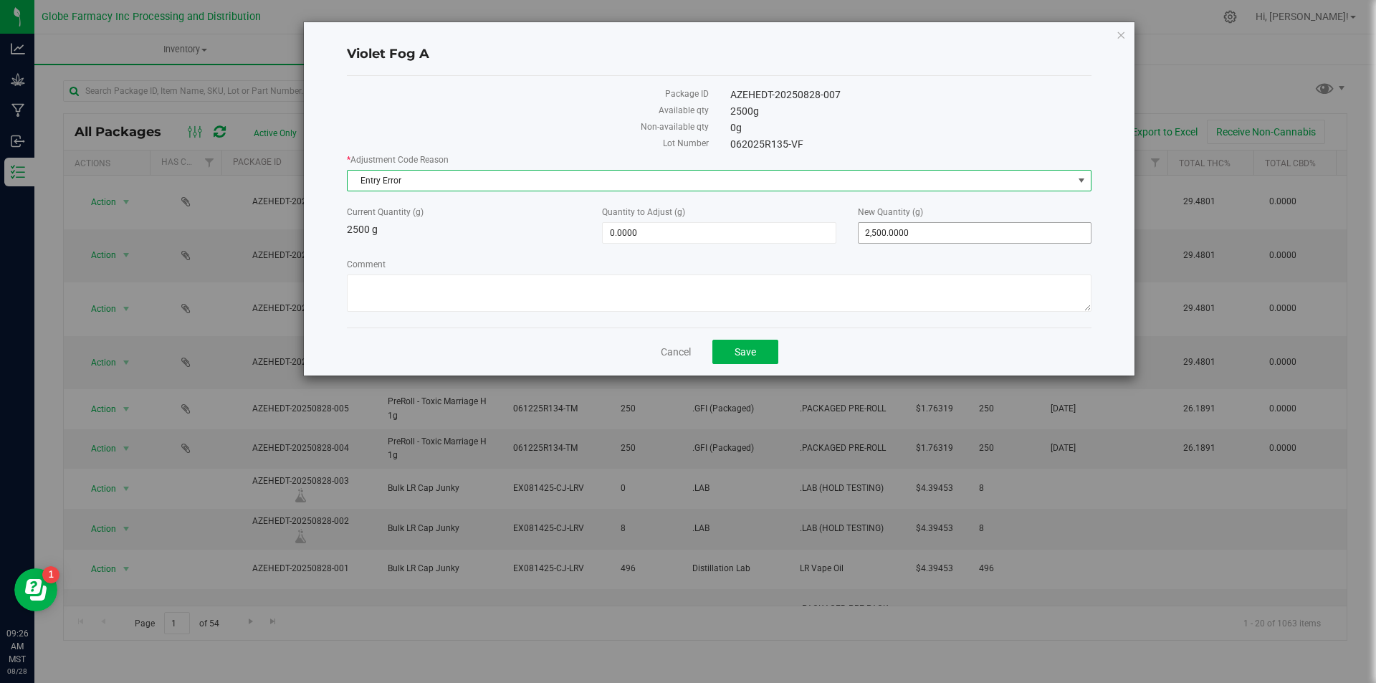
click at [942, 233] on span "2,500.0000 2500" at bounding box center [975, 232] width 234 height 21
type input "2"
type input "0"
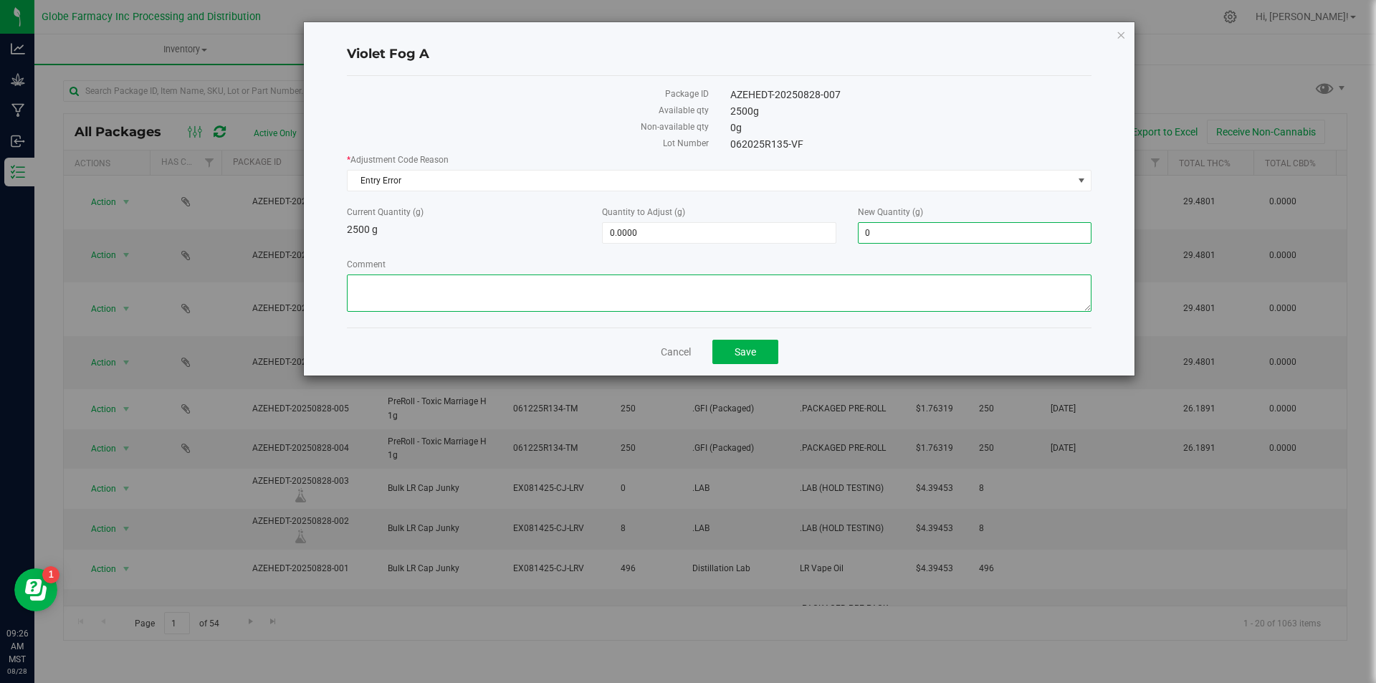
type input "-2,500.0000"
type input "0.0000"
click at [645, 297] on textarea "Comment" at bounding box center [719, 292] width 745 height 37
type textarea "entry error"
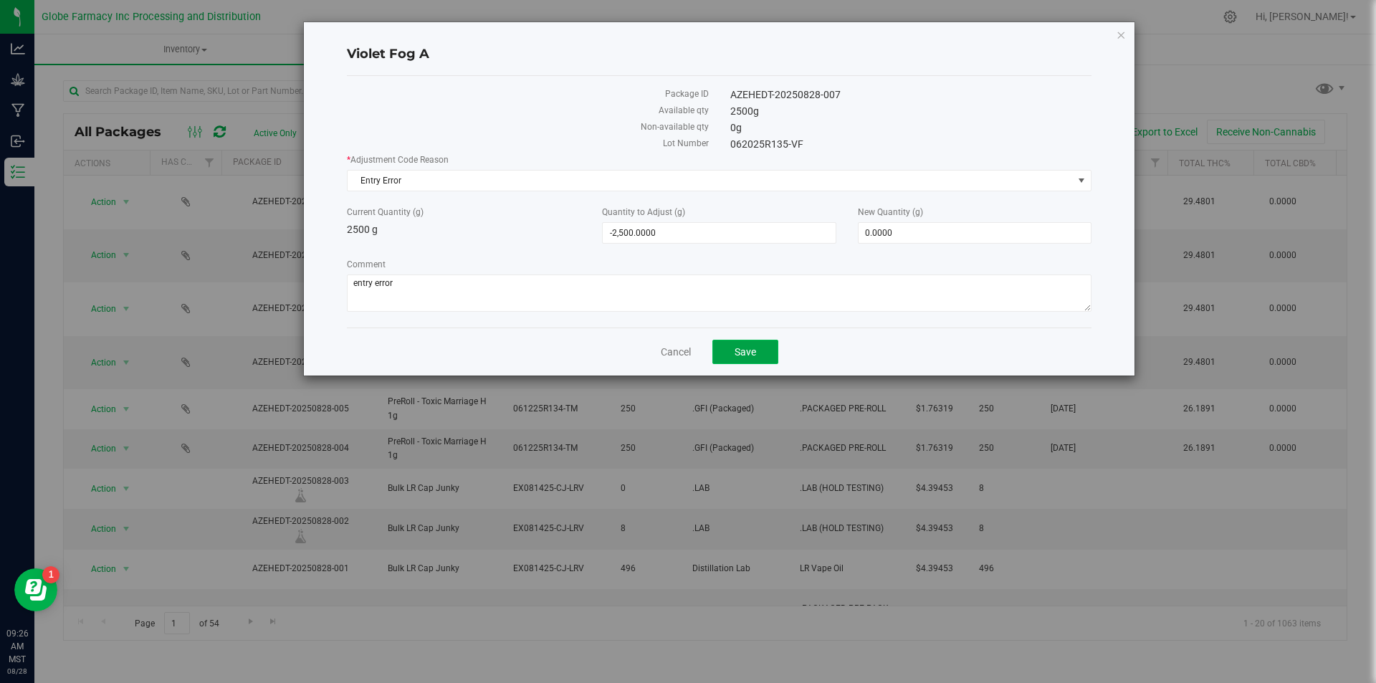
click at [749, 349] on span "Save" at bounding box center [745, 351] width 21 height 11
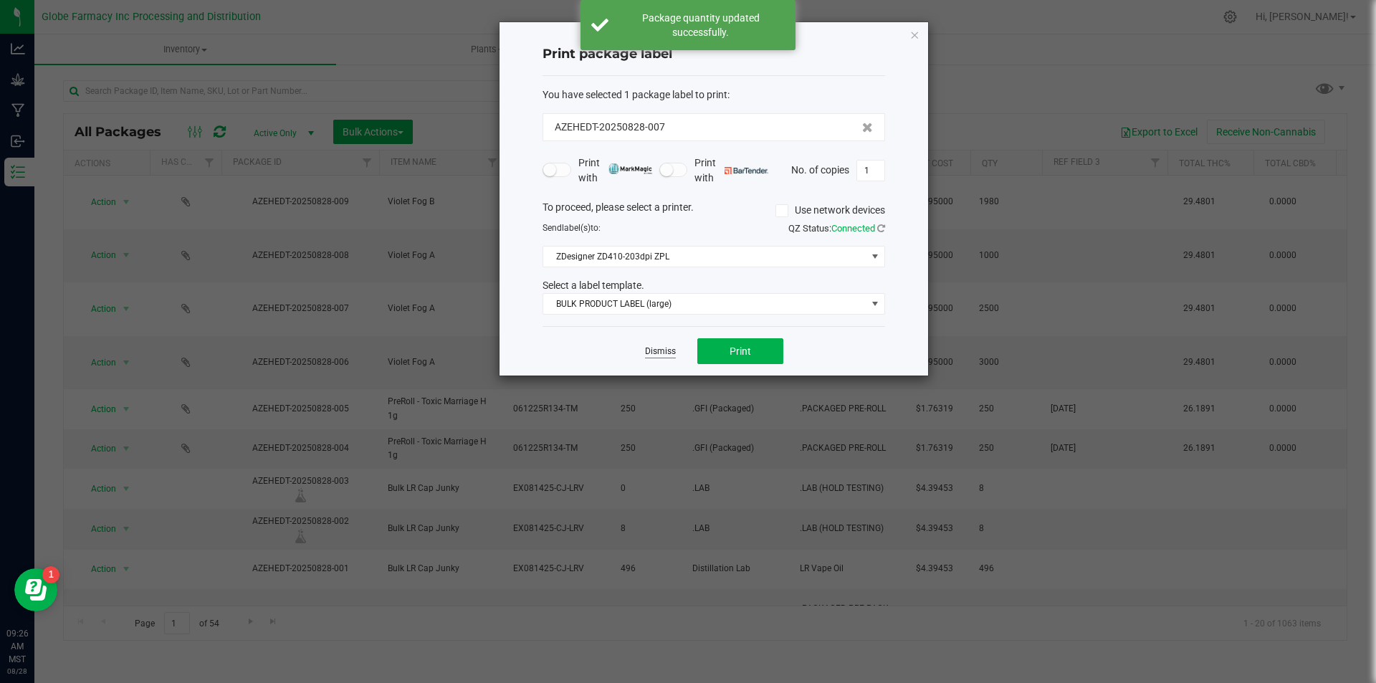
click at [663, 349] on link "Dismiss" at bounding box center [660, 351] width 31 height 12
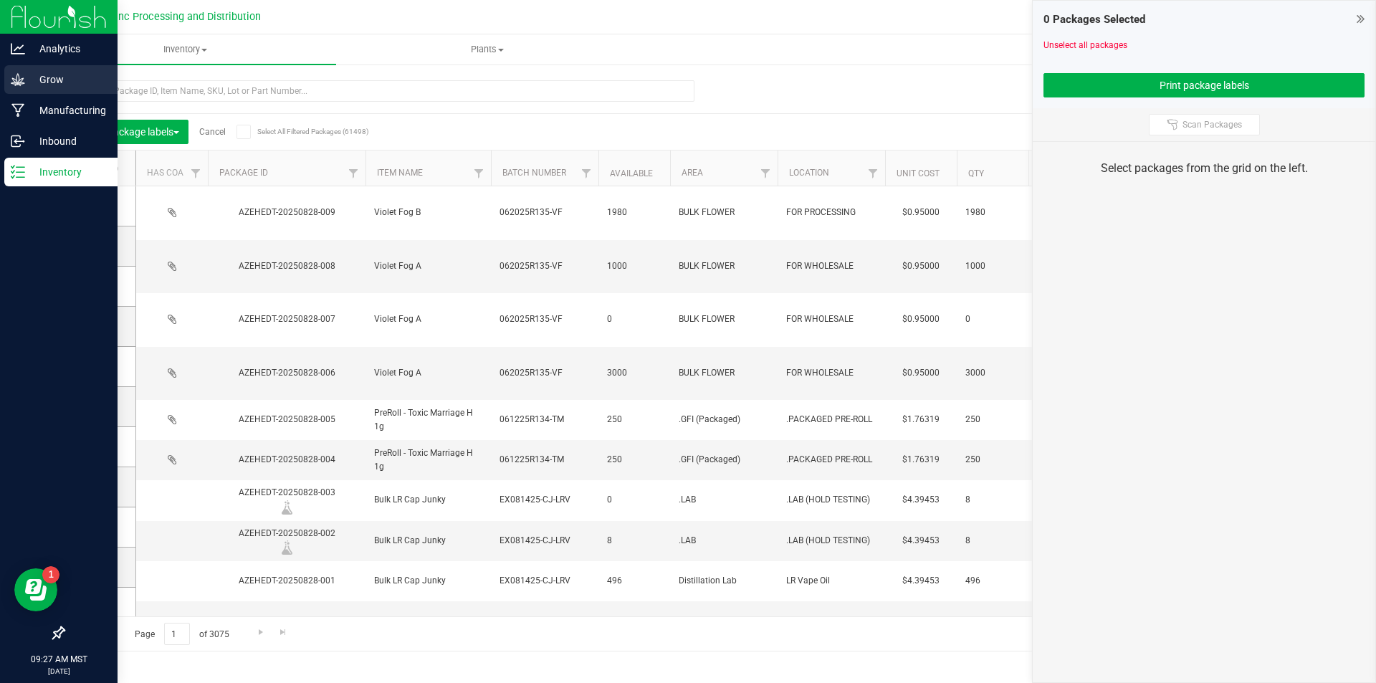
click at [27, 74] on p "Grow" at bounding box center [68, 79] width 86 height 17
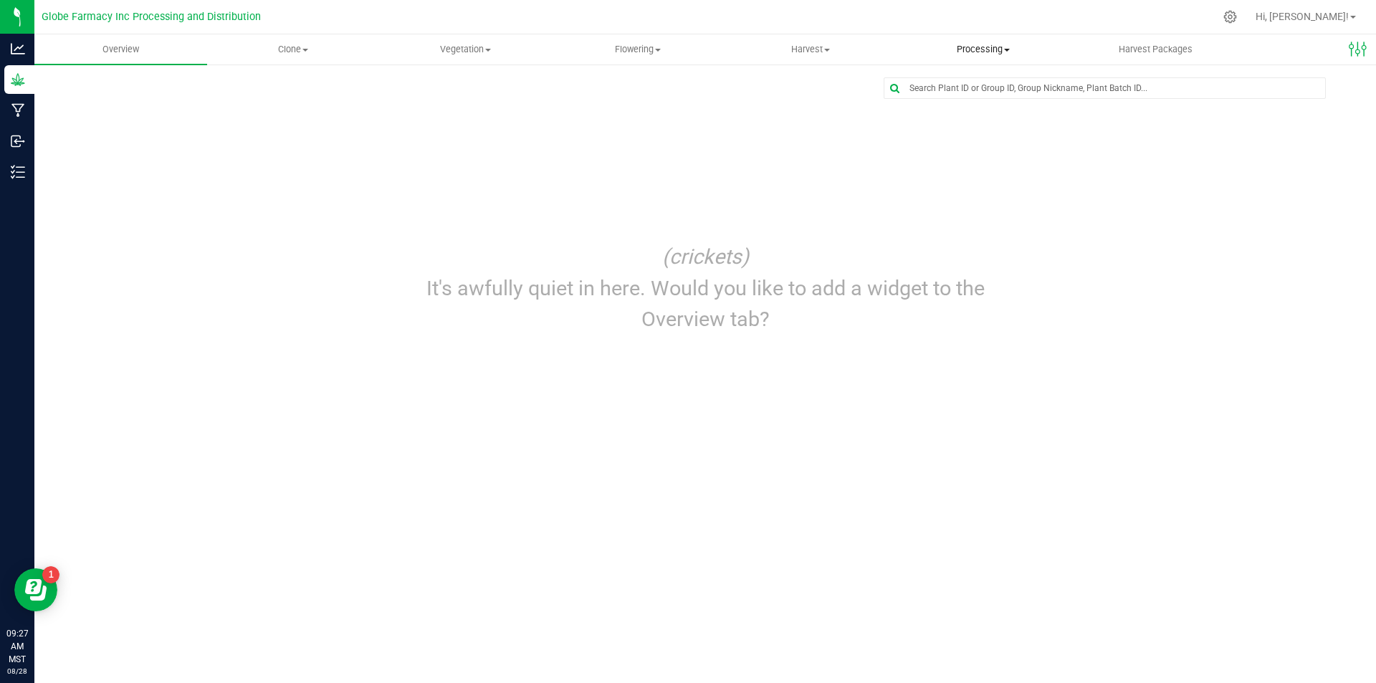
click at [978, 41] on uib-tab-heading "Processing Create package Processing harvests Processing plants Completed harve…" at bounding box center [982, 49] width 171 height 29
click at [966, 110] on span "Processing harvests" at bounding box center [962, 103] width 133 height 12
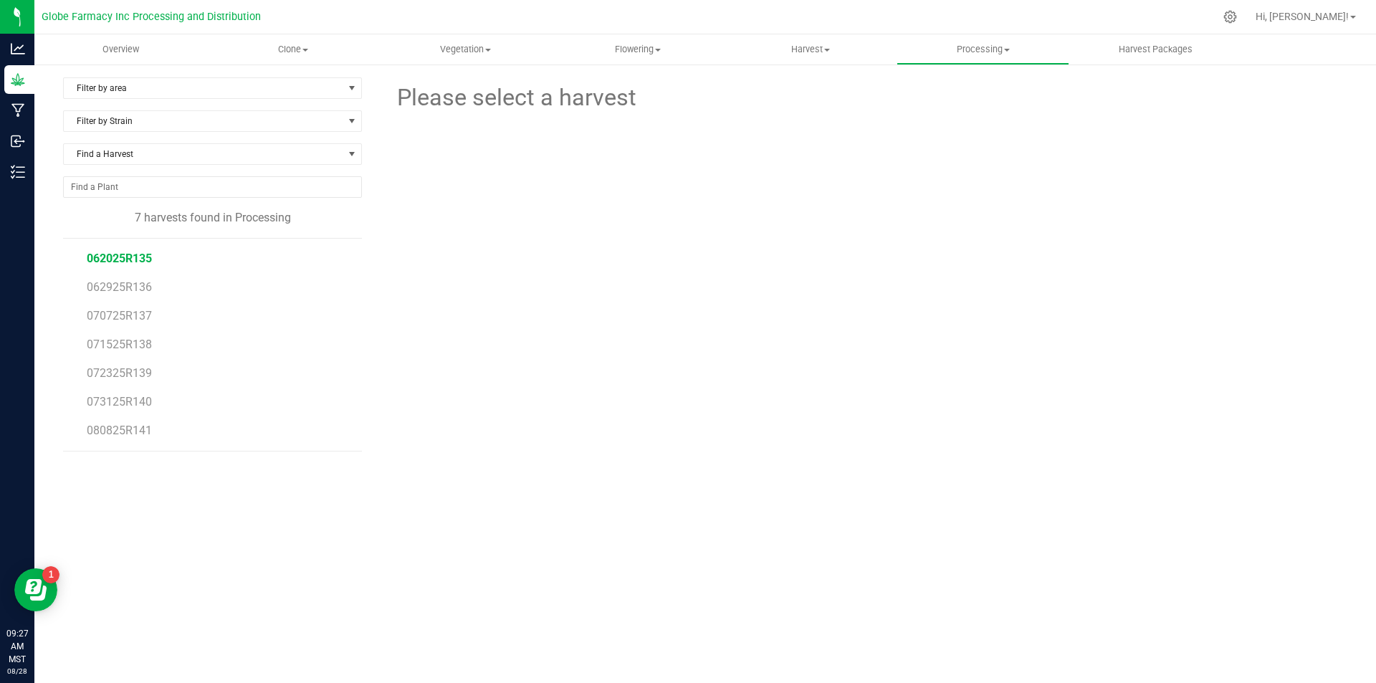
click at [140, 254] on span "062025R135" at bounding box center [119, 259] width 65 height 14
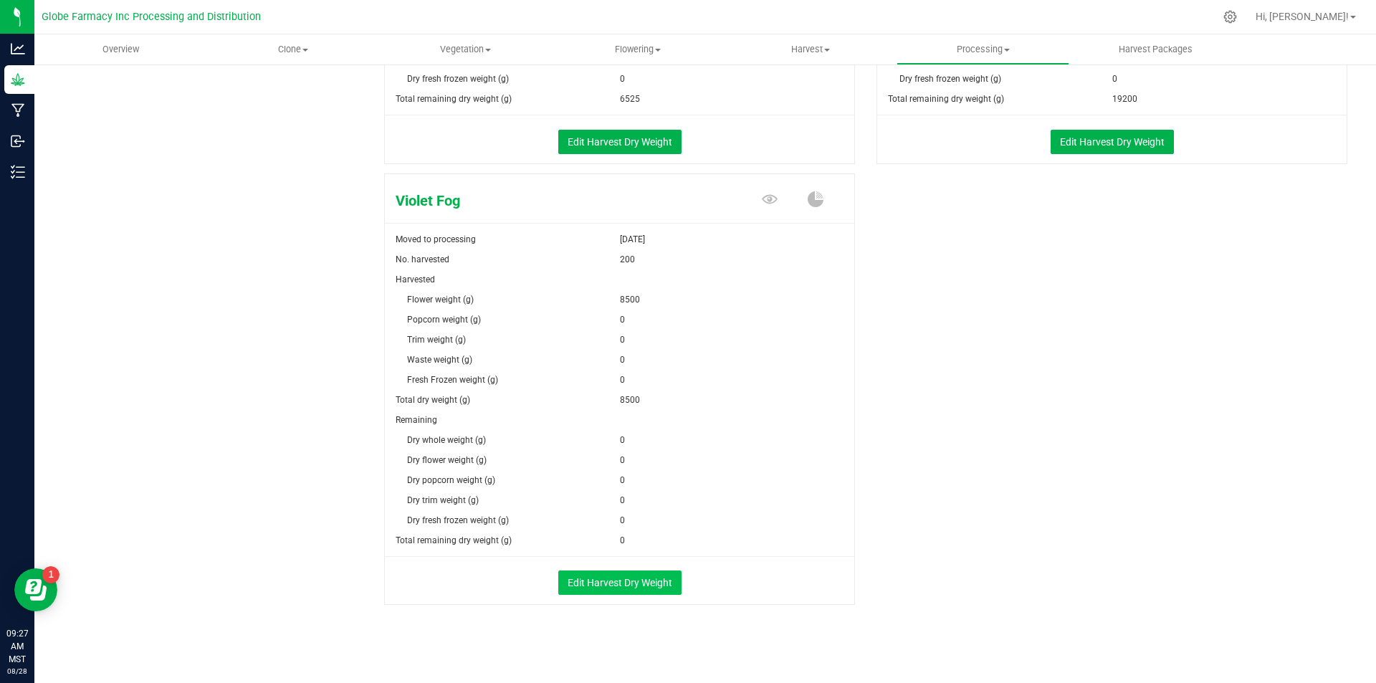
scroll to position [1913, 0]
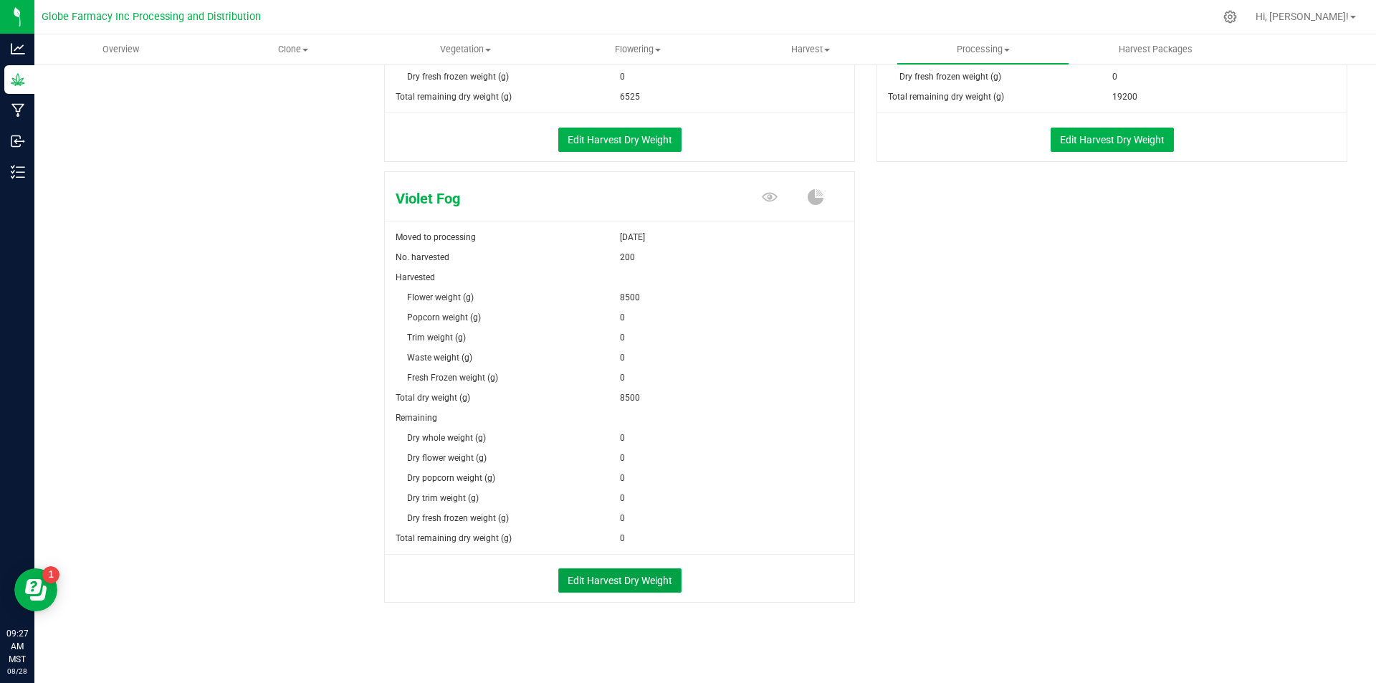
click at [622, 582] on button "Edit Harvest Dry Weight" at bounding box center [619, 580] width 123 height 24
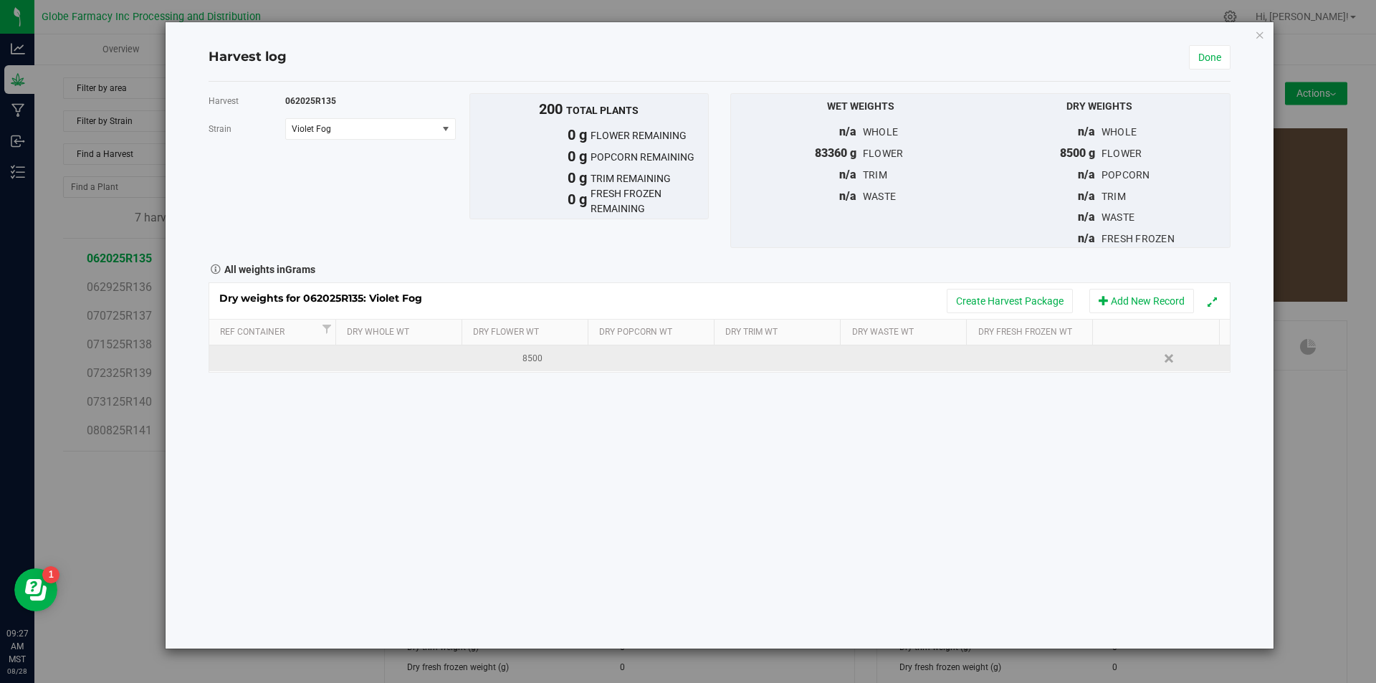
click at [542, 354] on div "8500" at bounding box center [532, 359] width 117 height 14
type input "8"
type input "11500"
click at [1018, 301] on button "Create Harvest Package" at bounding box center [1010, 301] width 126 height 24
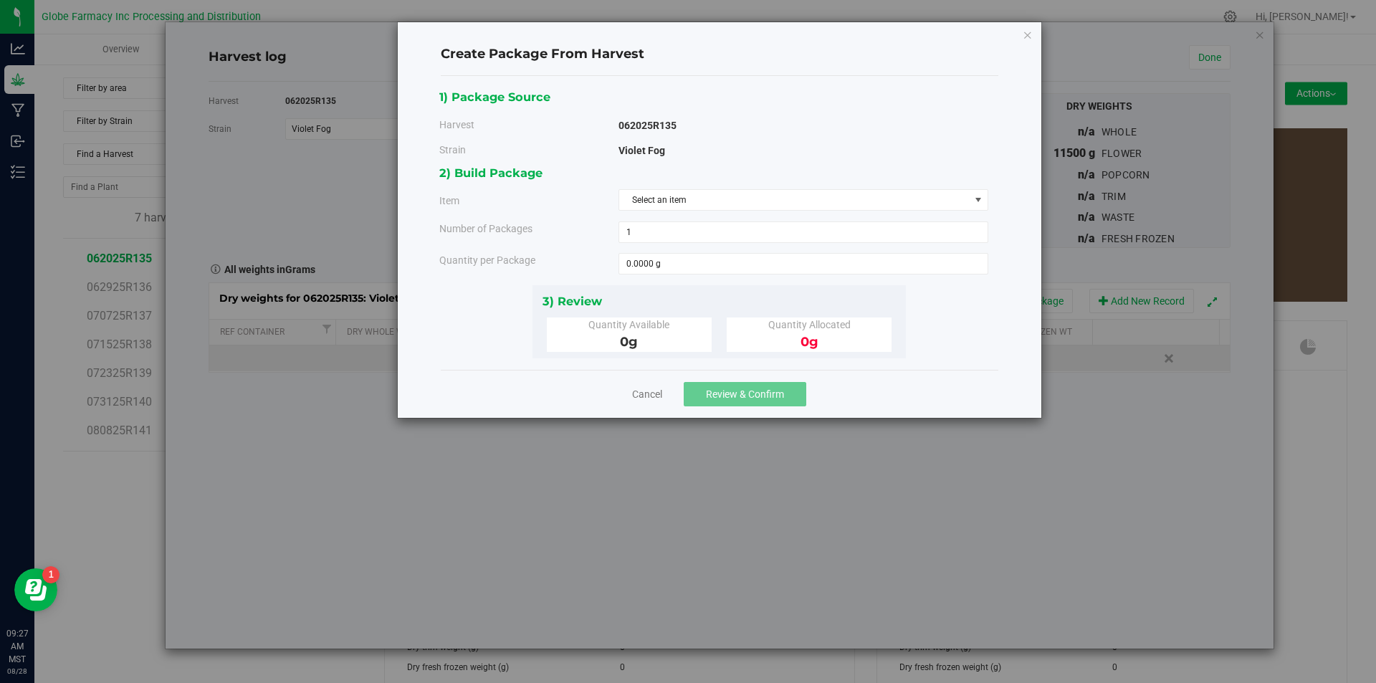
click at [628, 398] on div "Cancel Review & Confirm" at bounding box center [720, 394] width 558 height 48
click at [649, 388] on link "Cancel" at bounding box center [647, 394] width 30 height 14
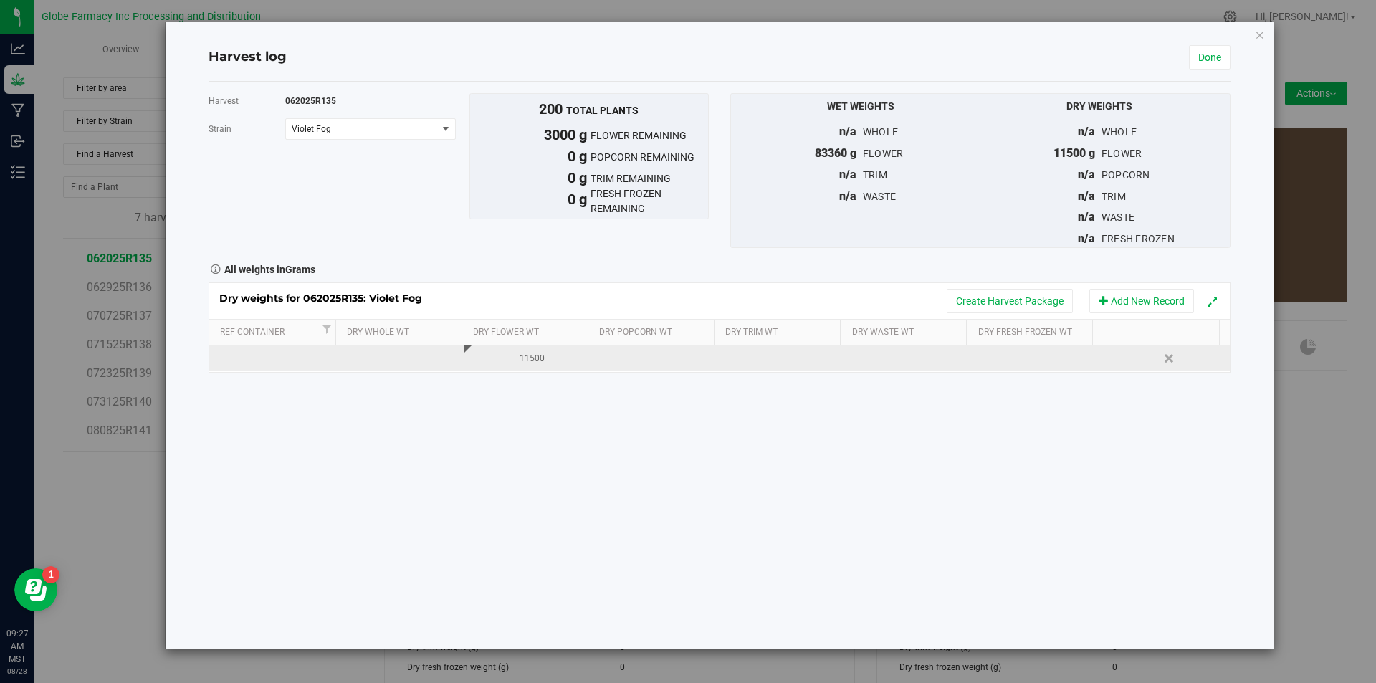
click at [542, 360] on div "11500" at bounding box center [532, 359] width 117 height 14
type input "1"
type input "12000"
click at [993, 295] on button "Create Harvest Package" at bounding box center [1010, 301] width 126 height 24
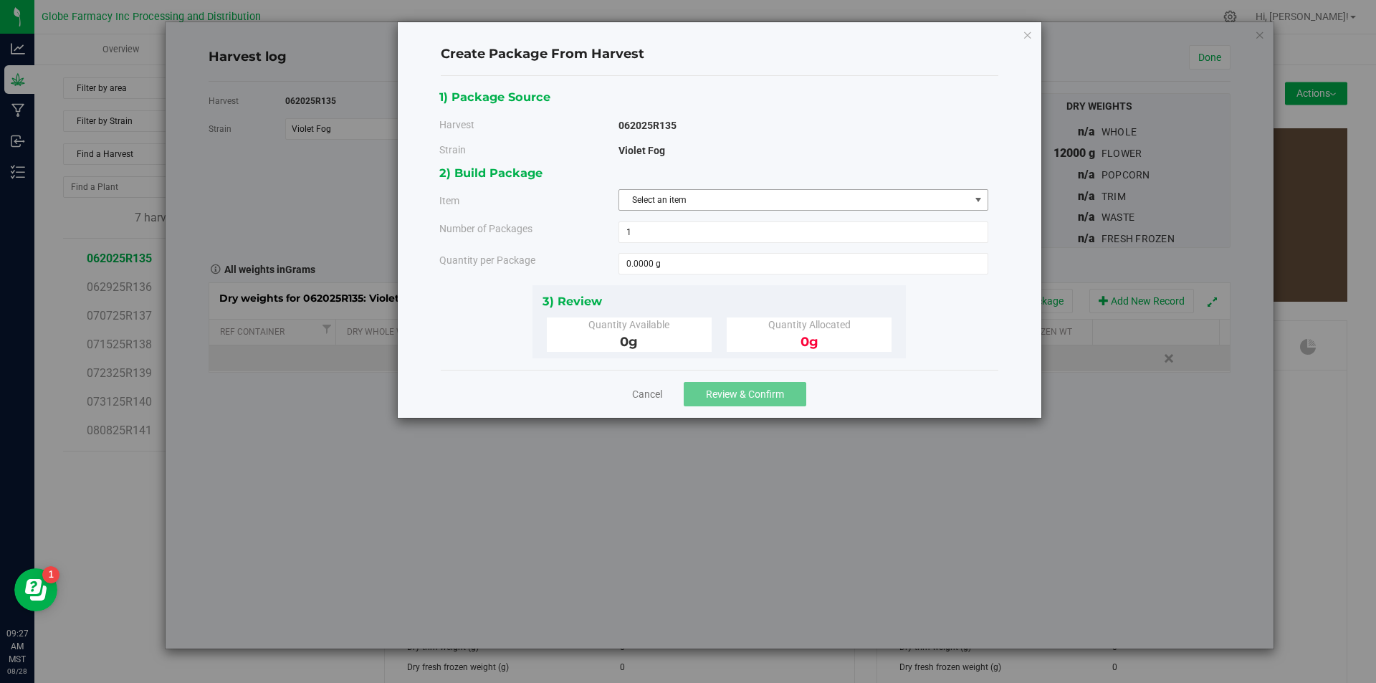
click at [793, 197] on span "Select an item" at bounding box center [794, 200] width 350 height 20
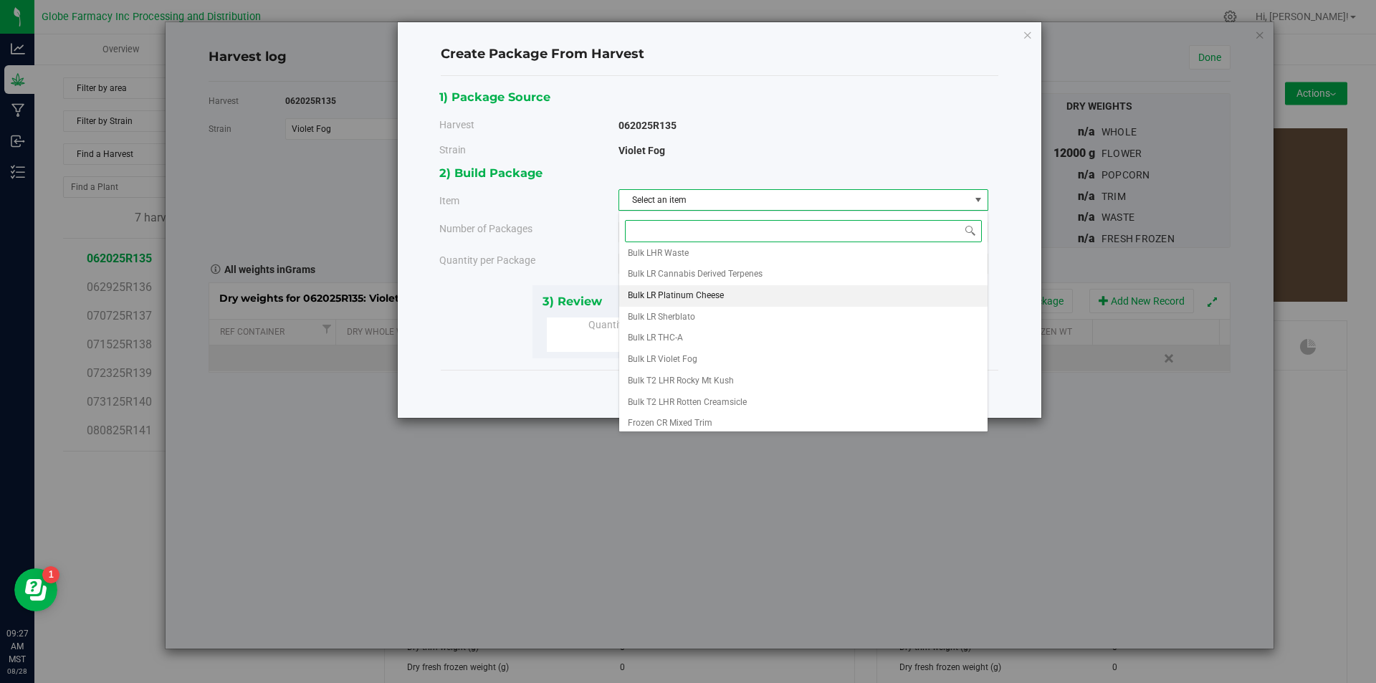
scroll to position [267, 0]
click at [699, 395] on li "Violet Fog A" at bounding box center [803, 397] width 368 height 21
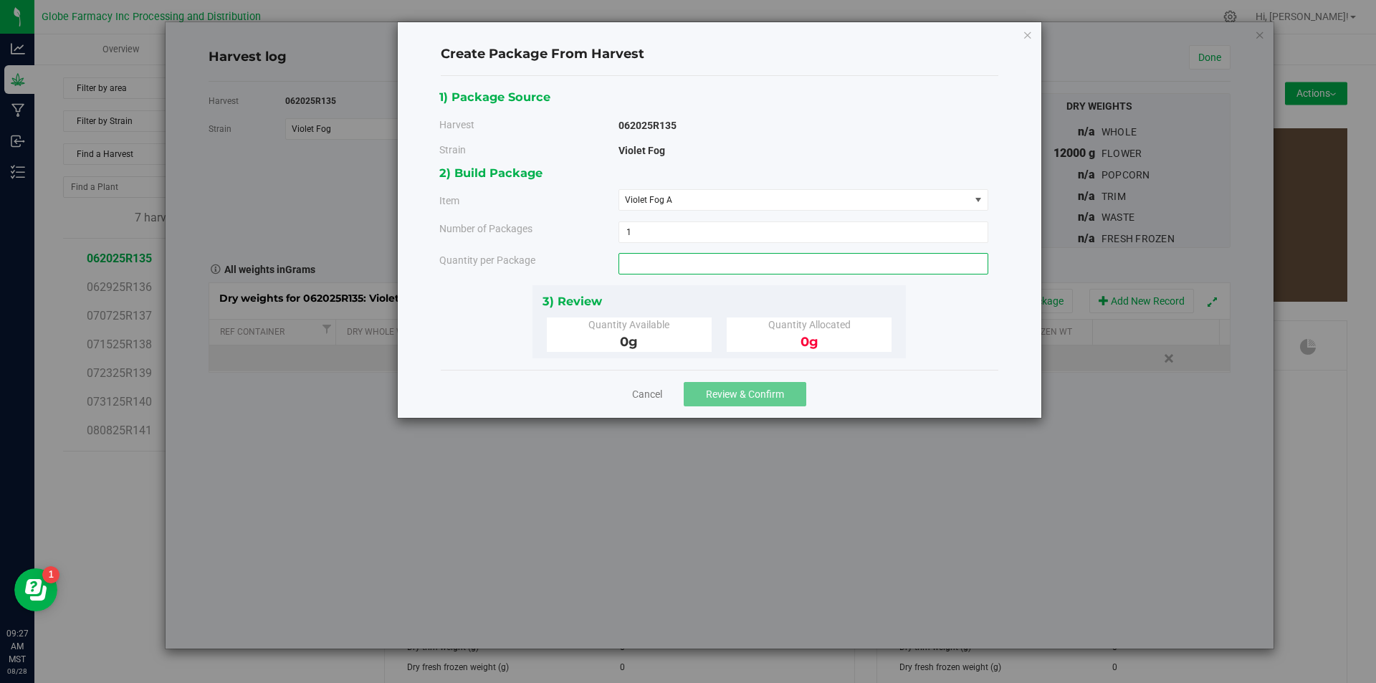
click at [686, 266] on span at bounding box center [803, 263] width 370 height 21
type input "3500"
type input "3500.0000 g"
click at [721, 384] on button "Review & Confirm" at bounding box center [745, 394] width 123 height 24
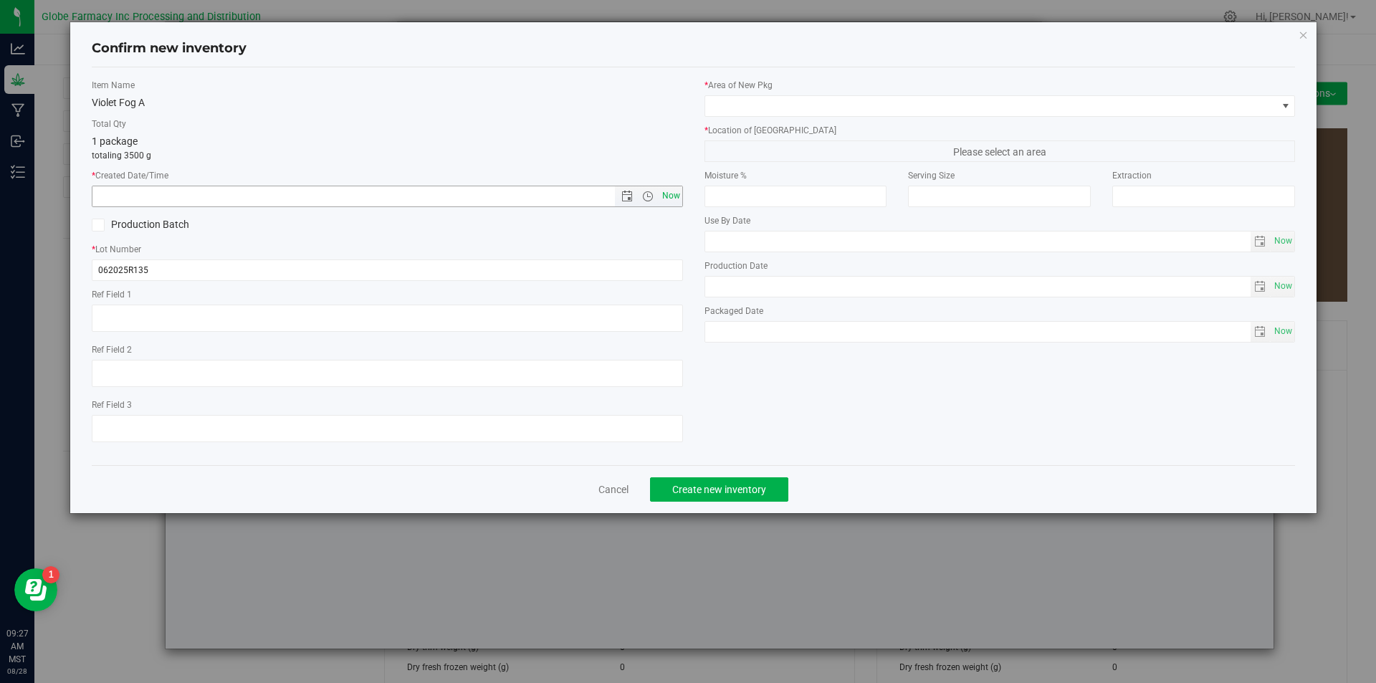
click at [665, 194] on span "Now" at bounding box center [671, 196] width 24 height 21
type input "[DATE] 9:27 AM"
click at [221, 258] on div "* Lot Number 062025R135" at bounding box center [387, 262] width 591 height 38
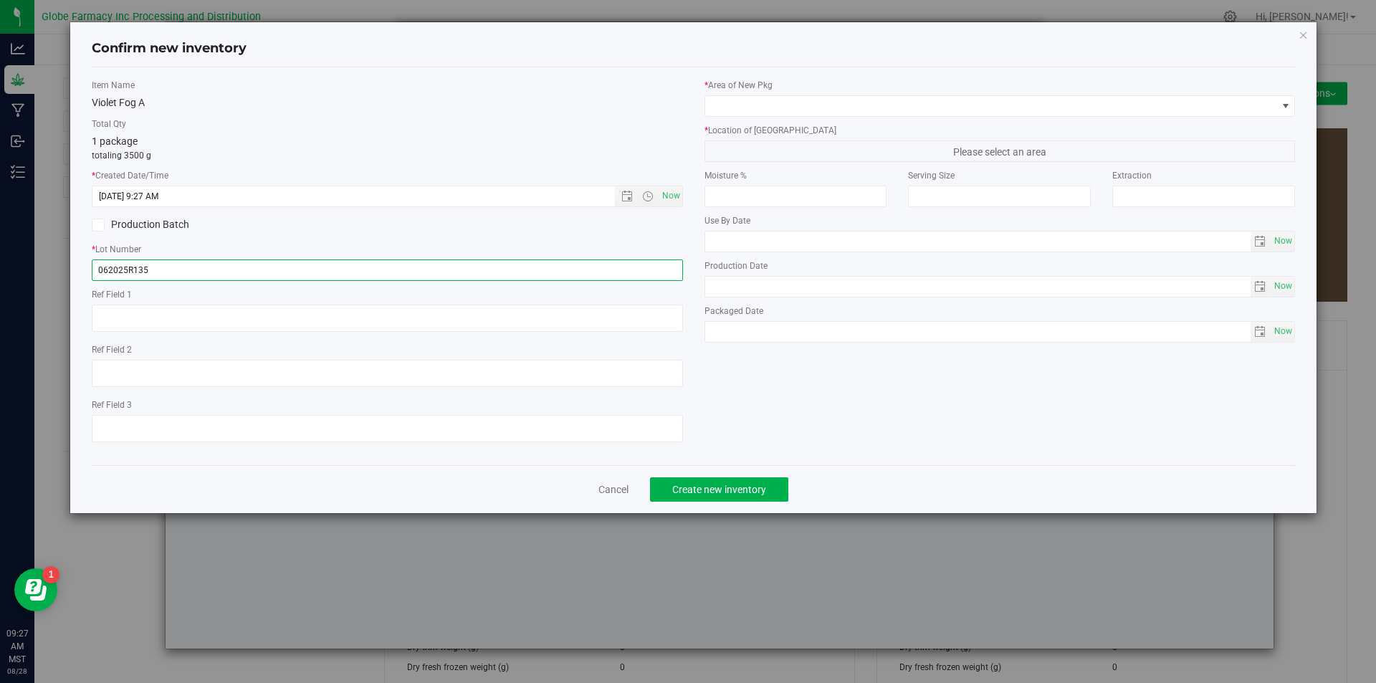
click at [216, 269] on input "062025R135" at bounding box center [387, 269] width 591 height 21
type input "062025R135-VF"
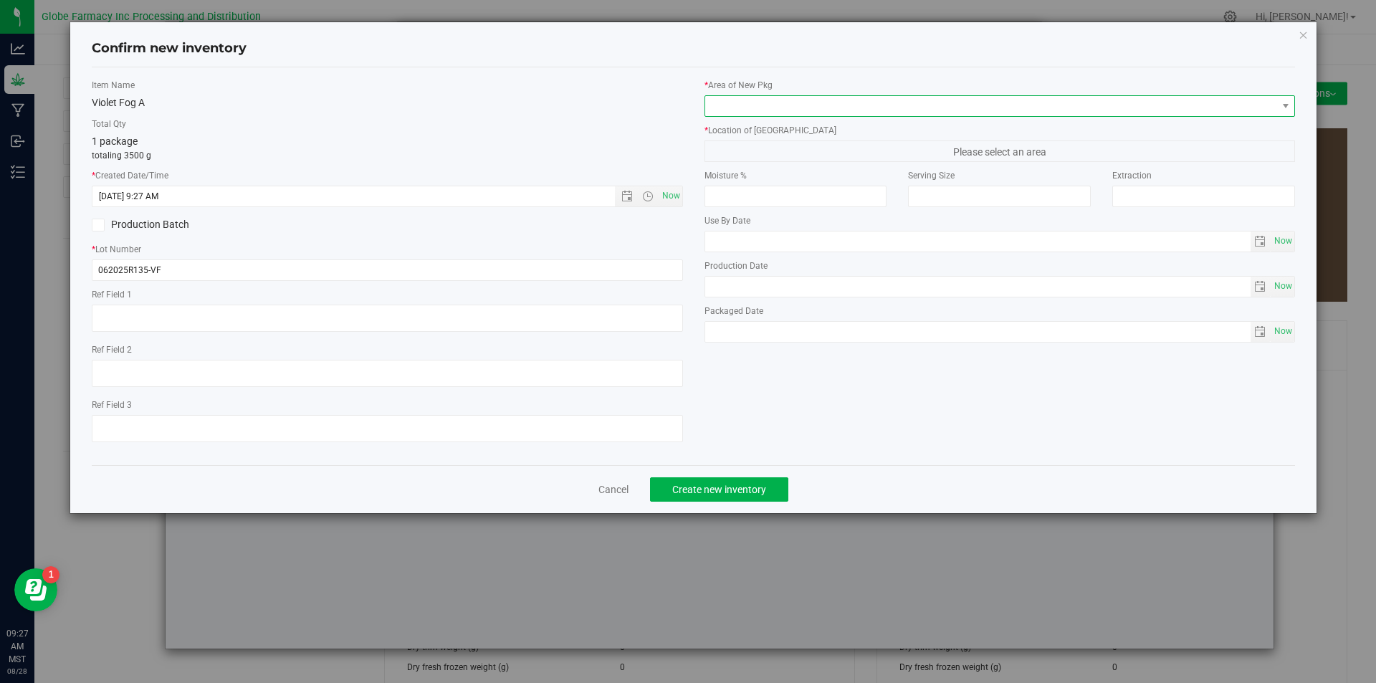
click at [884, 107] on span at bounding box center [991, 106] width 572 height 20
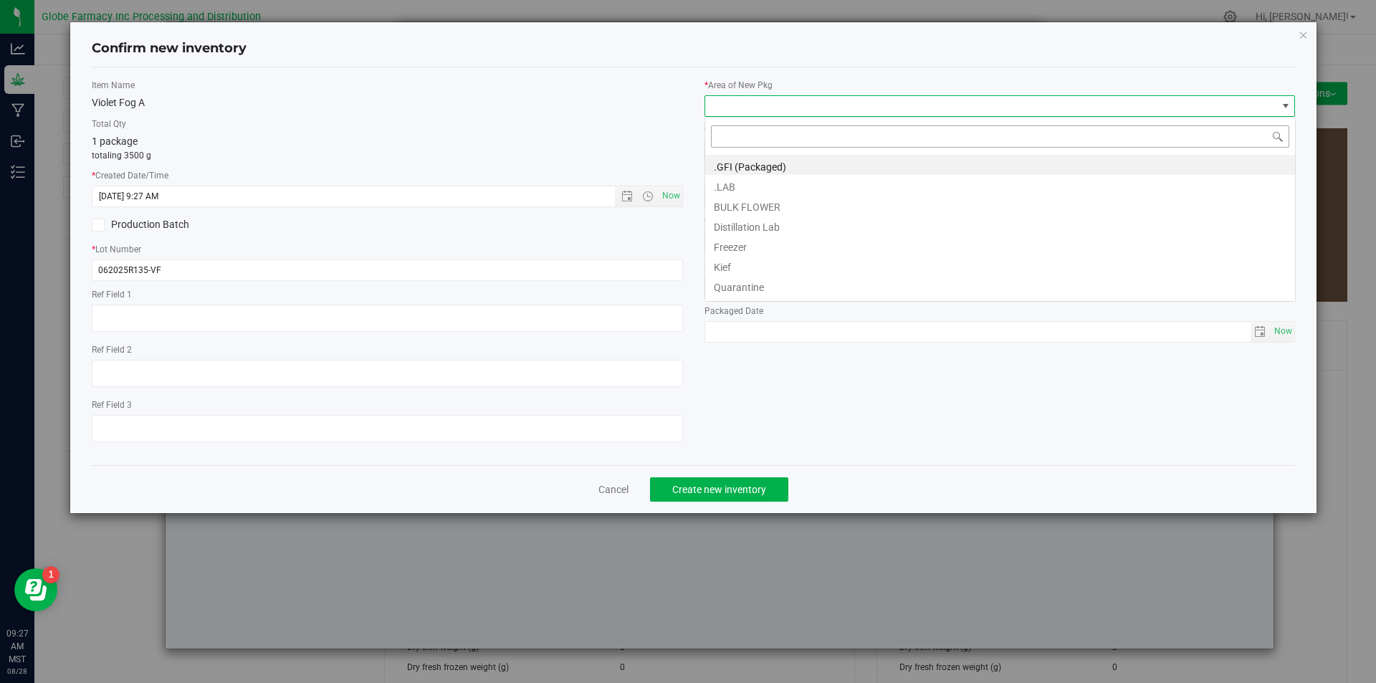
scroll to position [21, 591]
click at [788, 210] on li "BULK FLOWER" at bounding box center [1000, 205] width 590 height 20
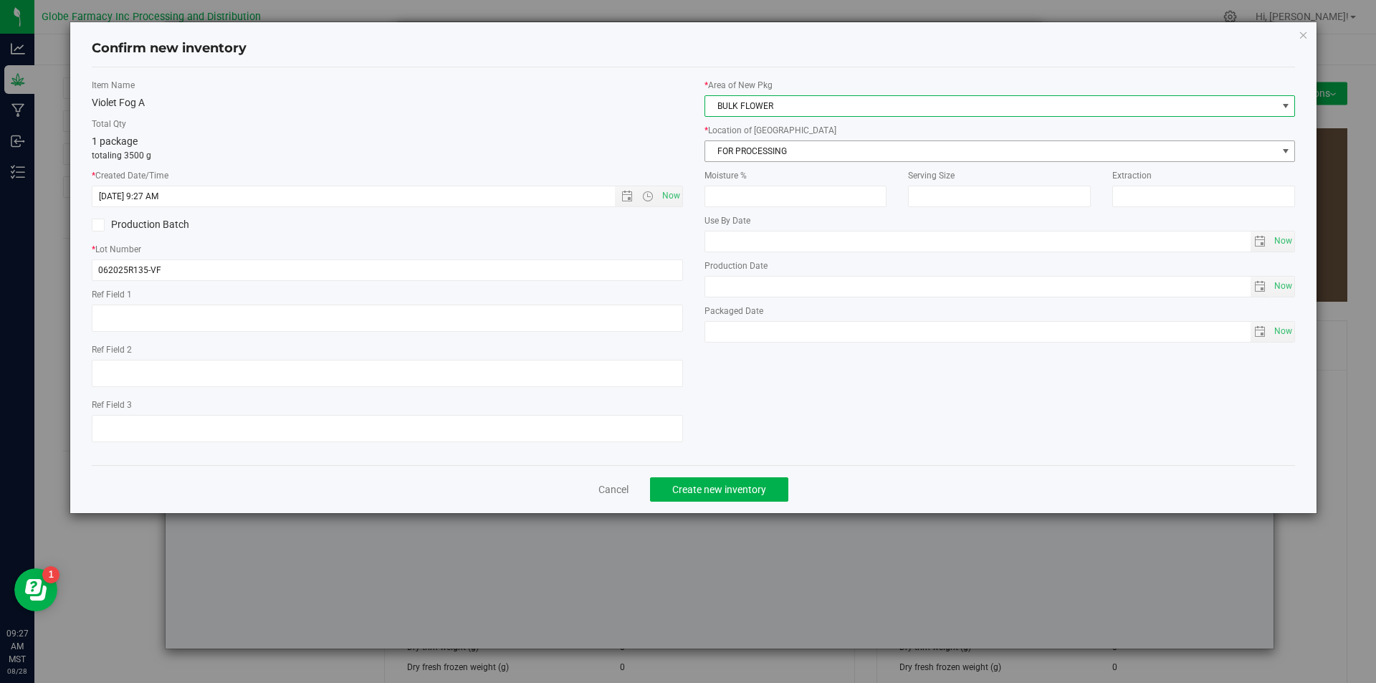
click at [771, 148] on span "FOR PROCESSING" at bounding box center [991, 151] width 572 height 20
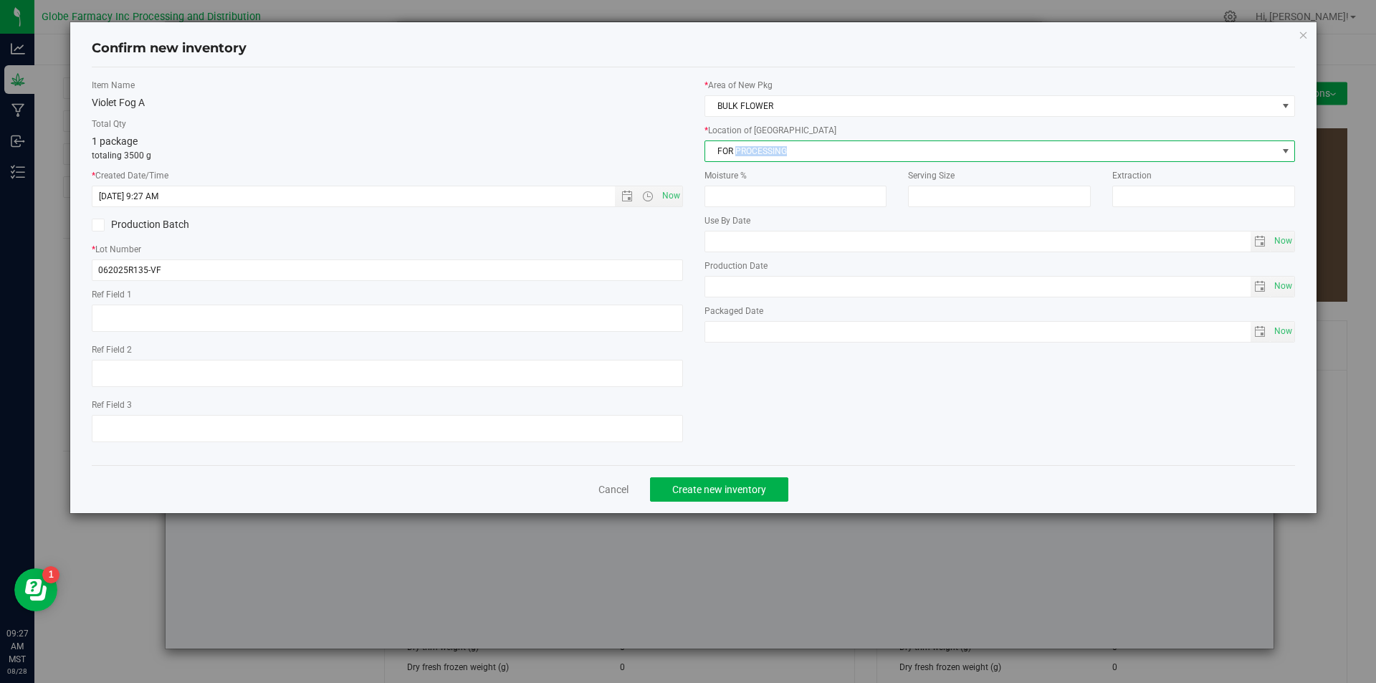
click at [771, 148] on span "FOR PROCESSING" at bounding box center [991, 151] width 572 height 20
click at [773, 149] on span "FOR PROCESSING" at bounding box center [991, 151] width 572 height 20
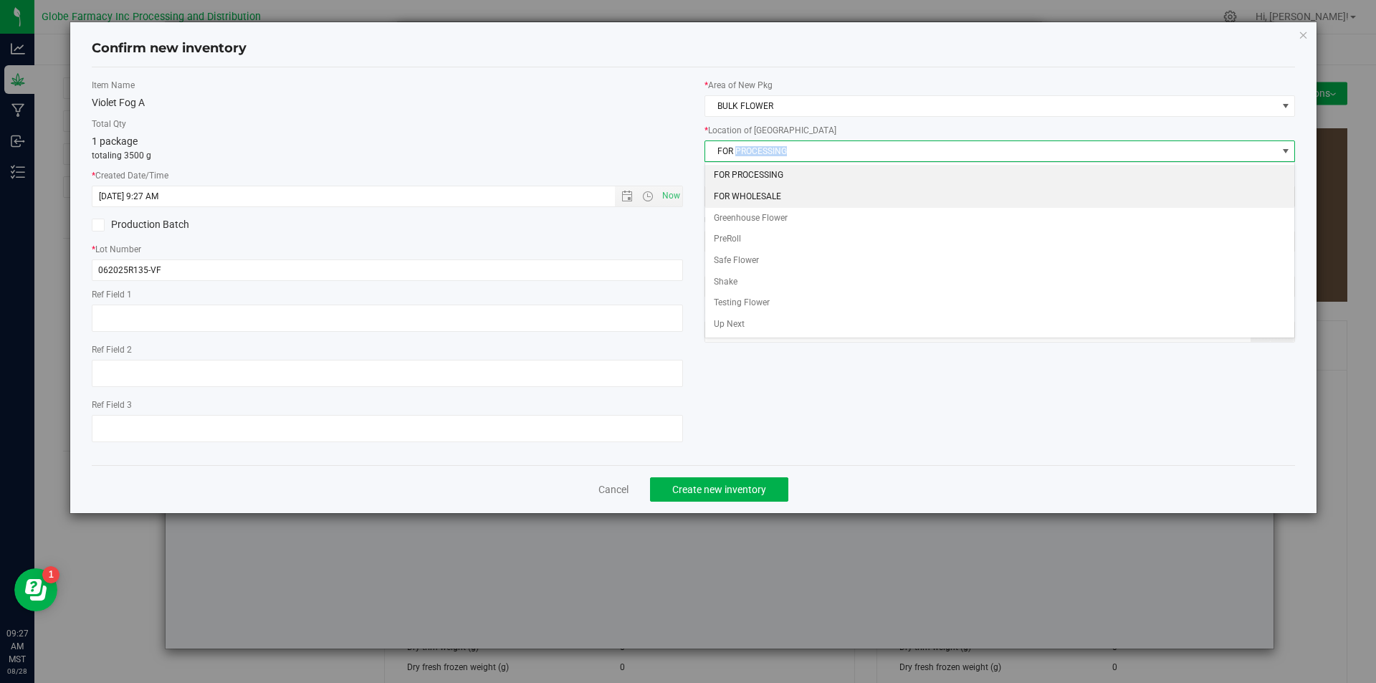
click at [775, 191] on li "FOR WHOLESALE" at bounding box center [1000, 196] width 590 height 21
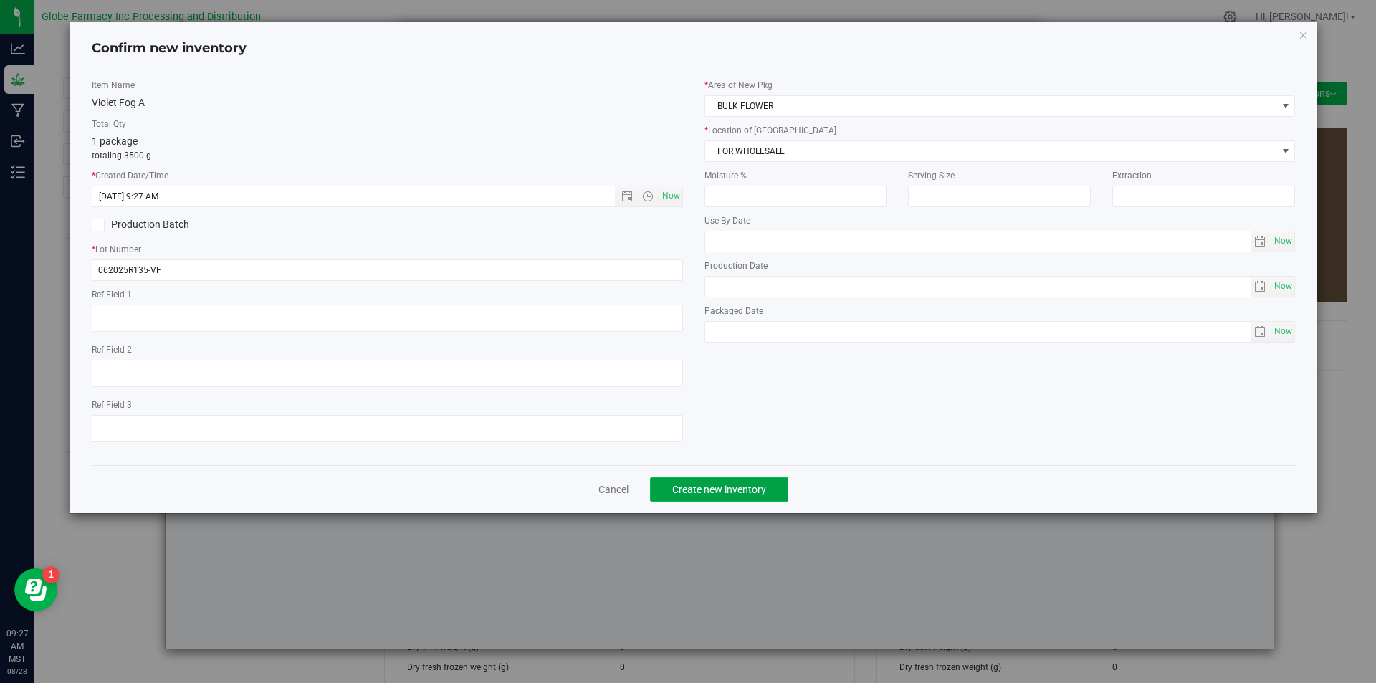
click at [722, 499] on button "Create new inventory" at bounding box center [719, 489] width 138 height 24
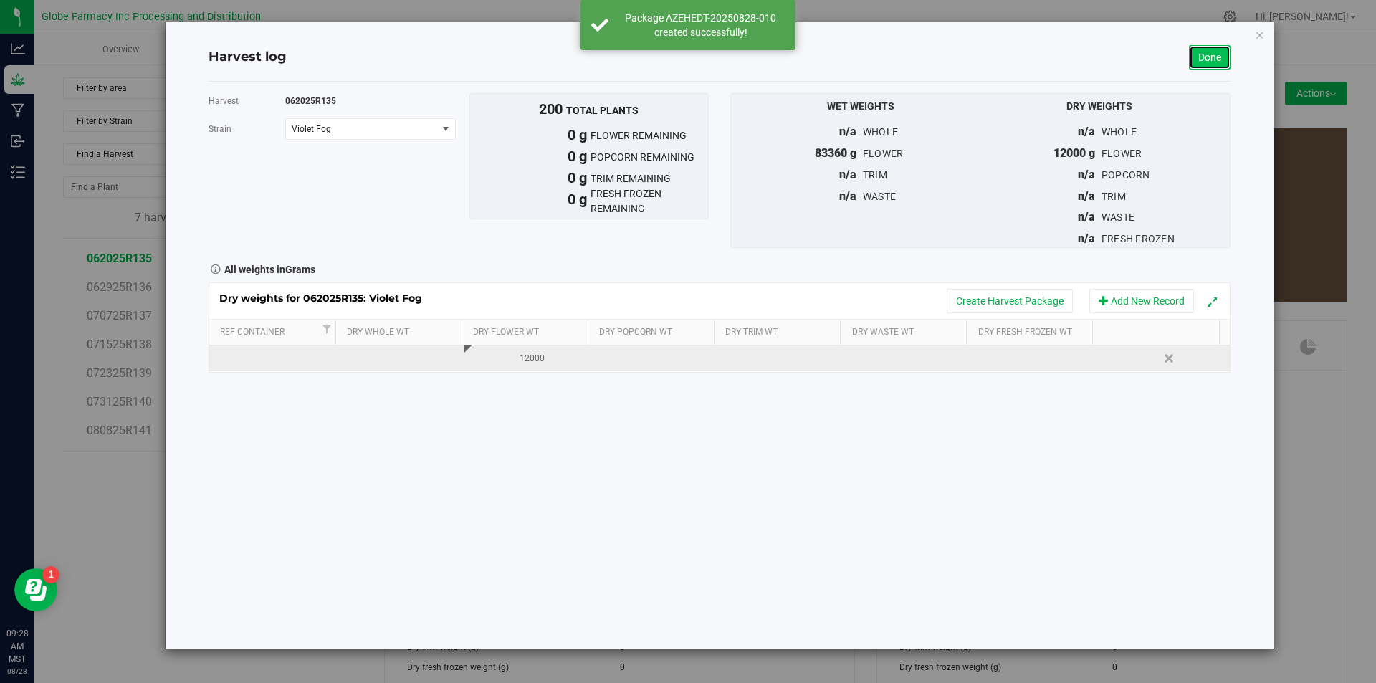
click at [1189, 57] on link "Done" at bounding box center [1210, 57] width 42 height 24
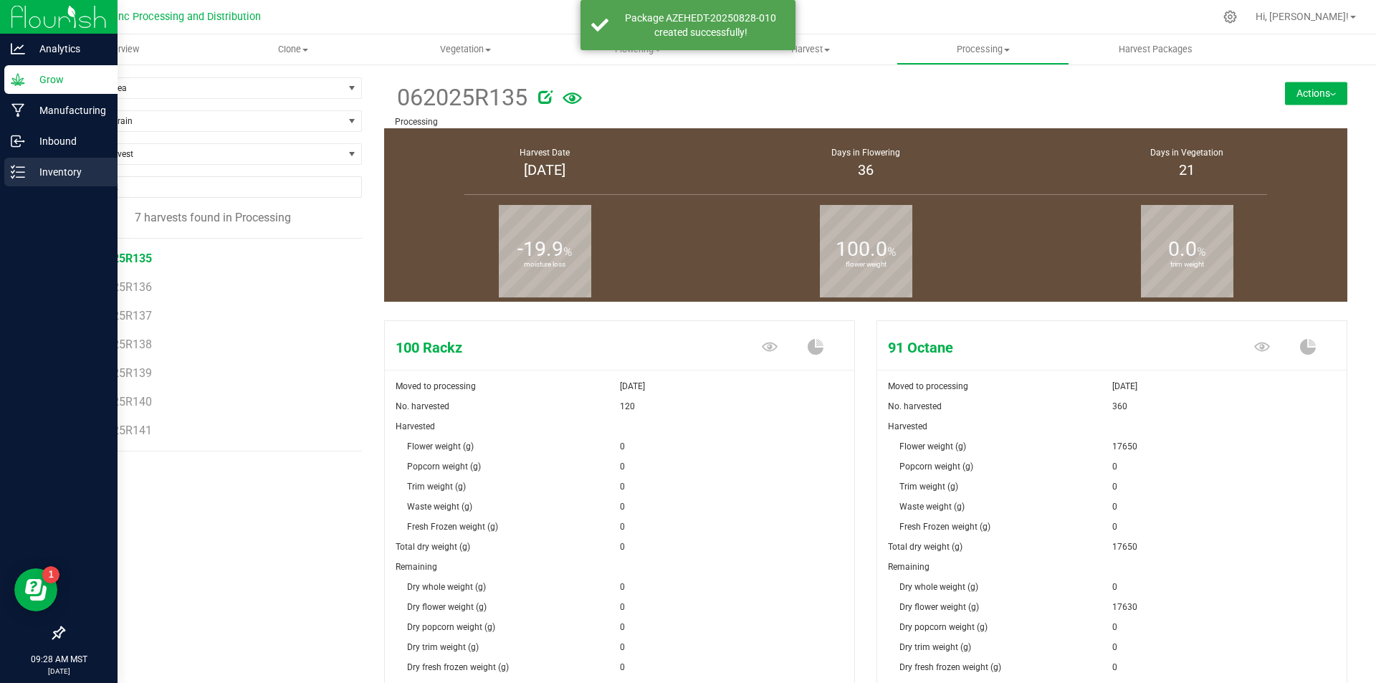
click at [62, 171] on p "Inventory" at bounding box center [68, 171] width 86 height 17
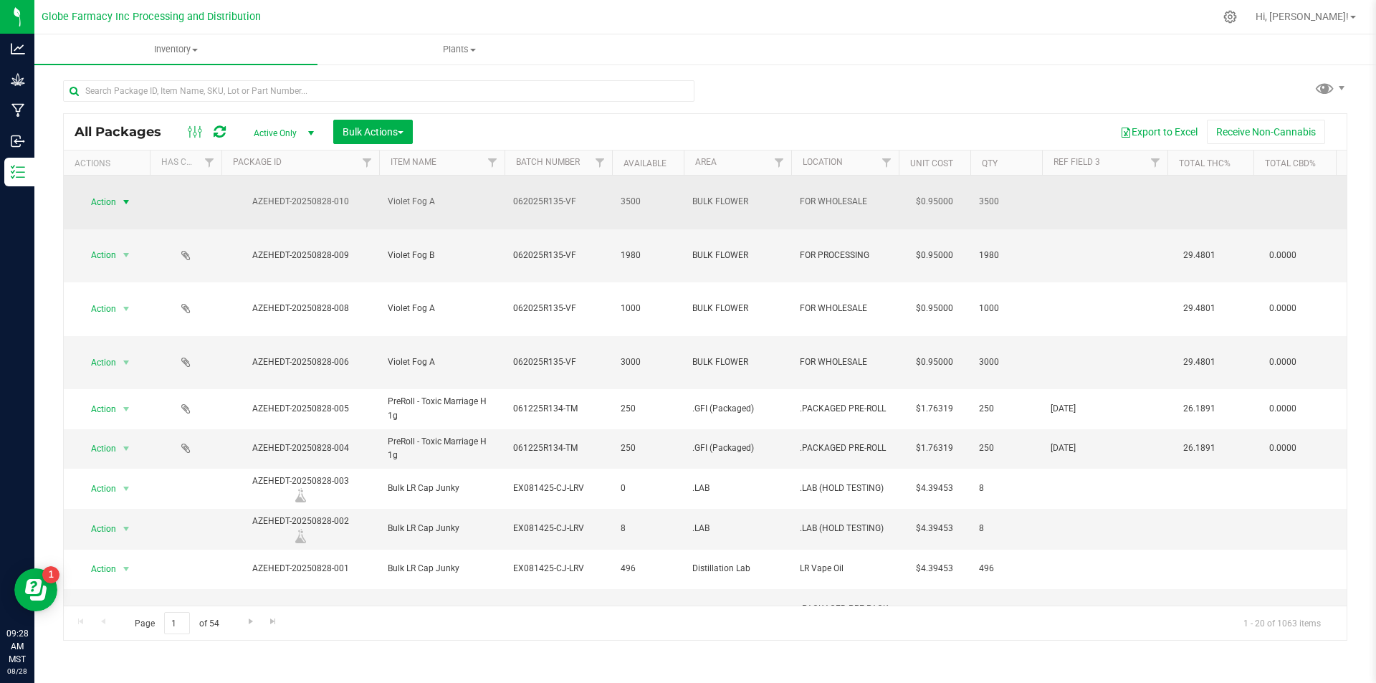
click at [128, 196] on span "select" at bounding box center [125, 201] width 11 height 11
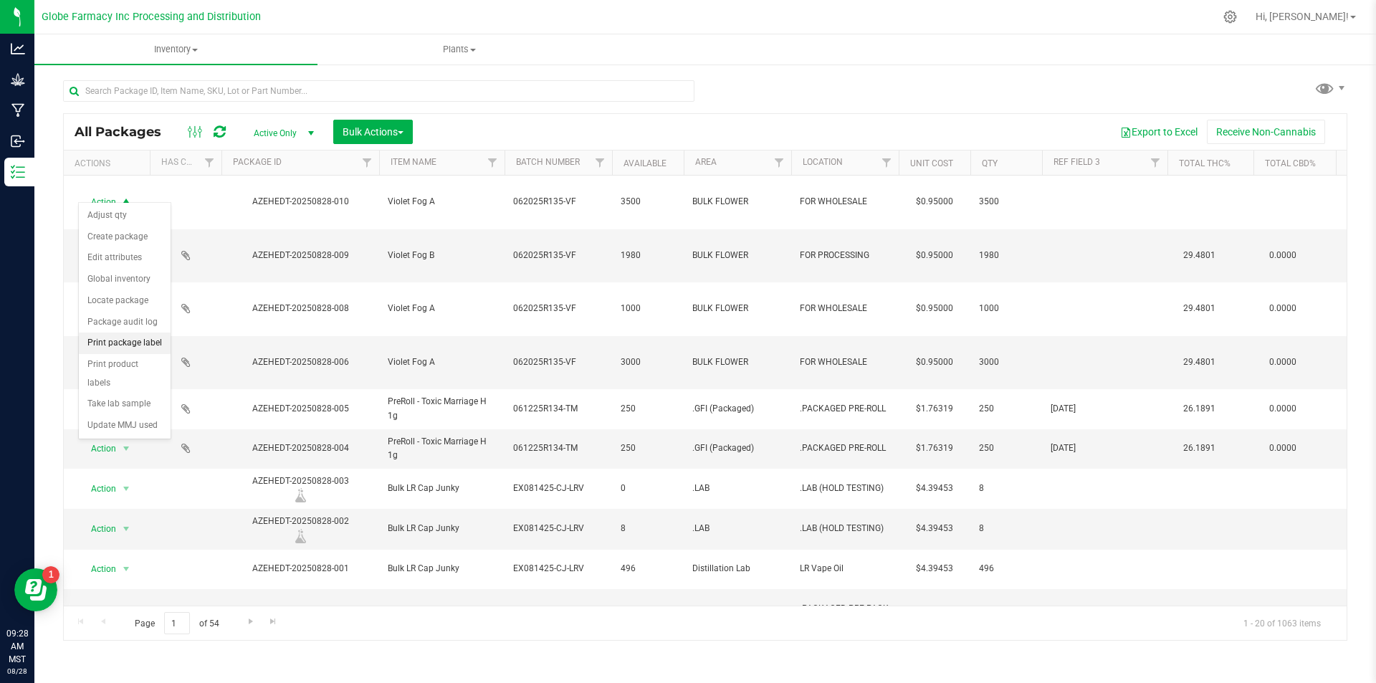
click at [123, 343] on li "Print package label" at bounding box center [125, 343] width 92 height 21
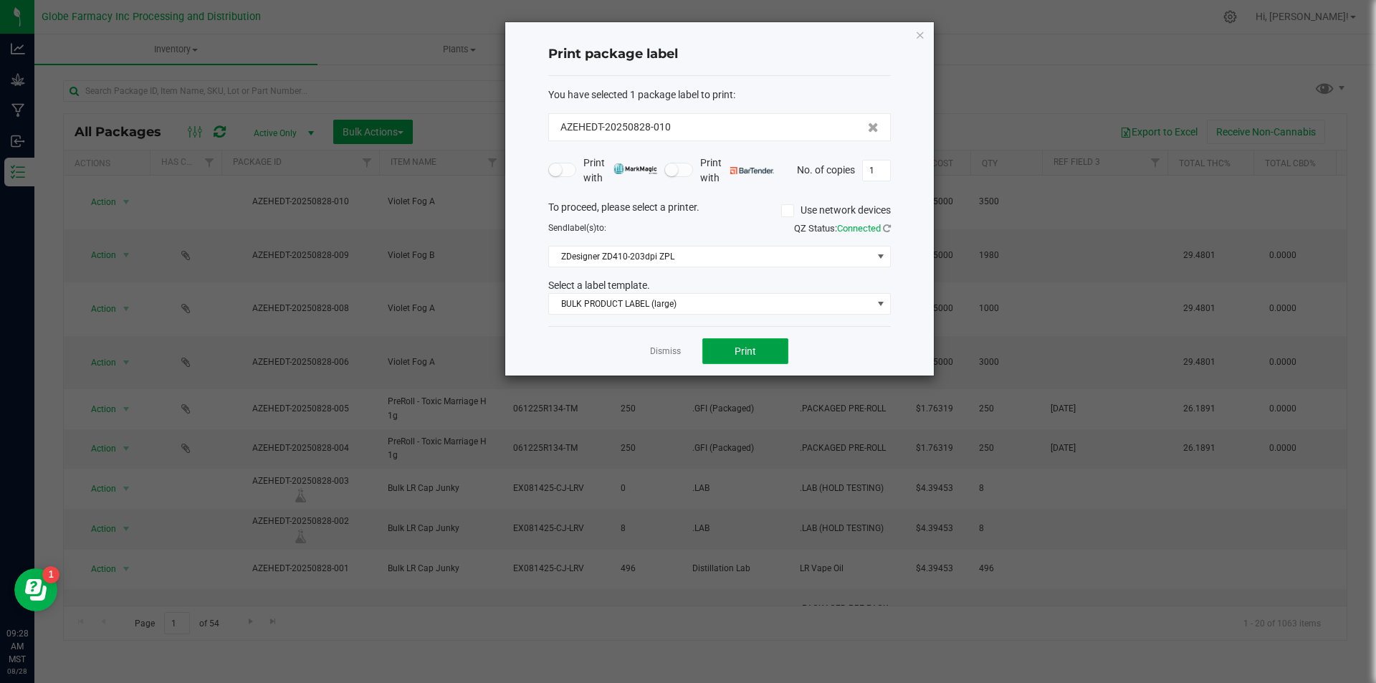
click at [752, 351] on span "Print" at bounding box center [745, 350] width 21 height 11
